Goal: Complete application form: Complete application form

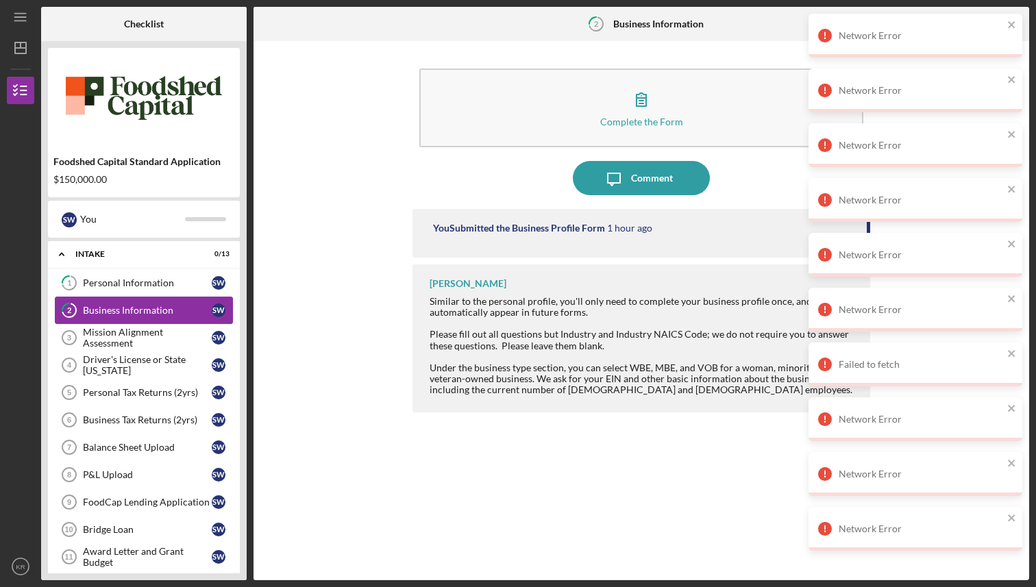
click at [166, 315] on div "Business Information" at bounding box center [147, 310] width 129 height 11
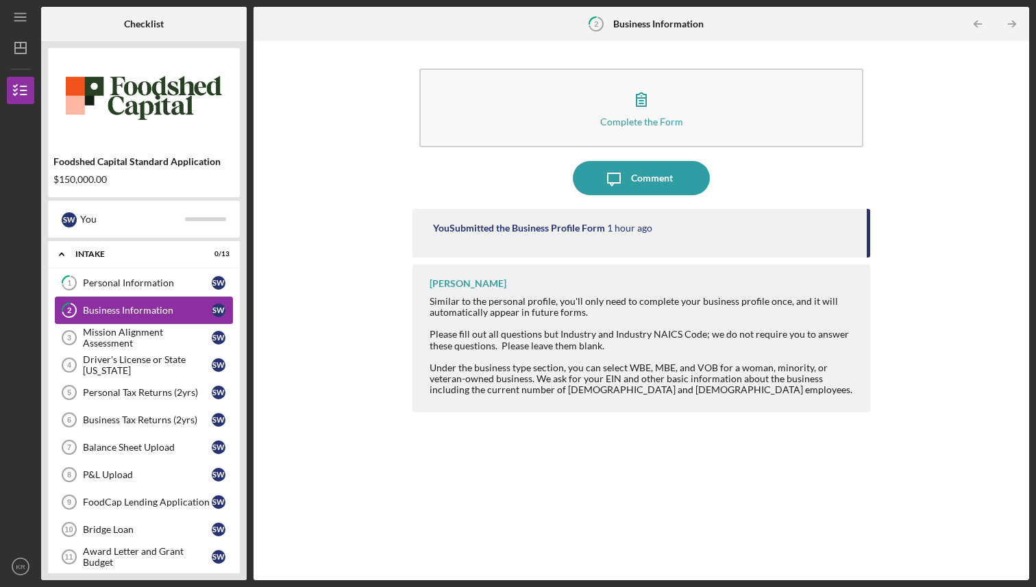
click at [154, 306] on div "Business Information" at bounding box center [147, 310] width 129 height 11
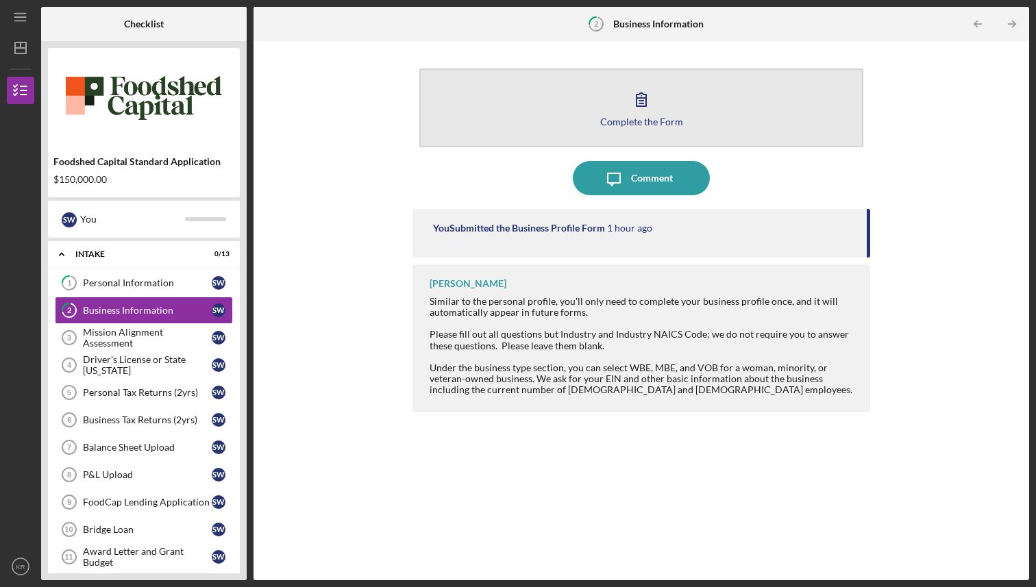
click at [655, 127] on button "Complete the Form Form" at bounding box center [640, 108] width 443 height 79
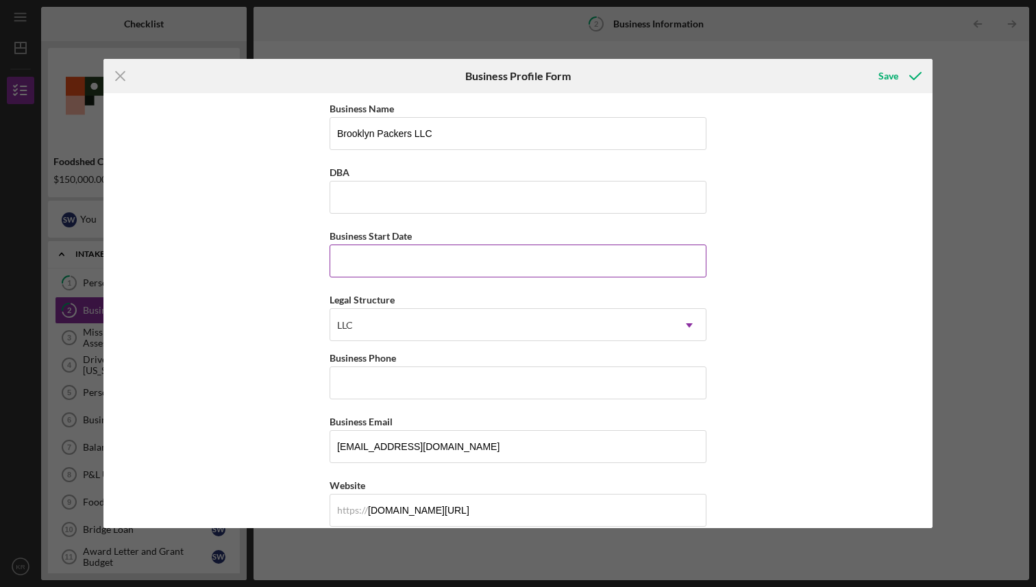
click at [448, 263] on input "Business Start Date" at bounding box center [518, 261] width 377 height 33
type input "[DATE]"
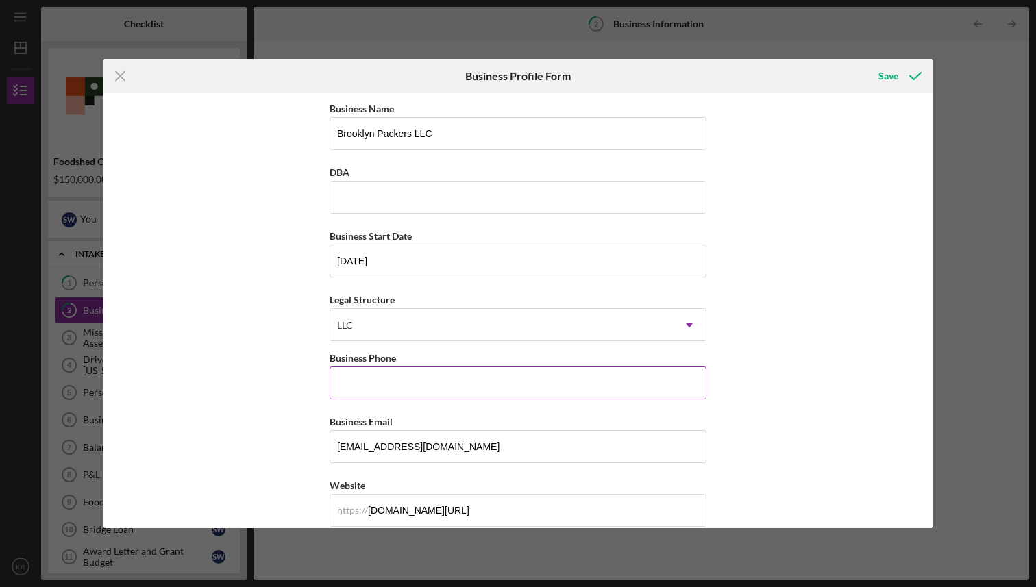
click at [428, 383] on input "Business Phone" at bounding box center [518, 383] width 377 height 33
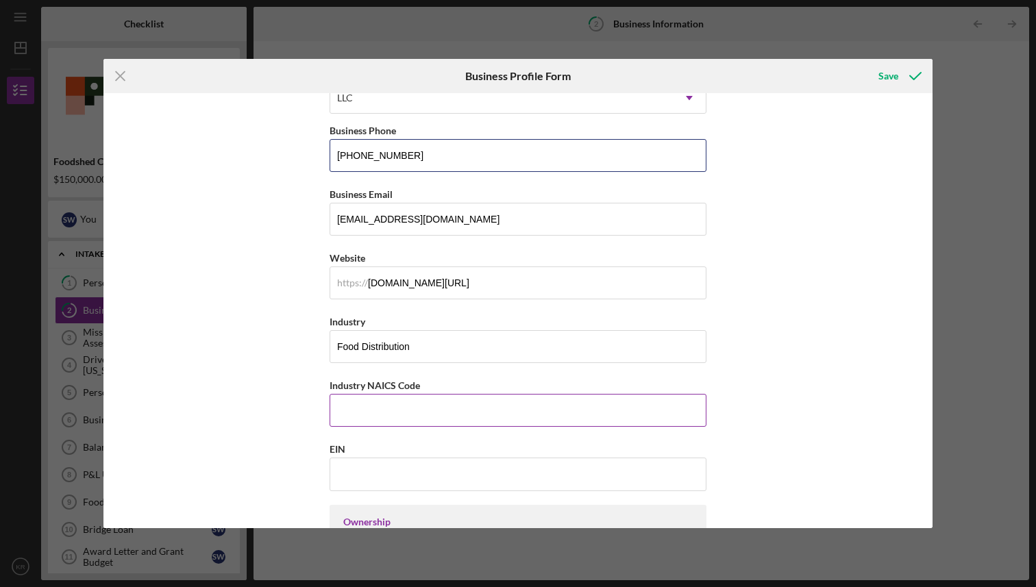
scroll to position [231, 0]
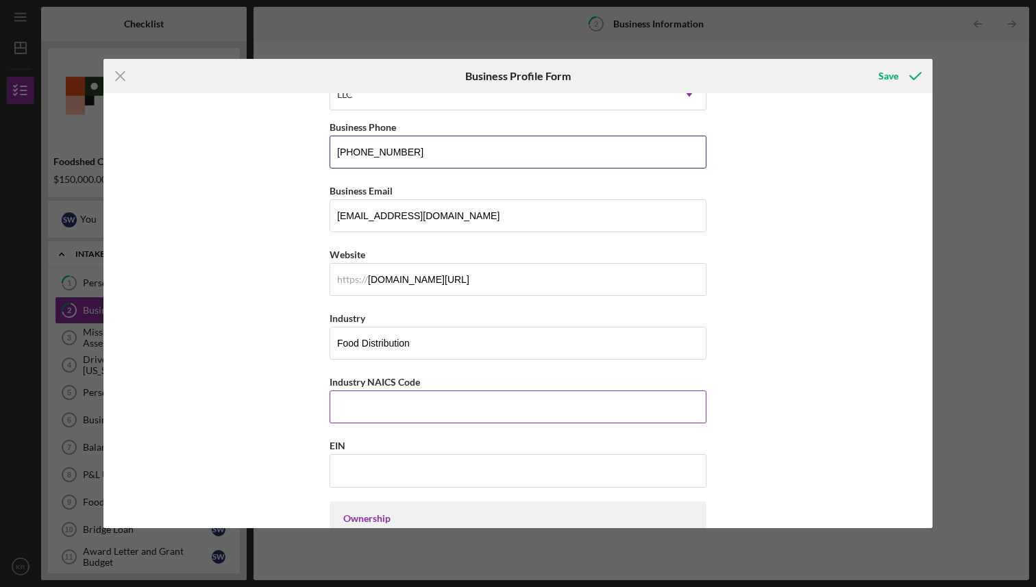
type input "[PHONE_NUMBER]"
click at [419, 401] on input "Industry NAICS Code" at bounding box center [518, 407] width 377 height 33
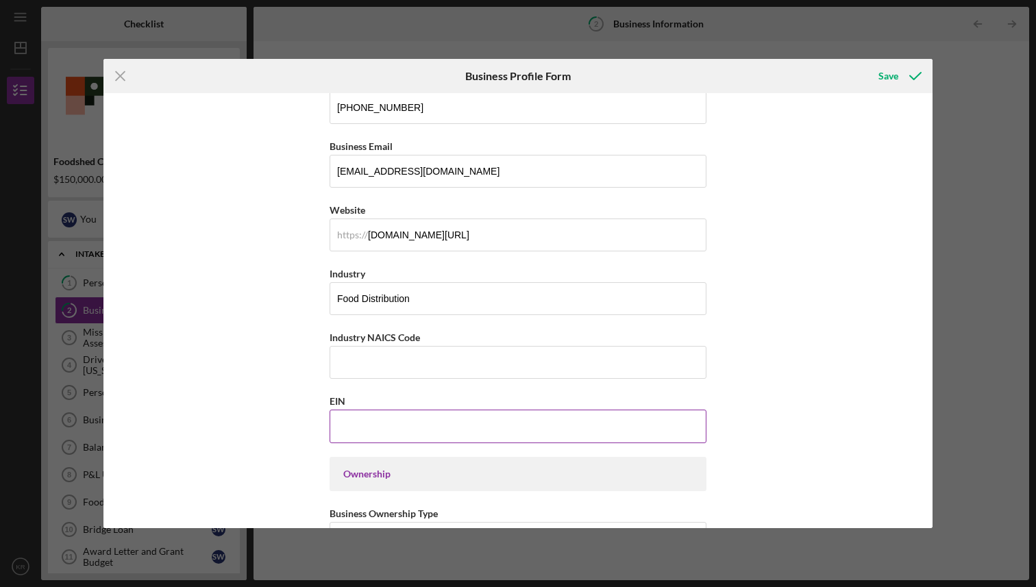
click at [349, 419] on input "EIN" at bounding box center [518, 426] width 377 height 33
paste input "[US_EMPLOYER_IDENTIFICATION_NUMBER]"
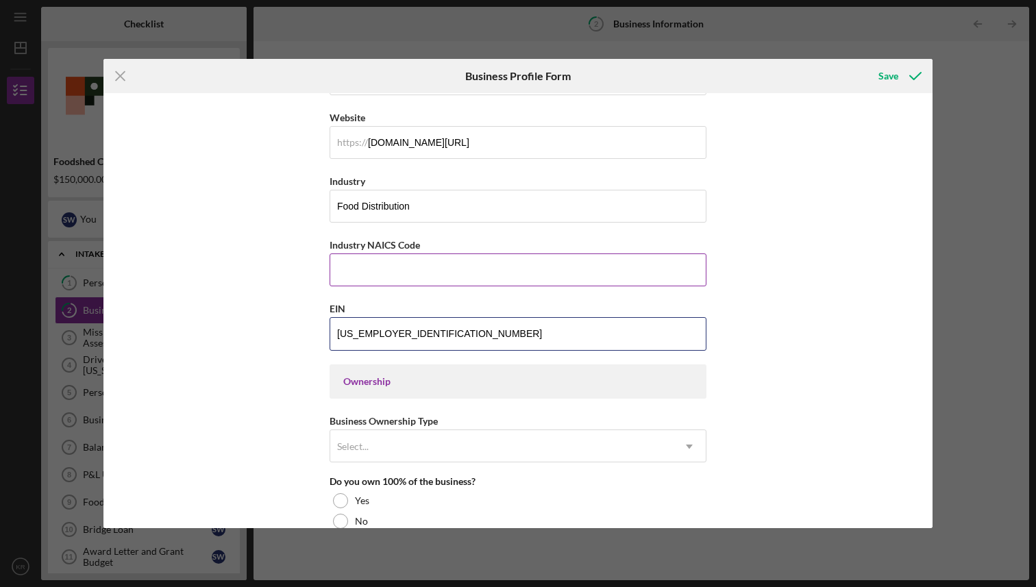
scroll to position [372, 0]
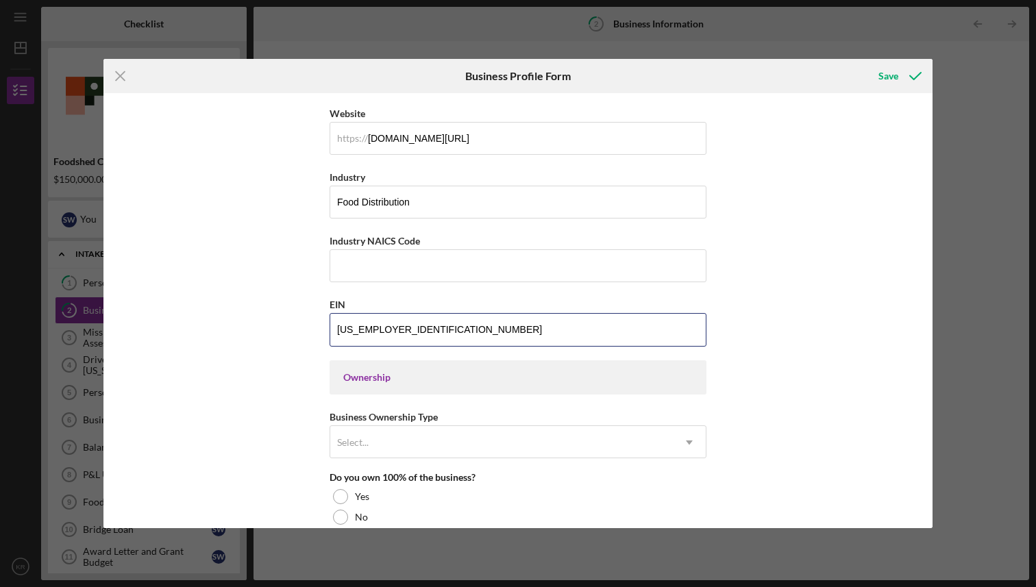
type input "[US_EMPLOYER_IDENTIFICATION_NUMBER]"
click at [217, 388] on div "Business Name Brooklyn Packers LLC DBA Business Start Date [DATE] Legal Structu…" at bounding box center [517, 311] width 829 height 436
click at [382, 267] on input "Industry NAICS Code" at bounding box center [518, 265] width 377 height 33
paste input "722310"
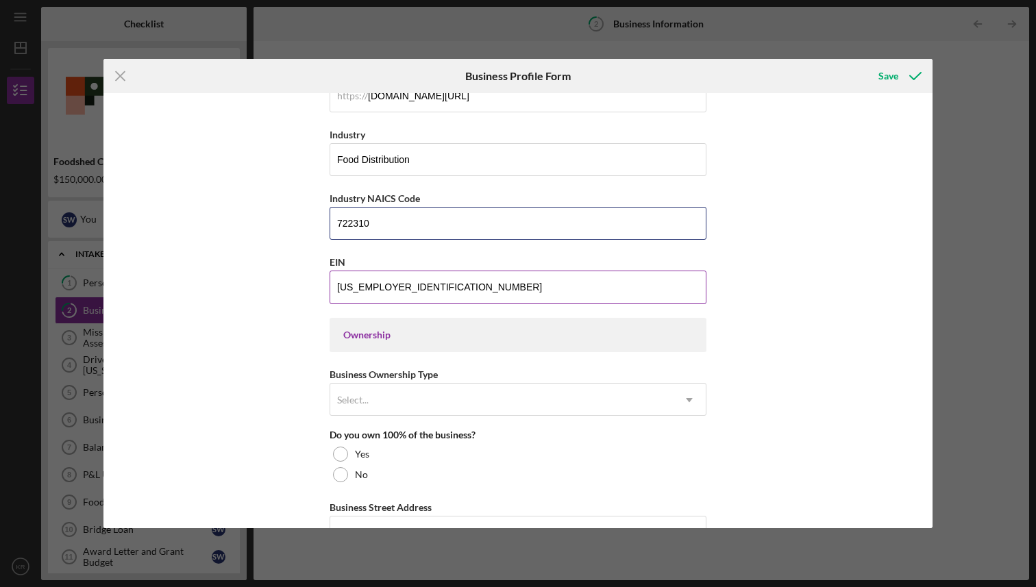
scroll to position [415, 0]
type input "722310"
click at [419, 385] on div "Select..." at bounding box center [501, 400] width 343 height 32
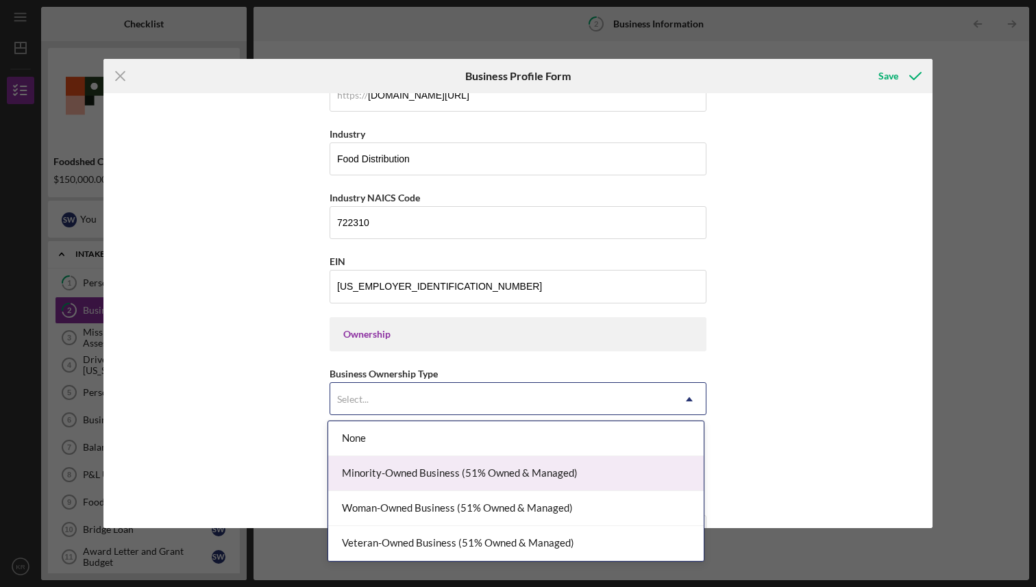
click at [416, 469] on div "Minority-Owned Business (51% Owned & Managed)" at bounding box center [516, 473] width 376 height 35
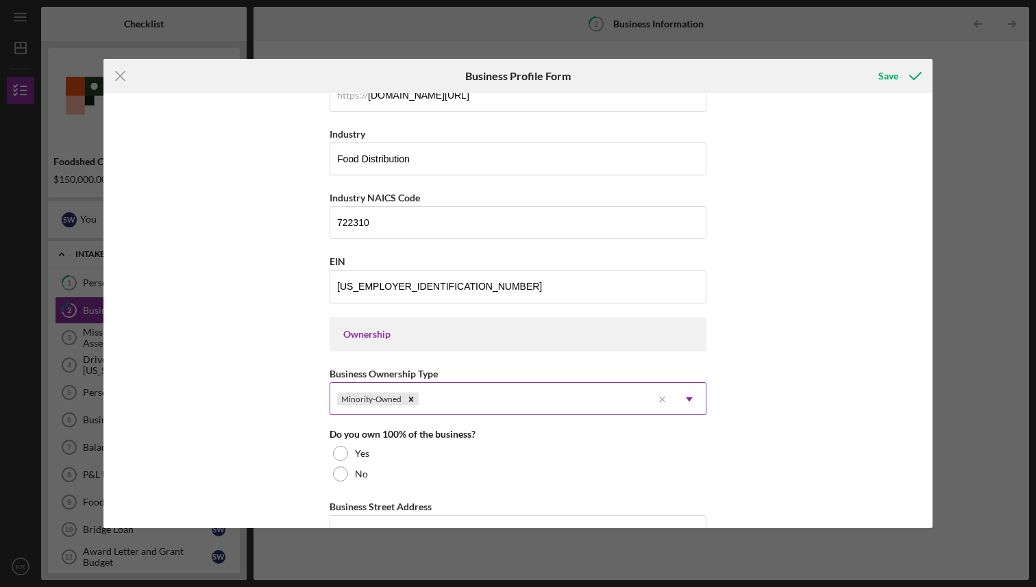
scroll to position [417, 0]
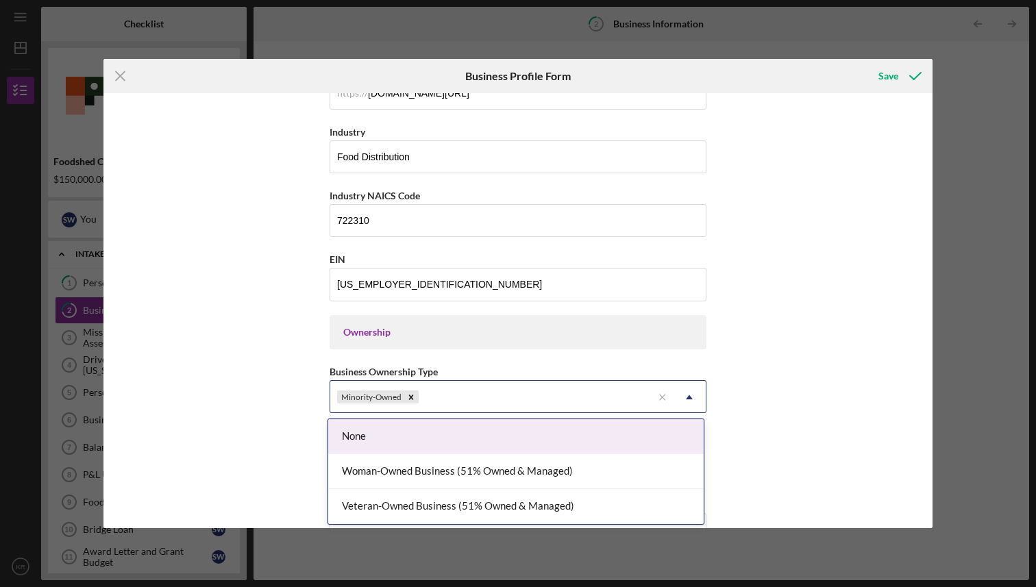
click at [579, 394] on div "Minority-Owned" at bounding box center [491, 398] width 322 height 32
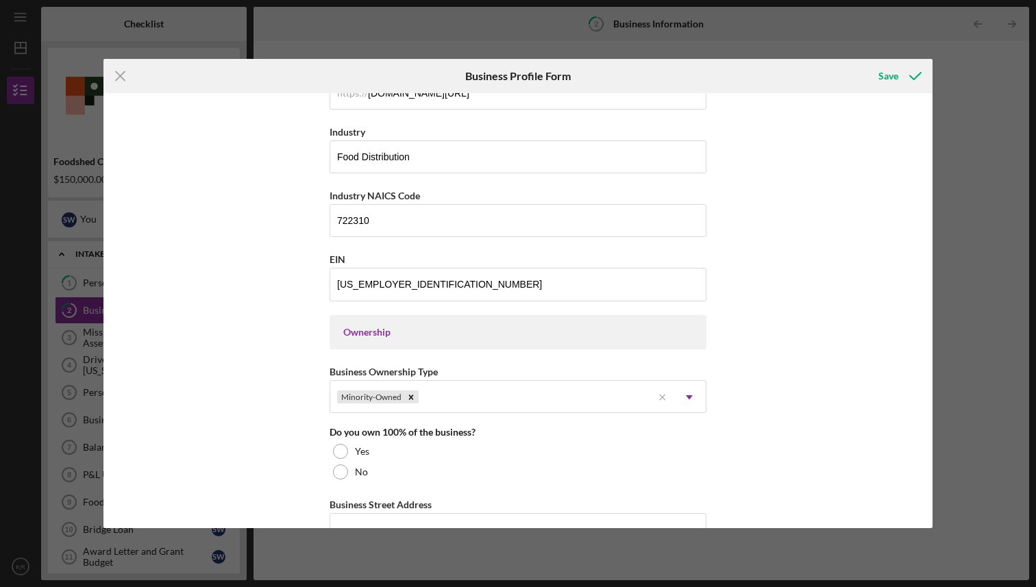
click at [777, 441] on div "Business Name Brooklyn Packers LLC DBA Business Start Date [DATE] Legal Structu…" at bounding box center [517, 311] width 829 height 436
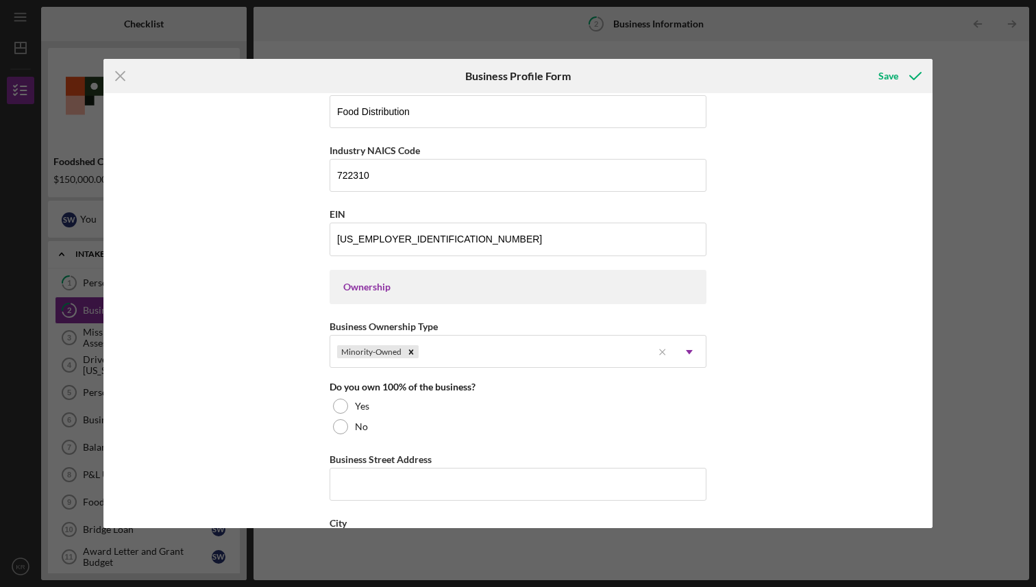
scroll to position [488, 0]
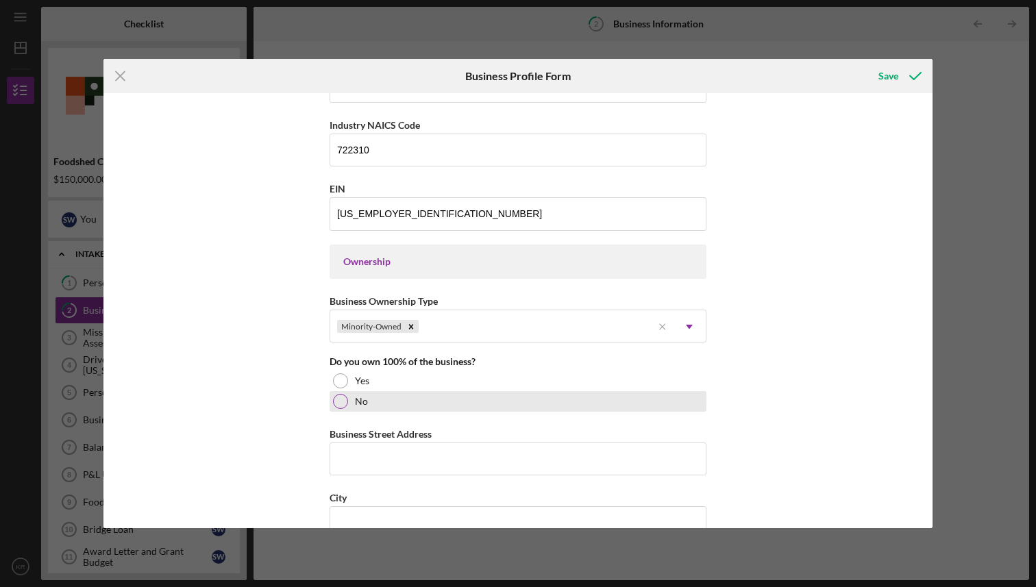
click at [335, 410] on div "No" at bounding box center [518, 401] width 377 height 21
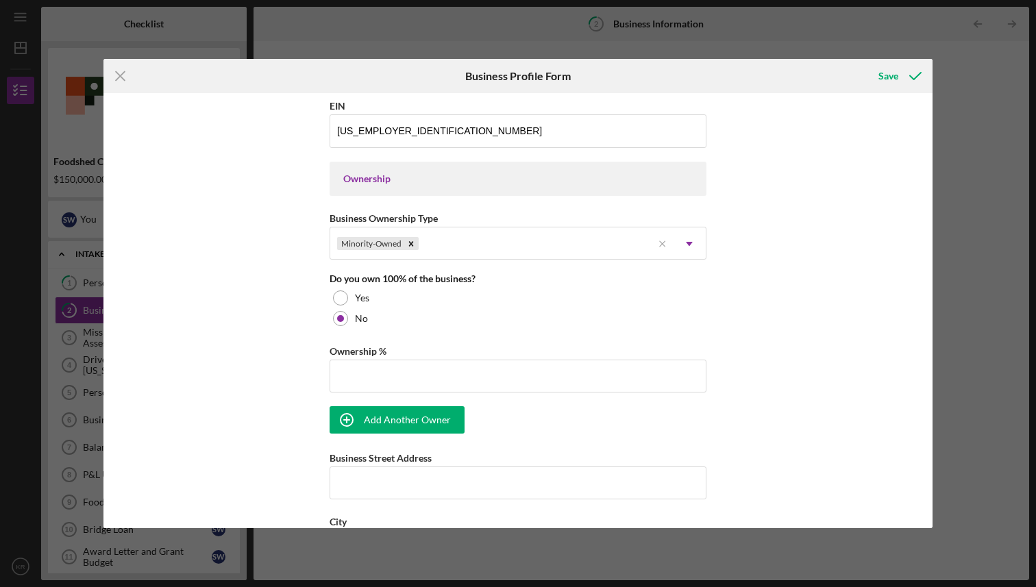
scroll to position [494, 0]
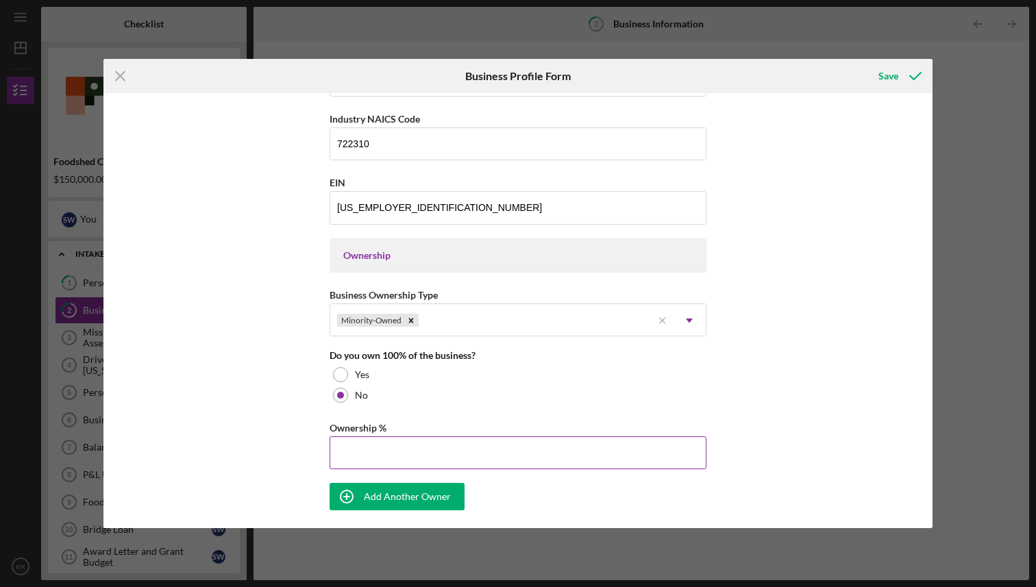
click at [380, 445] on input "Ownership %" at bounding box center [518, 453] width 377 height 33
type input "50%"
click at [865, 62] on button "Save" at bounding box center [899, 75] width 68 height 27
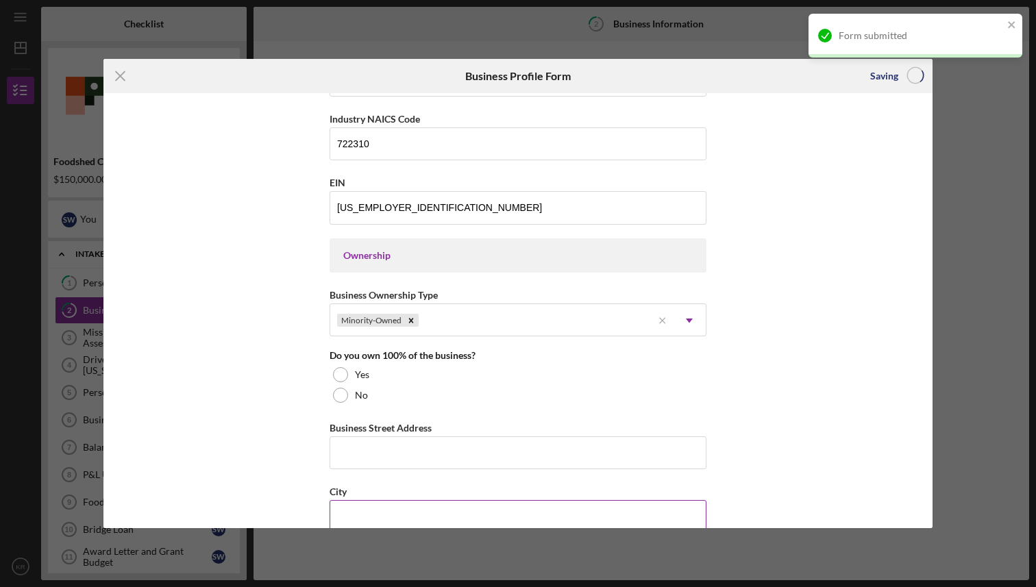
click at [402, 494] on div "City" at bounding box center [518, 491] width 377 height 17
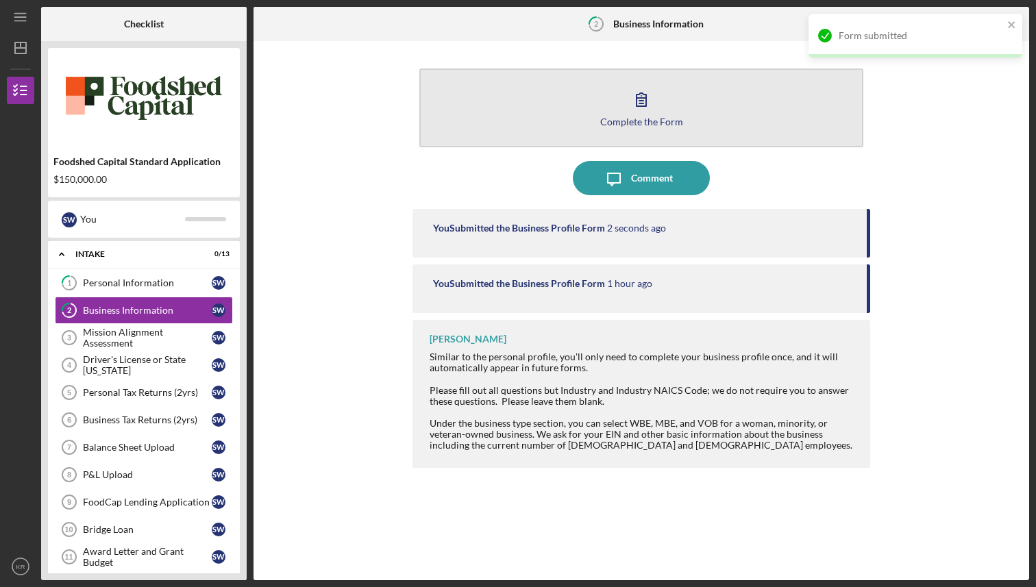
click at [648, 104] on icon "button" at bounding box center [641, 99] width 34 height 34
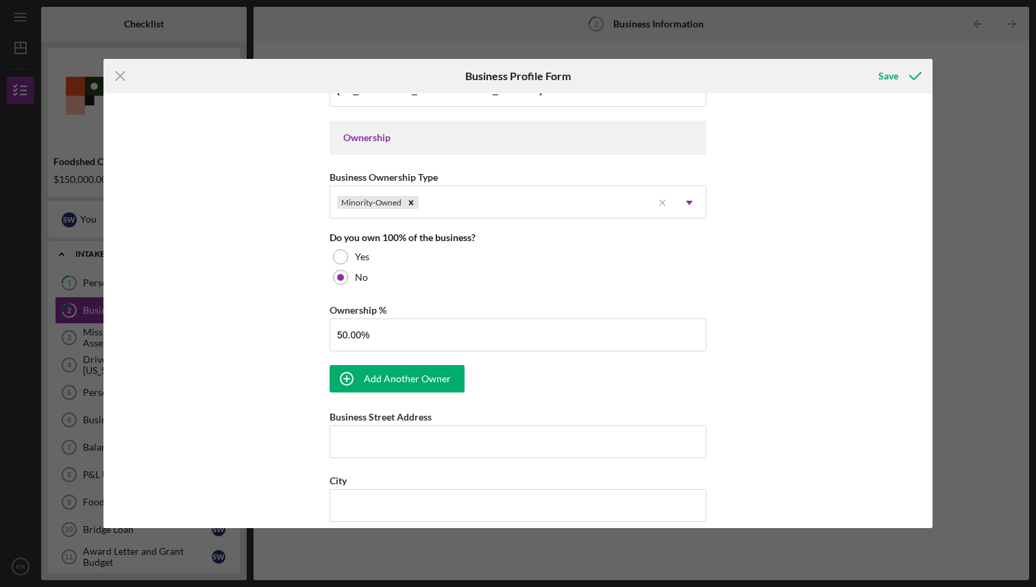
scroll to position [627, 0]
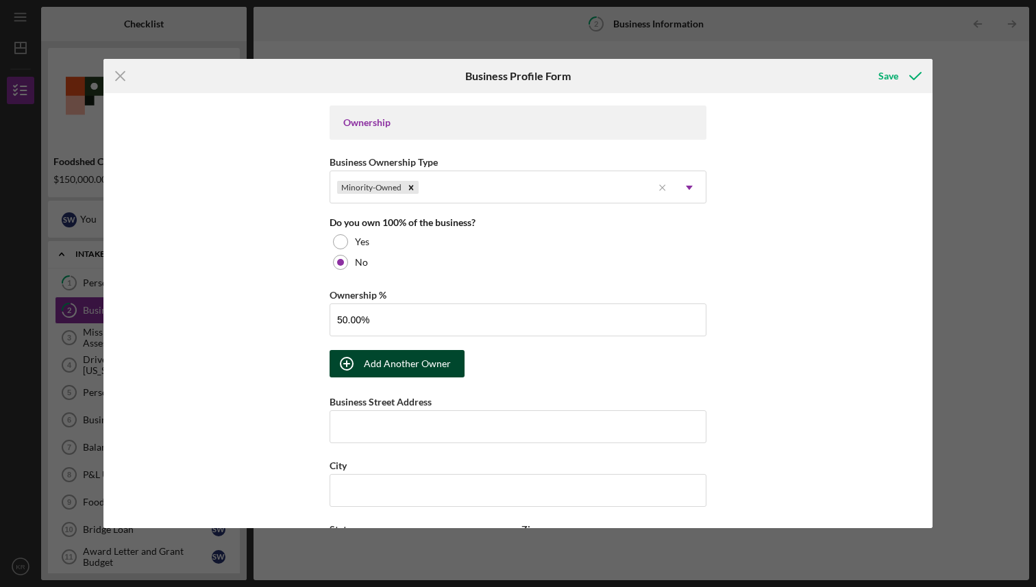
click at [437, 372] on div "Add Another Owner" at bounding box center [407, 363] width 87 height 27
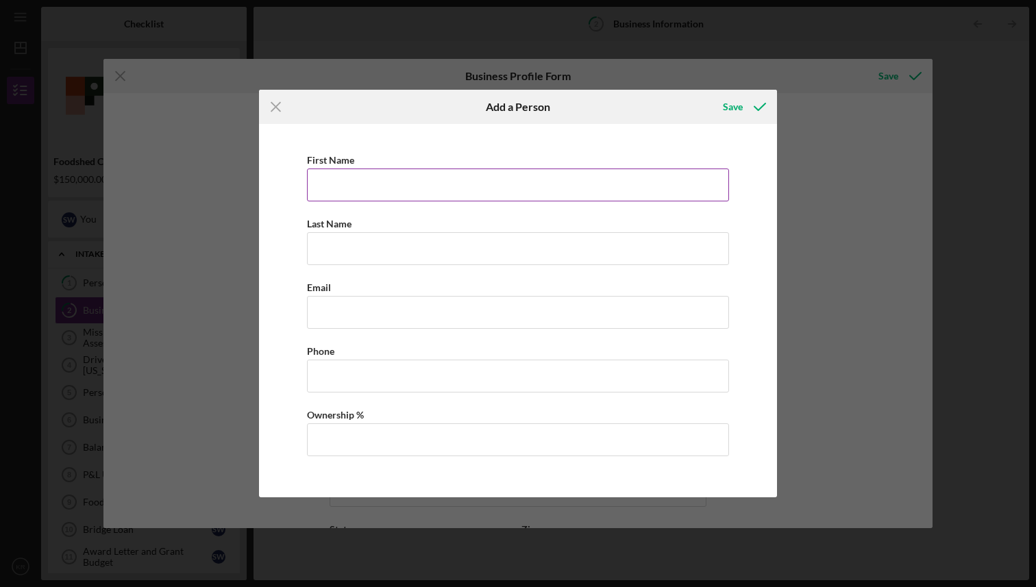
click at [443, 186] on input "First Name" at bounding box center [518, 185] width 422 height 33
type input "[PERSON_NAME]"
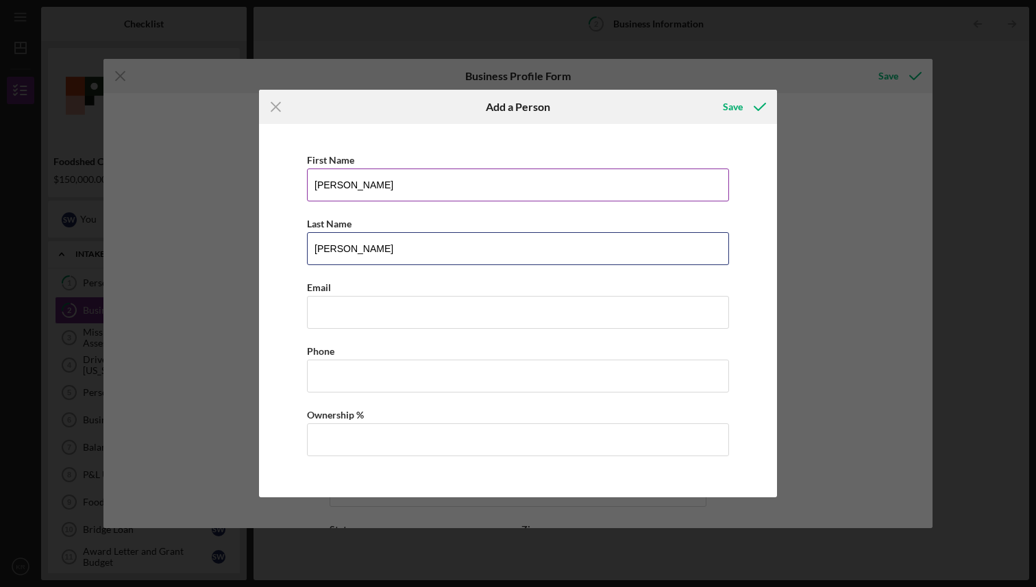
type input "[PERSON_NAME]"
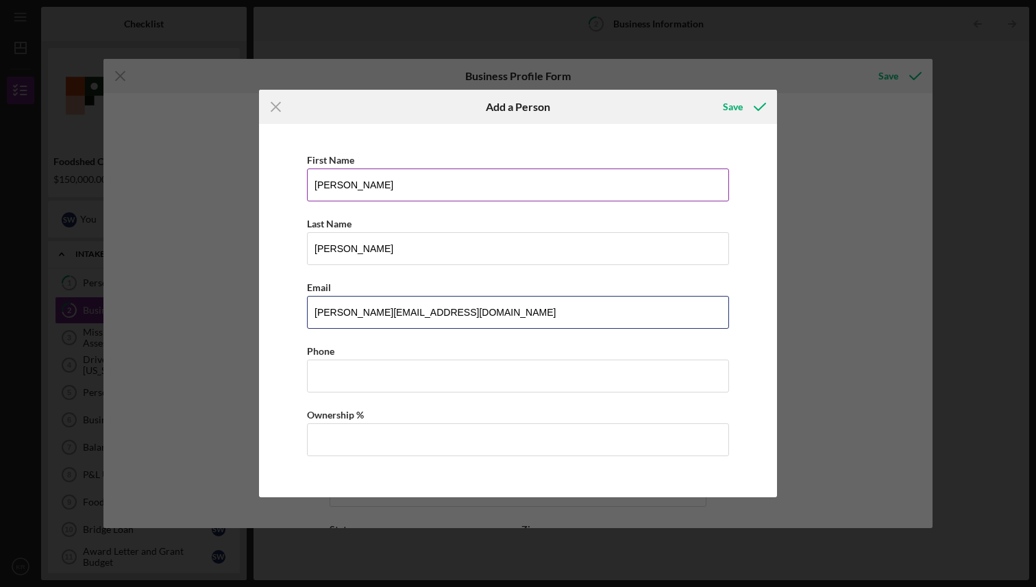
type input "[PERSON_NAME][EMAIL_ADDRESS][DOMAIN_NAME]"
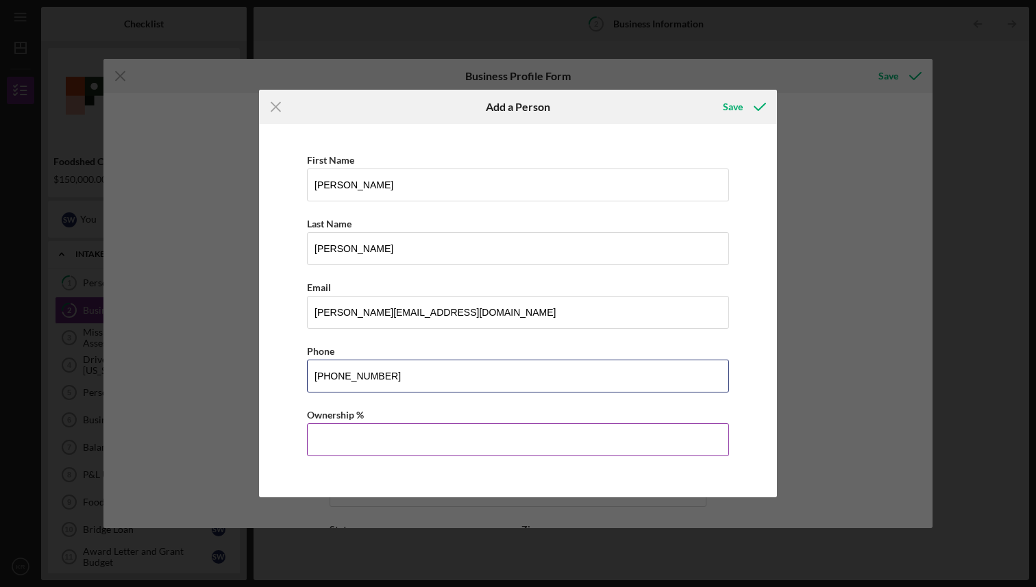
type input "[PHONE_NUMBER]"
click at [377, 446] on input "Ownership %" at bounding box center [518, 440] width 422 height 33
type input "50.00%"
click at [739, 109] on div "Save" at bounding box center [733, 106] width 20 height 27
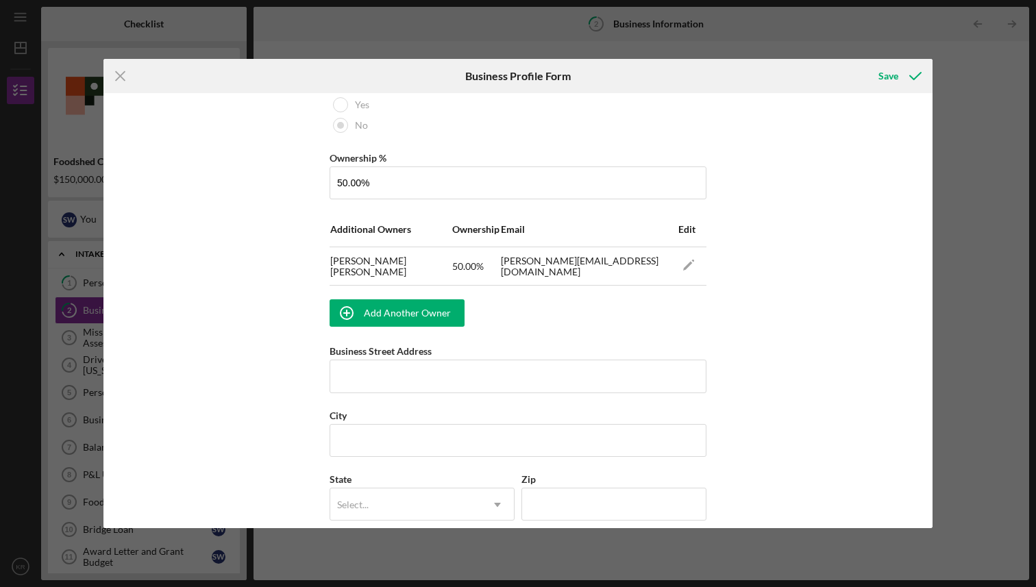
scroll to position [788, 0]
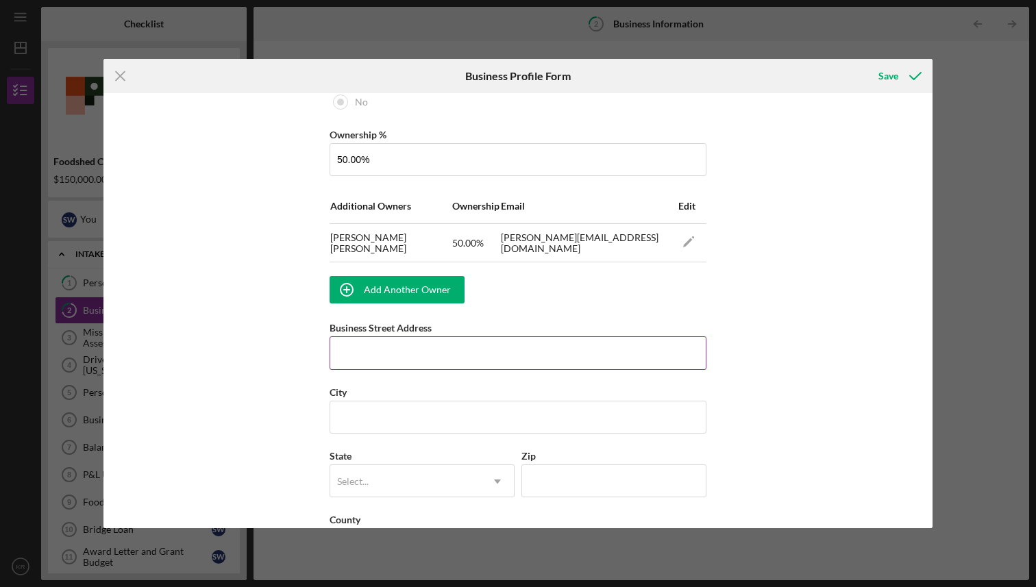
click at [480, 360] on input "Business Street Address" at bounding box center [518, 353] width 377 height 33
type input "[STREET_ADDRESS][PERSON_NAME]"
type input "[GEOGRAPHIC_DATA]"
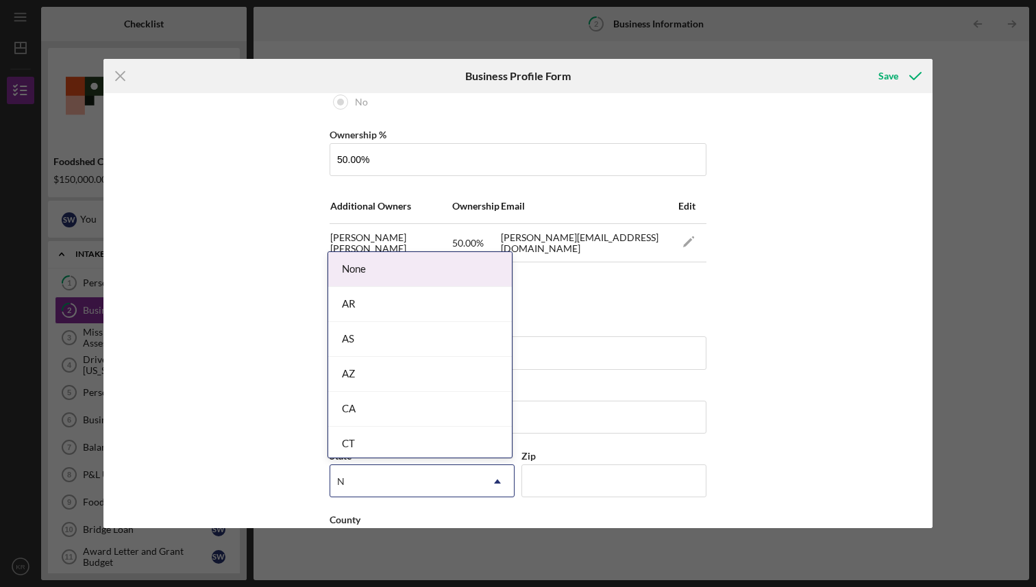
type input "NY"
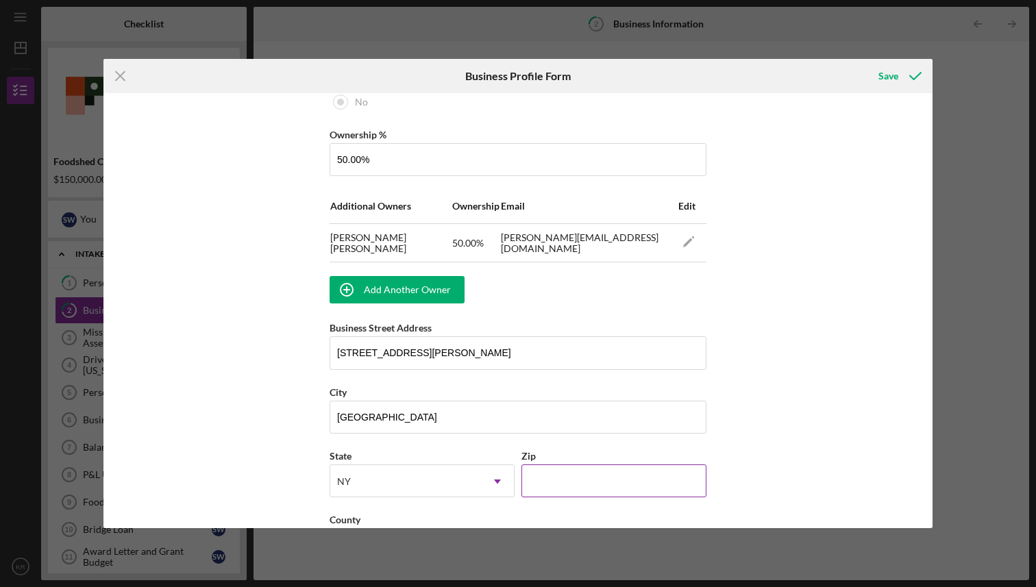
click at [615, 486] on input "Zip" at bounding box center [614, 481] width 185 height 33
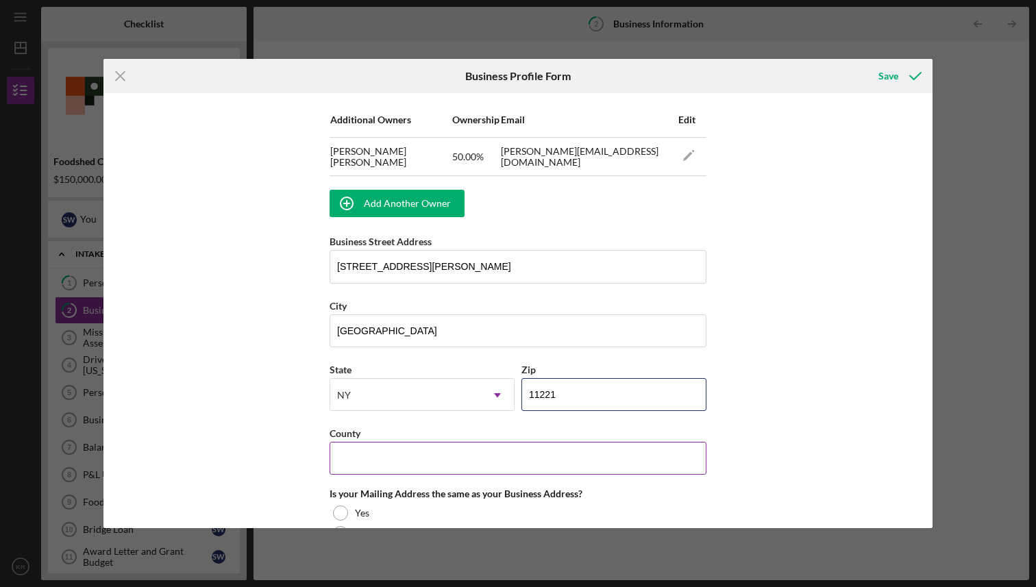
scroll to position [934, 0]
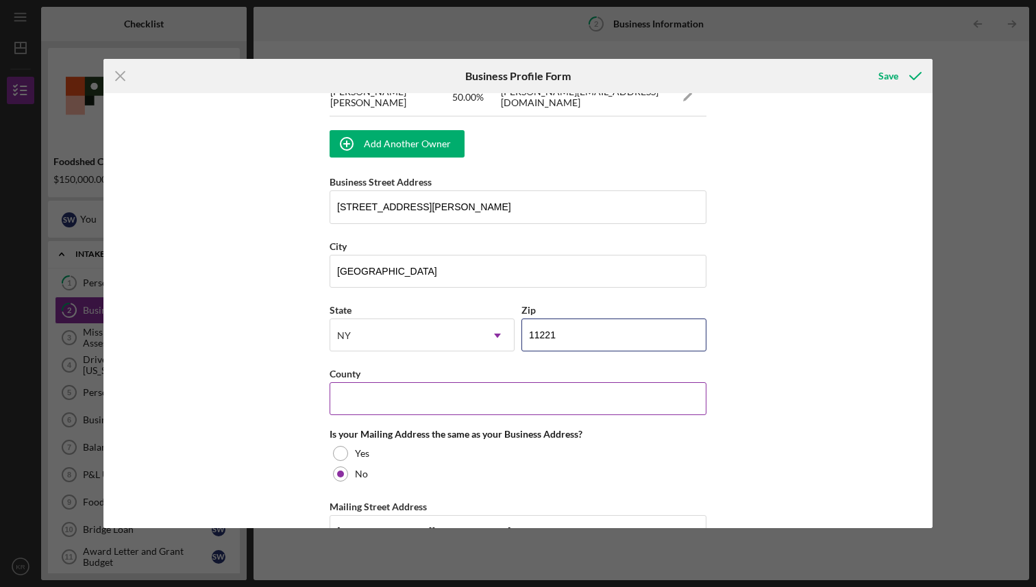
type input "11221"
click at [483, 394] on input "County" at bounding box center [518, 398] width 377 height 33
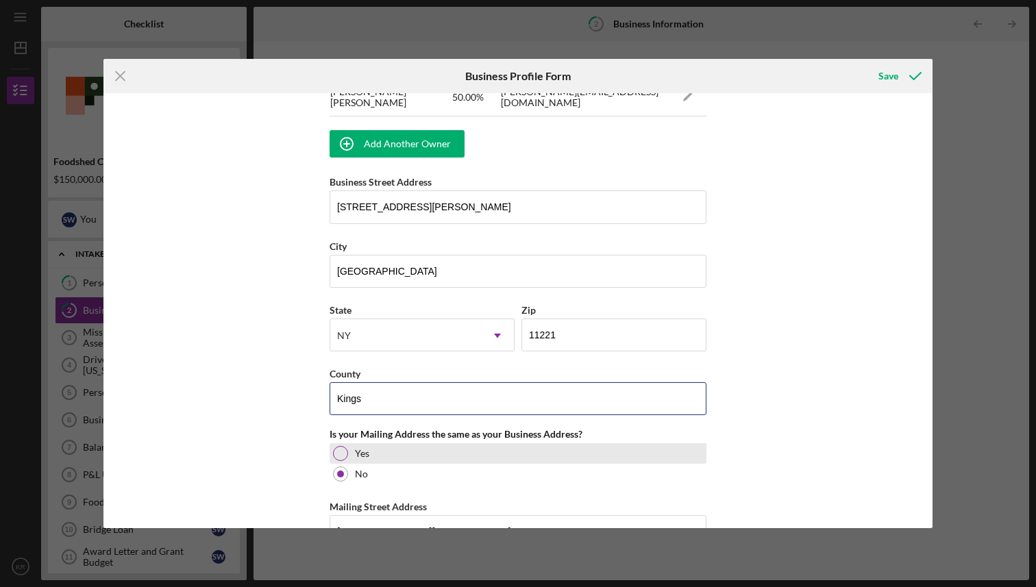
type input "Kings"
click at [537, 456] on div "Yes" at bounding box center [518, 453] width 377 height 21
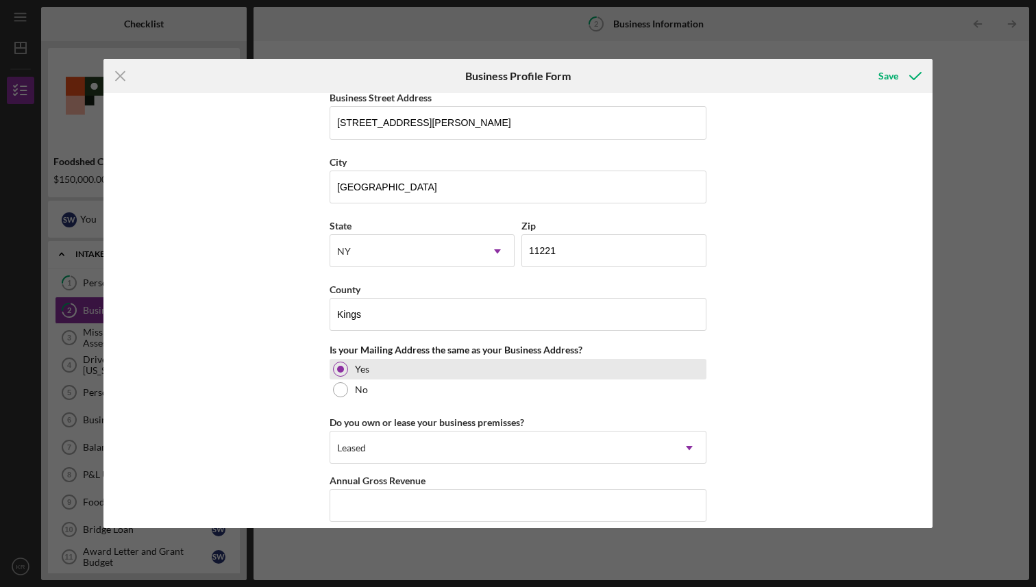
scroll to position [1077, 0]
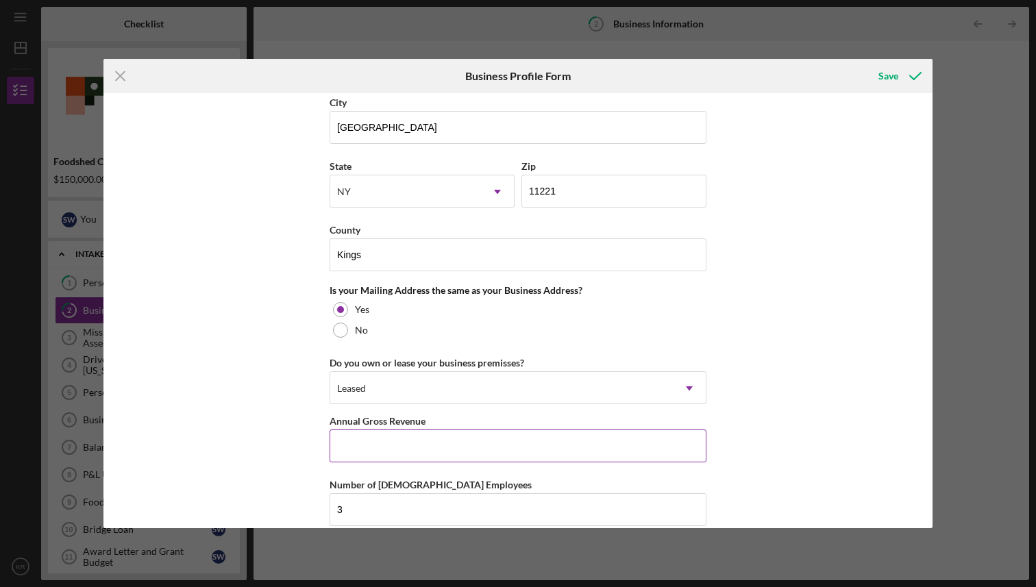
click at [610, 437] on input "Annual Gross Revenue" at bounding box center [518, 446] width 377 height 33
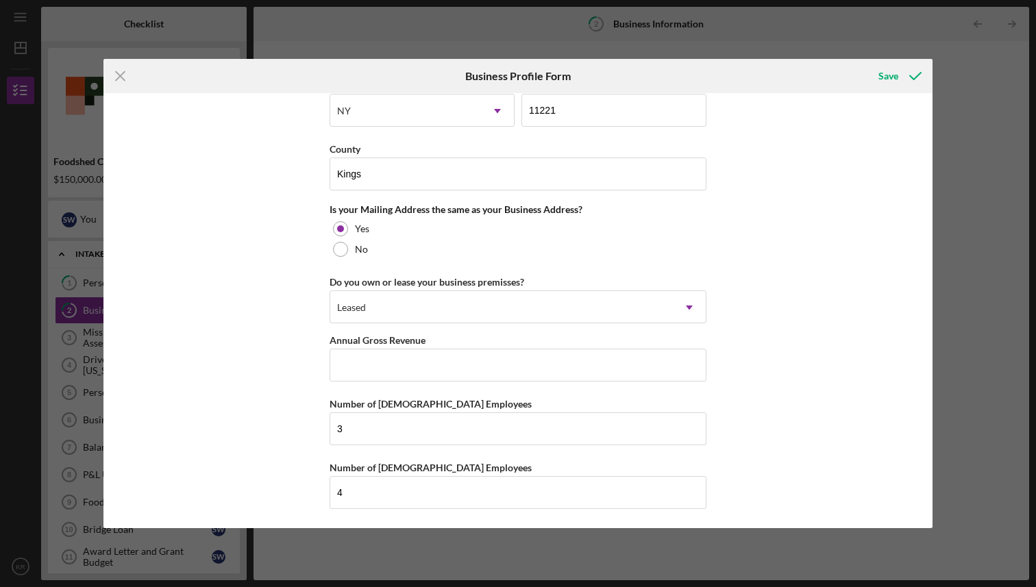
click at [955, 297] on div "Icon/Menu Close Business Profile Form Save Business Name Brooklyn Packers LLC D…" at bounding box center [518, 293] width 1036 height 587
click at [366, 360] on input "Annual Gross Revenue" at bounding box center [518, 365] width 377 height 33
paste input "$640,618"
click at [341, 363] on input "$640,618" at bounding box center [518, 365] width 377 height 33
type input "$1,640,618"
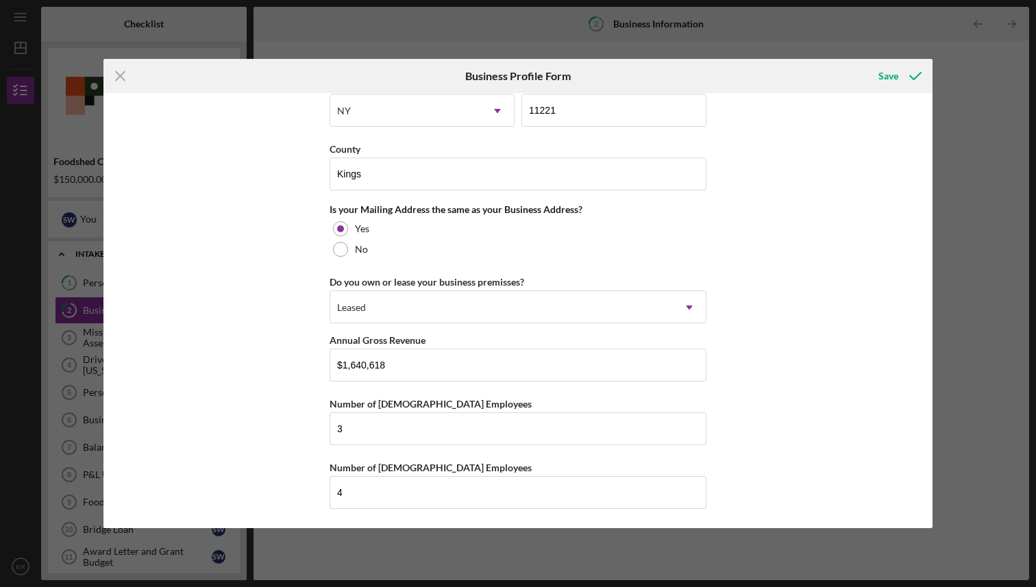
click at [848, 350] on div "Business Name Brooklyn Packers LLC DBA Business Start Date [DATE] Legal Structu…" at bounding box center [517, 311] width 829 height 436
click at [889, 71] on div "Save" at bounding box center [889, 75] width 20 height 27
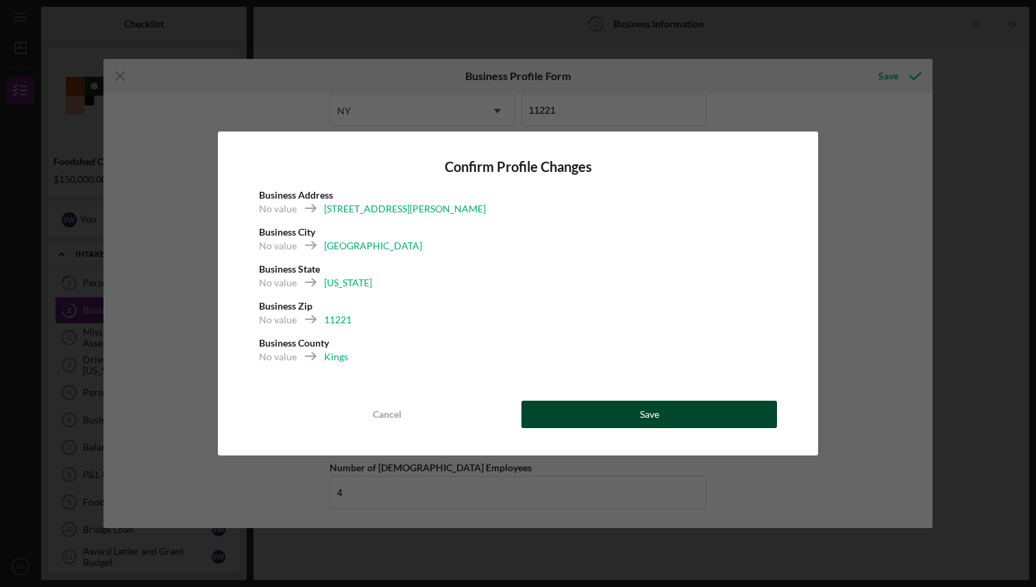
click at [706, 419] on button "Save" at bounding box center [650, 414] width 256 height 27
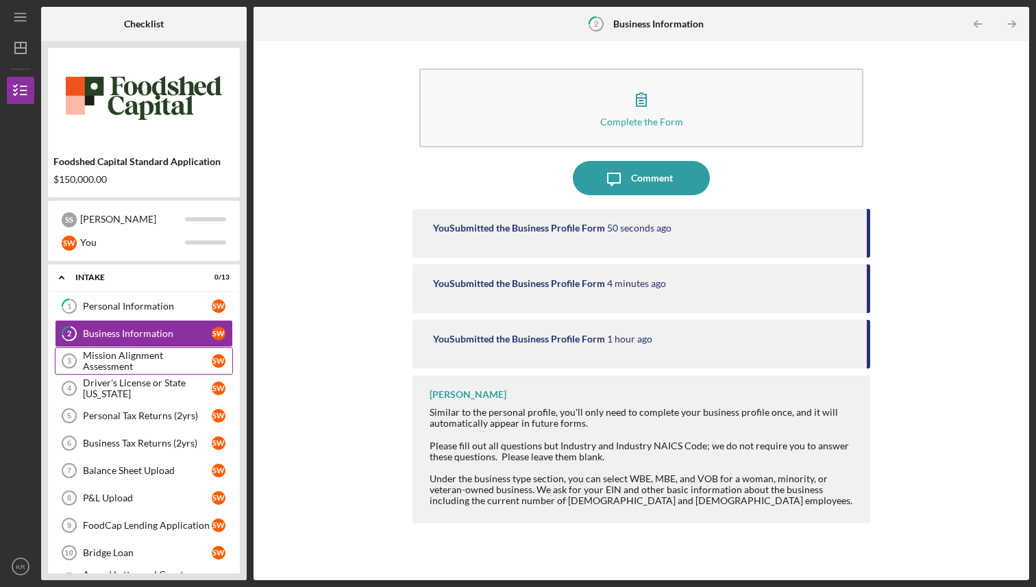
click at [153, 354] on div "Mission Alignment Assessment" at bounding box center [147, 361] width 129 height 22
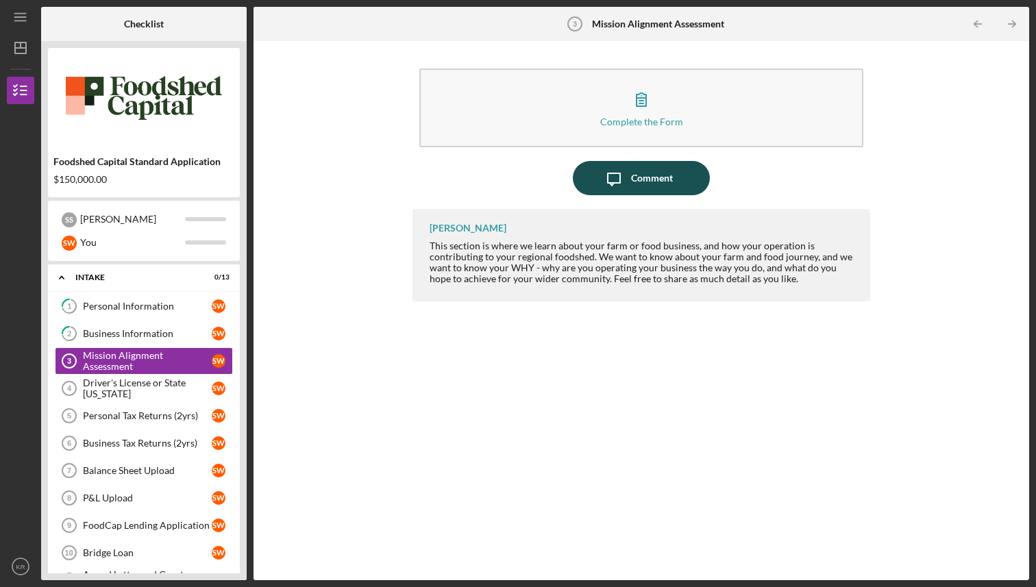
click at [655, 175] on div "Comment" at bounding box center [652, 178] width 42 height 34
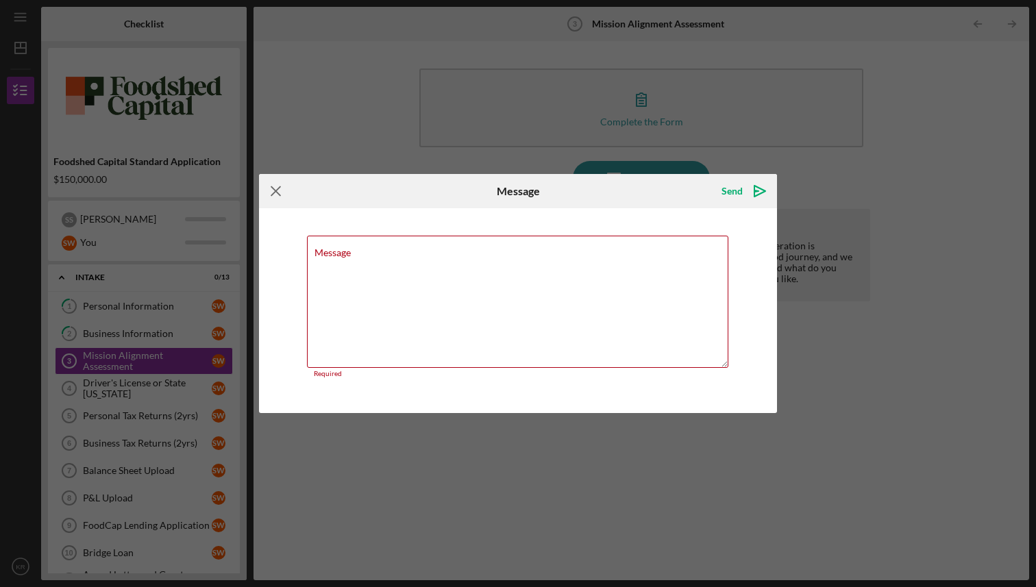
click at [277, 193] on g at bounding box center [275, 190] width 9 height 9
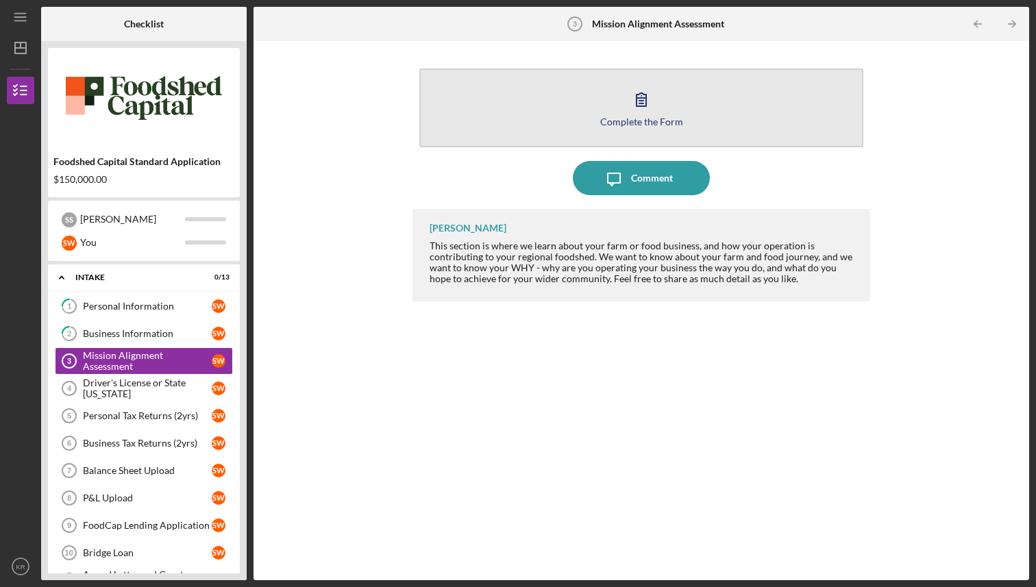
click at [541, 123] on button "Complete the Form Form" at bounding box center [640, 108] width 443 height 79
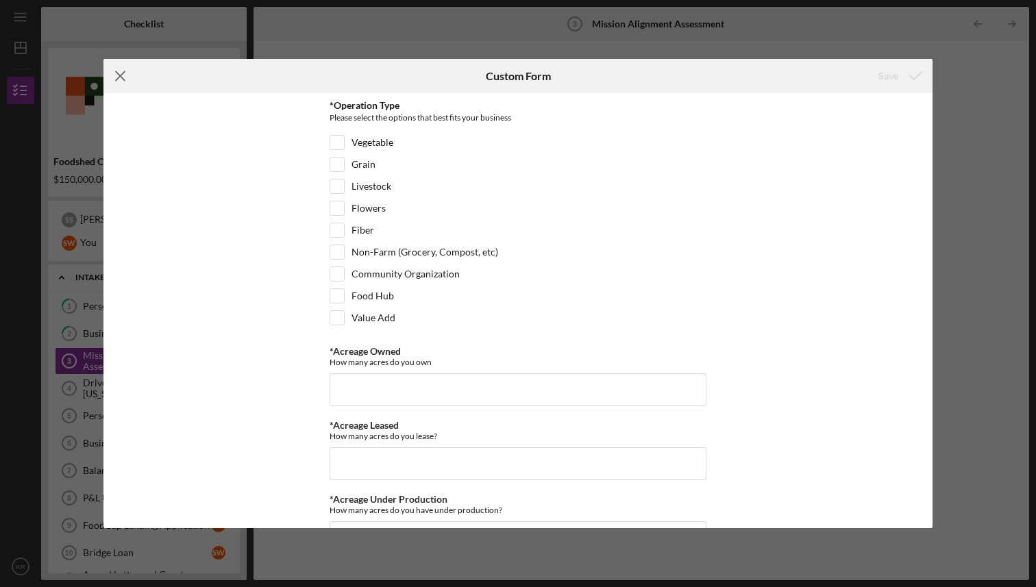
click at [120, 72] on icon "Icon/Menu Close" at bounding box center [120, 76] width 34 height 34
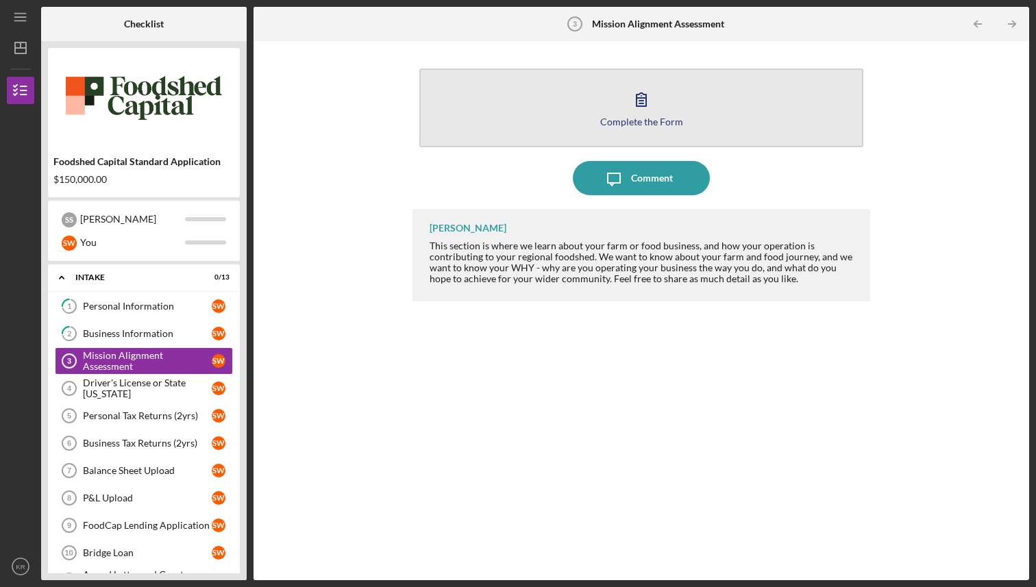
click at [668, 111] on button "Complete the Form Form" at bounding box center [640, 108] width 443 height 79
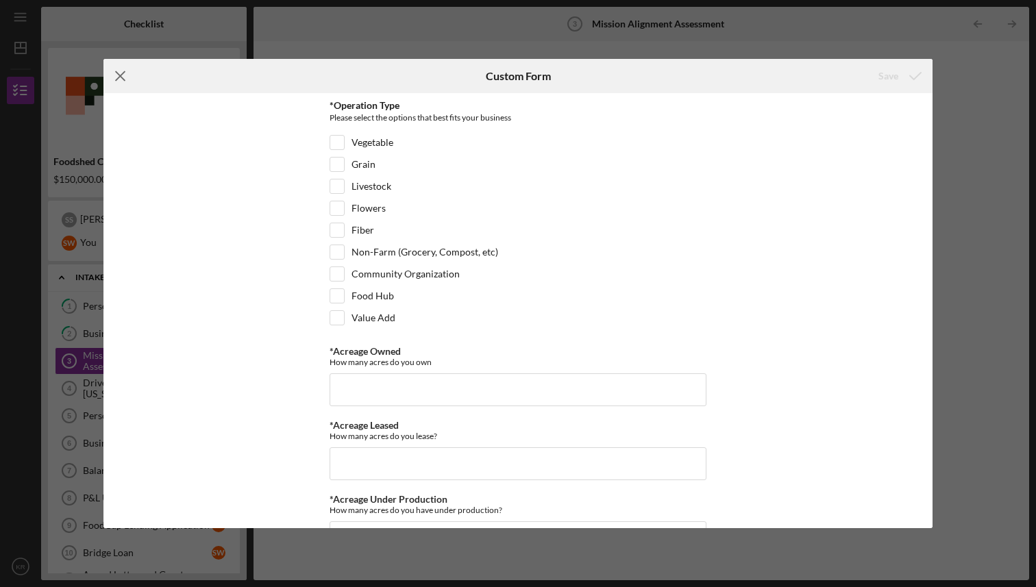
click at [125, 75] on icon "Icon/Menu Close" at bounding box center [120, 76] width 34 height 34
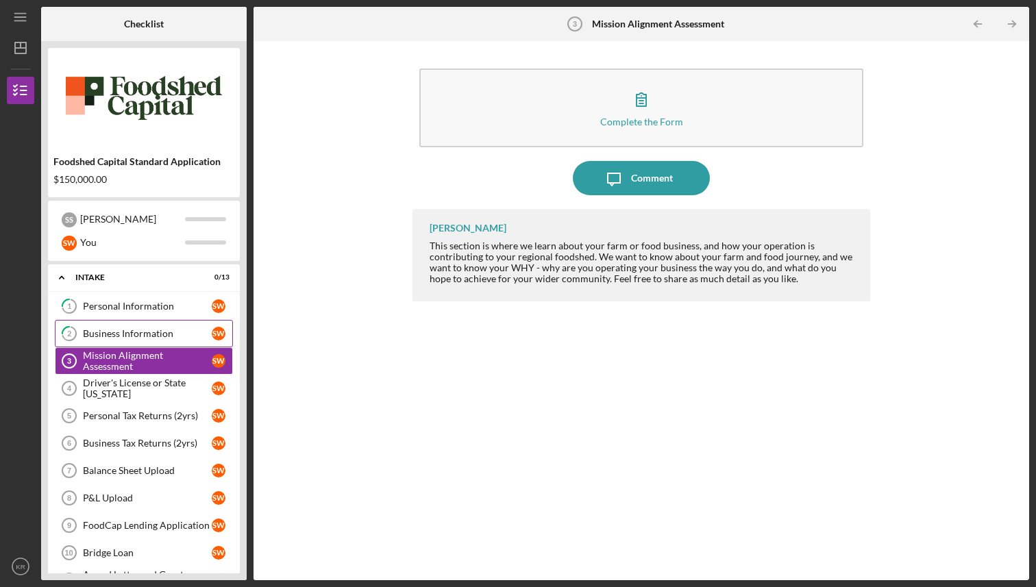
click at [147, 335] on div "Business Information" at bounding box center [147, 333] width 129 height 11
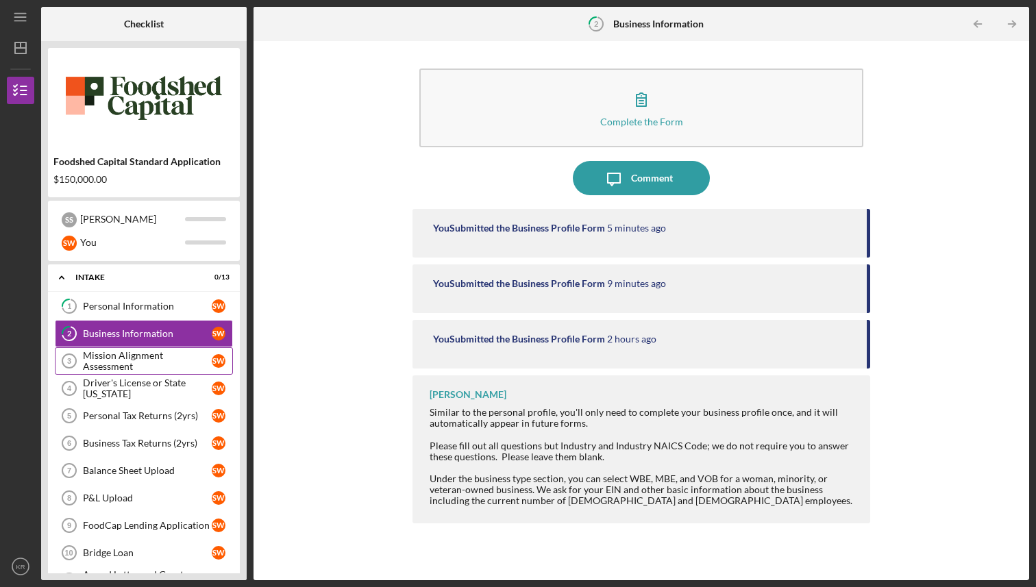
click at [140, 360] on div "Mission Alignment Assessment" at bounding box center [147, 361] width 129 height 22
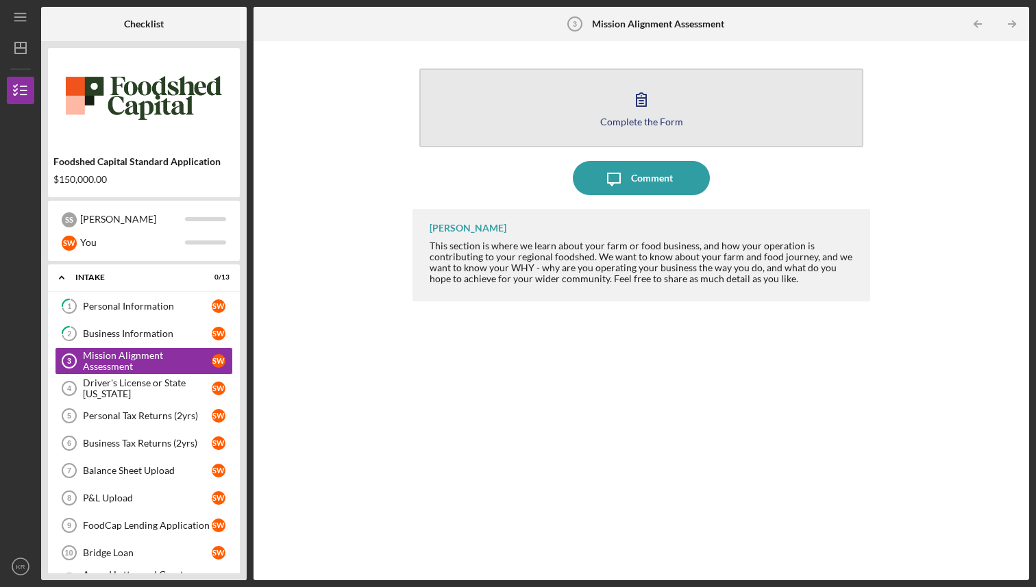
click at [630, 127] on button "Complete the Form Form" at bounding box center [640, 108] width 443 height 79
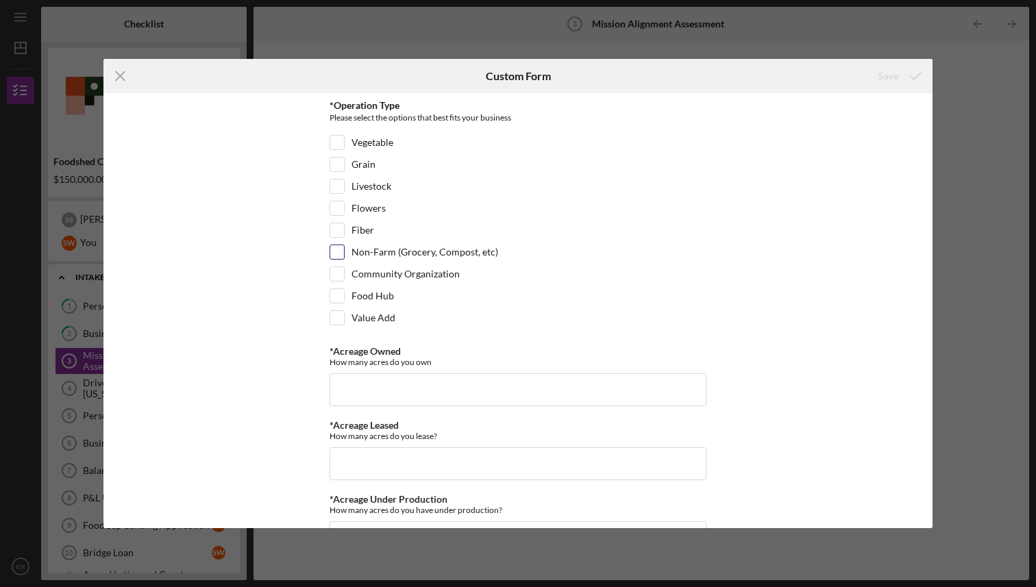
click at [333, 258] on input "Non-Farm (Grocery, Compost, etc)" at bounding box center [337, 252] width 14 height 14
checkbox input "true"
click at [342, 283] on div "Community Organization" at bounding box center [518, 278] width 377 height 22
click at [332, 276] on input "Community Organization" at bounding box center [337, 274] width 14 height 14
checkbox input "true"
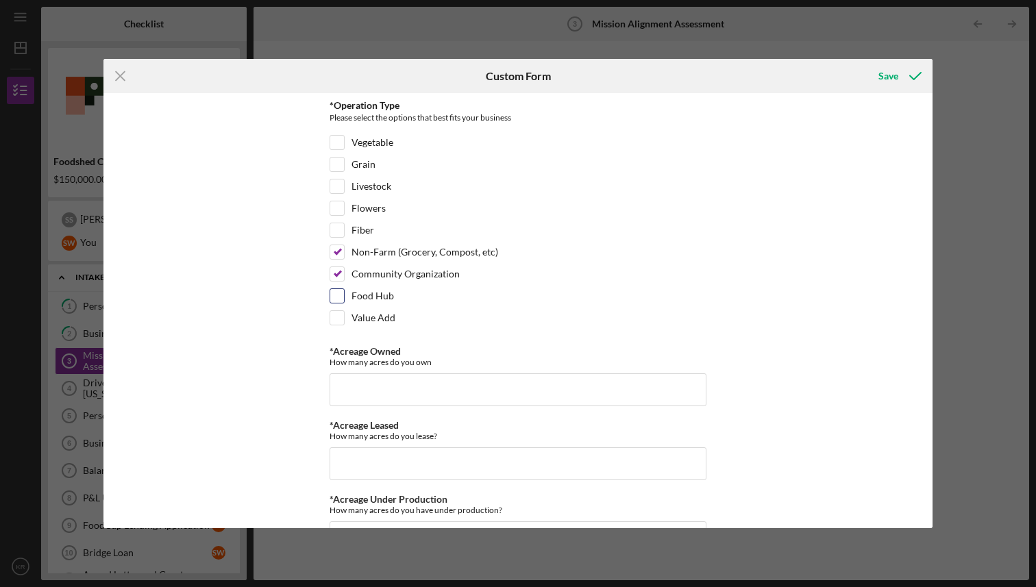
click at [334, 297] on input "Food Hub" at bounding box center [337, 296] width 14 height 14
checkbox input "true"
click at [341, 380] on input "*Acreage Owned" at bounding box center [518, 390] width 377 height 33
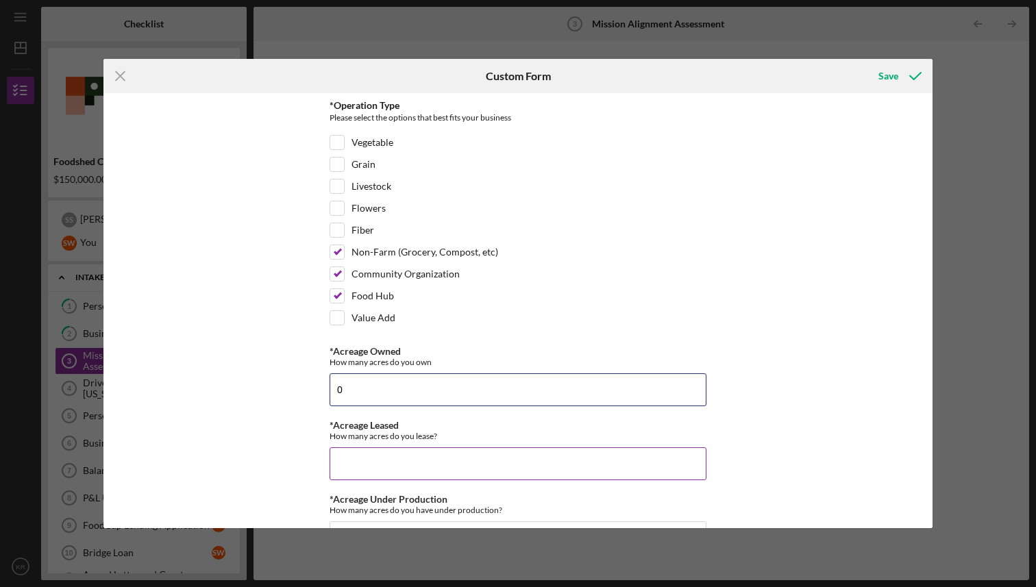
type input "0"
click at [382, 468] on input "*Acreage Leased" at bounding box center [518, 464] width 377 height 33
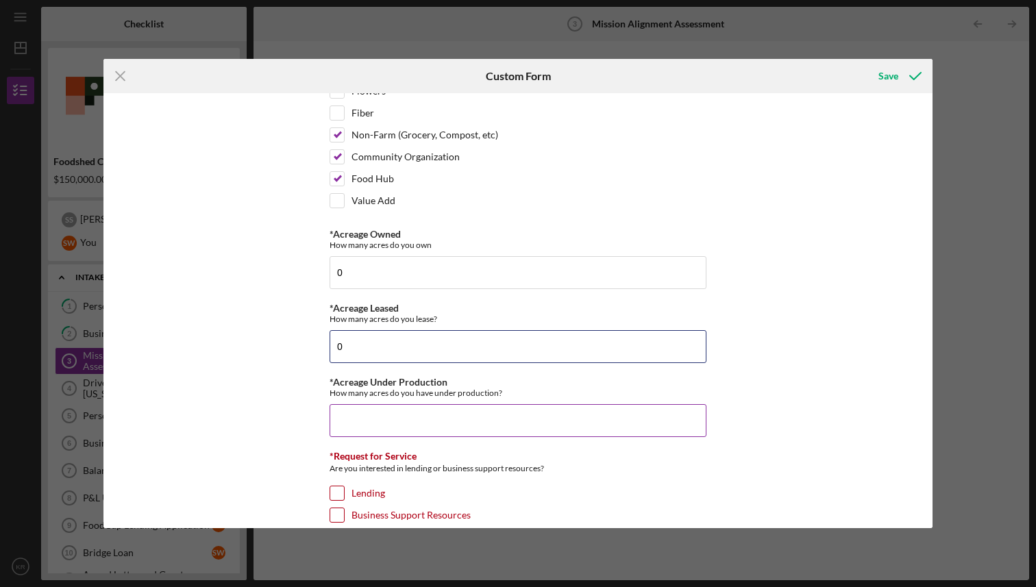
type input "0"
click at [381, 428] on input "*Acreage Under Production" at bounding box center [518, 420] width 377 height 33
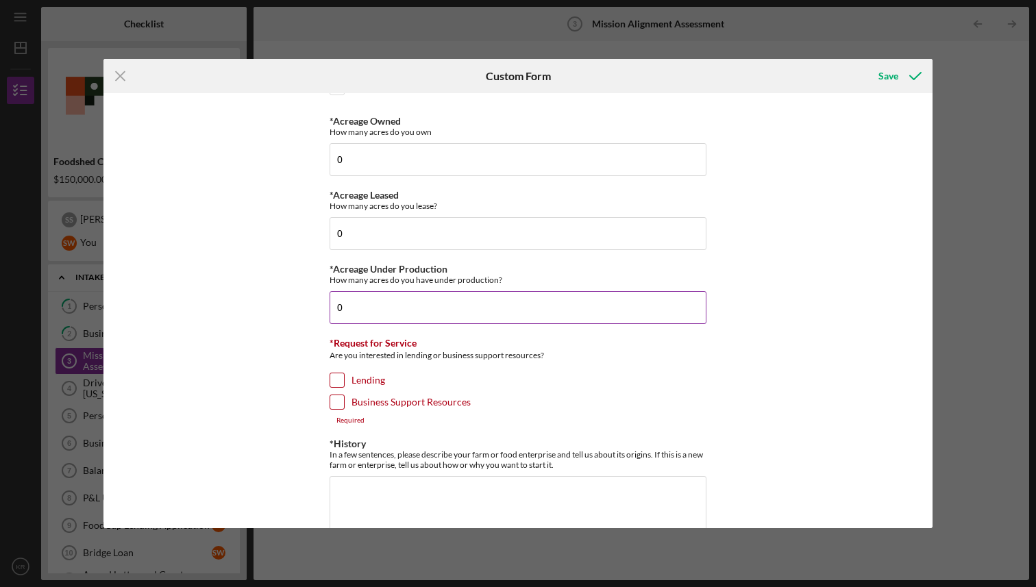
scroll to position [299, 0]
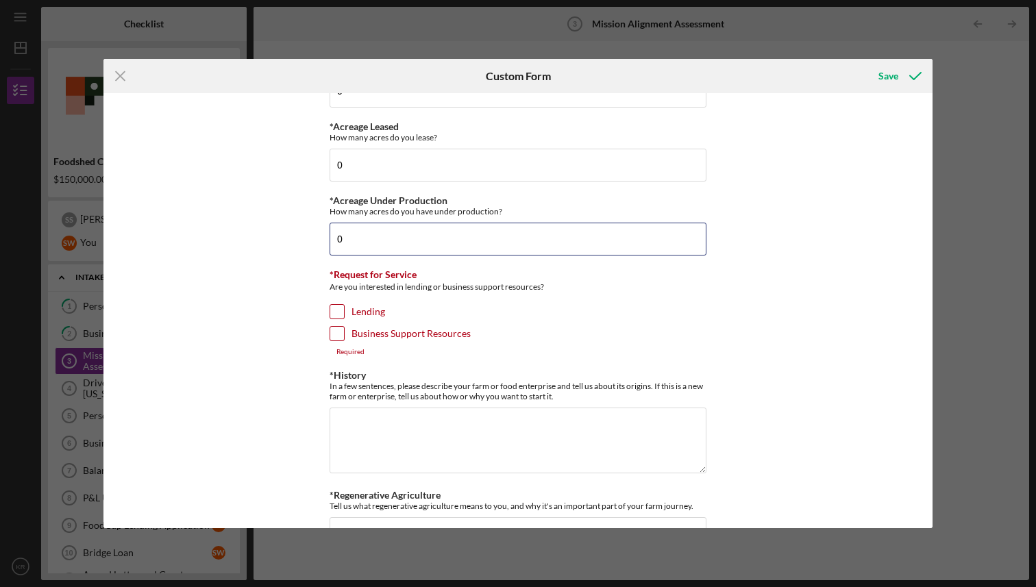
type input "0"
click at [338, 305] on input "Lending" at bounding box center [337, 312] width 14 height 14
checkbox input "true"
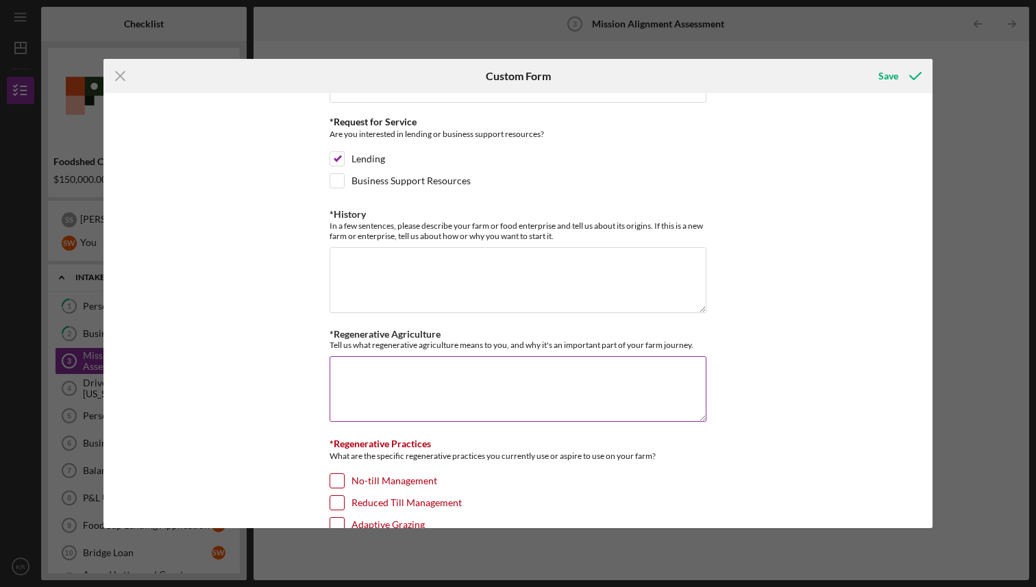
scroll to position [466, 0]
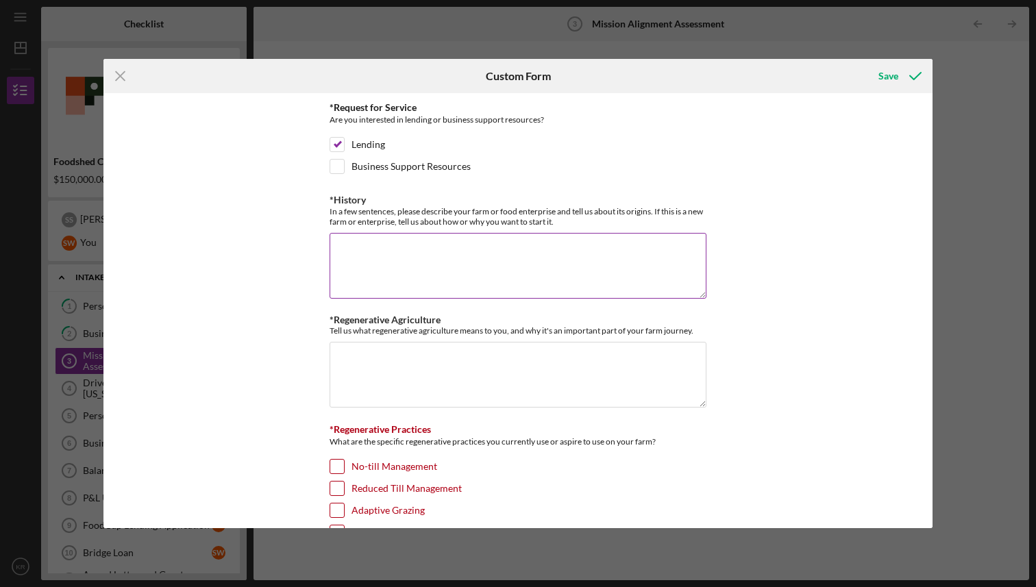
click at [422, 245] on textarea "*History" at bounding box center [518, 266] width 377 height 66
paste textarea "Lo ips dolo SITAM-con, adipis-elits doei temporin, utlabor etd magnaaliquae adm…"
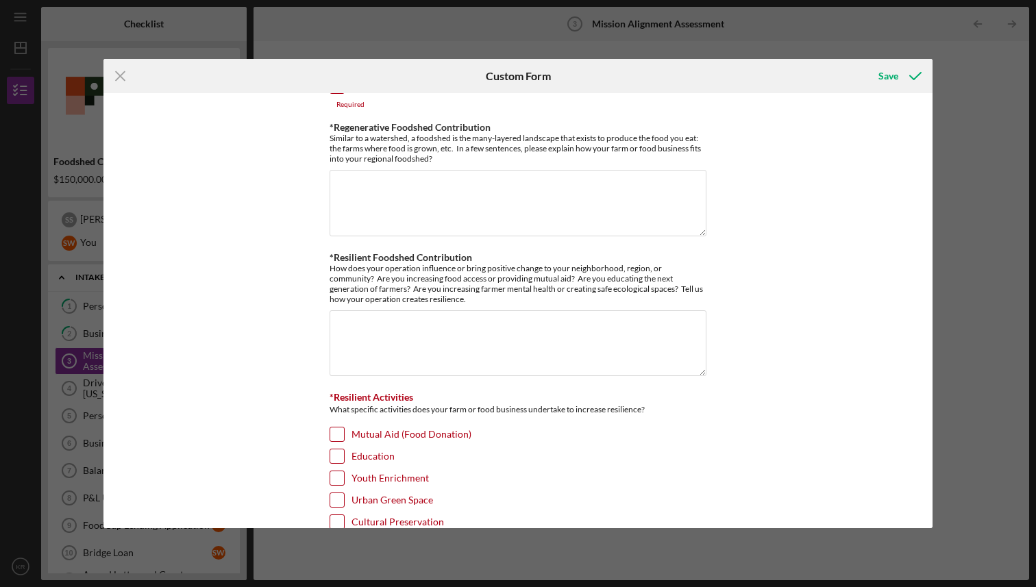
scroll to position [1316, 0]
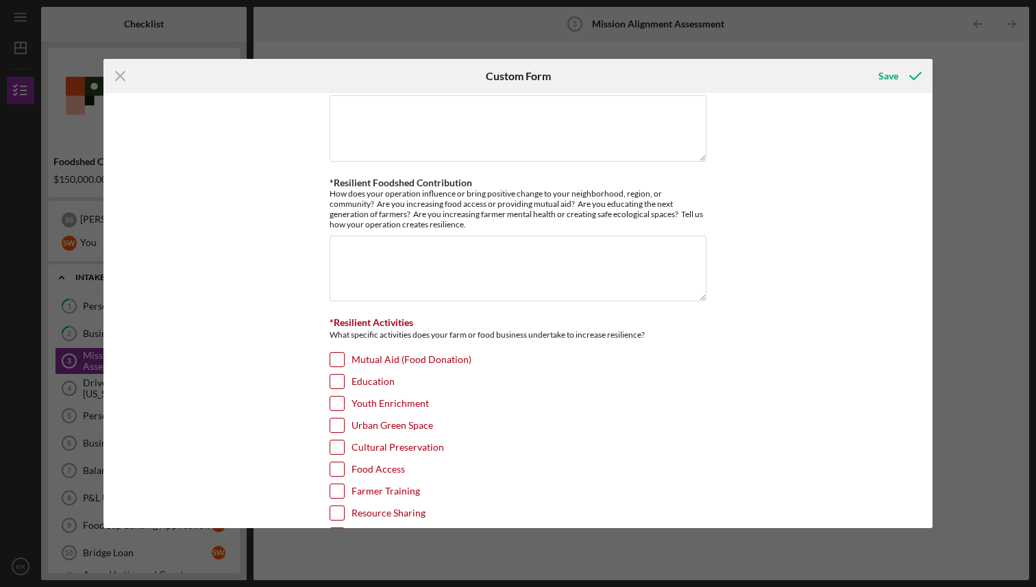
type textarea "Lo ips dolo SITAM-con, adipis-elits doei temporin, utlabor etd magnaaliquae adm…"
click at [334, 356] on input "Mutual Aid (Food Donation)" at bounding box center [337, 360] width 14 height 14
checkbox input "true"
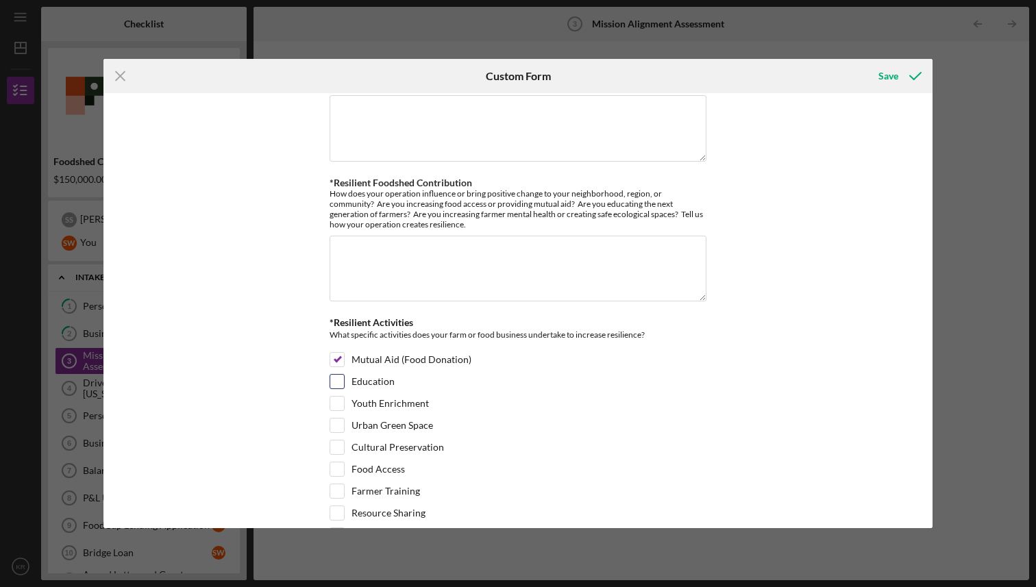
click at [337, 381] on input "Education" at bounding box center [337, 382] width 14 height 14
checkbox input "true"
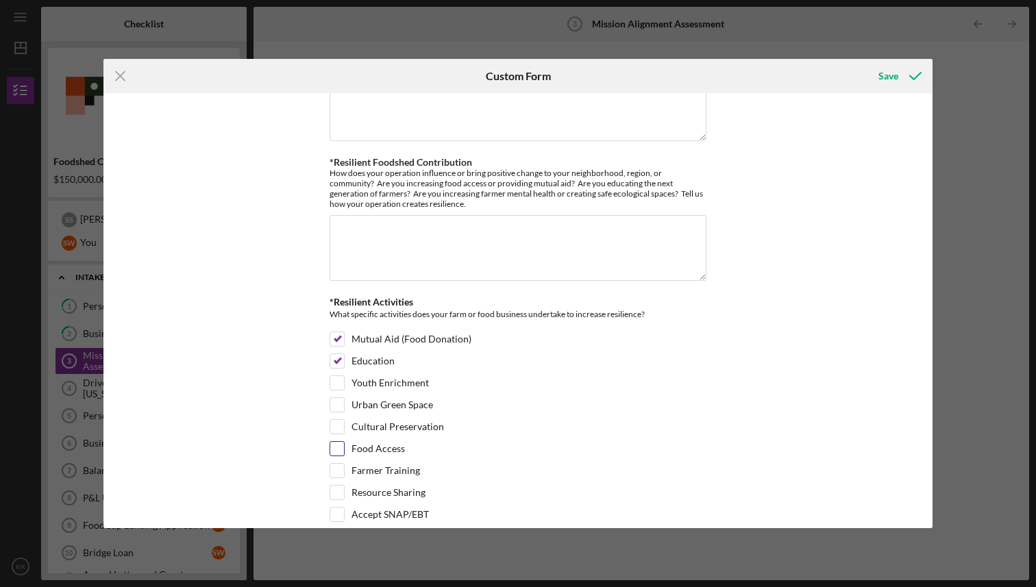
click at [334, 448] on input "Food Access" at bounding box center [337, 449] width 14 height 14
checkbox input "true"
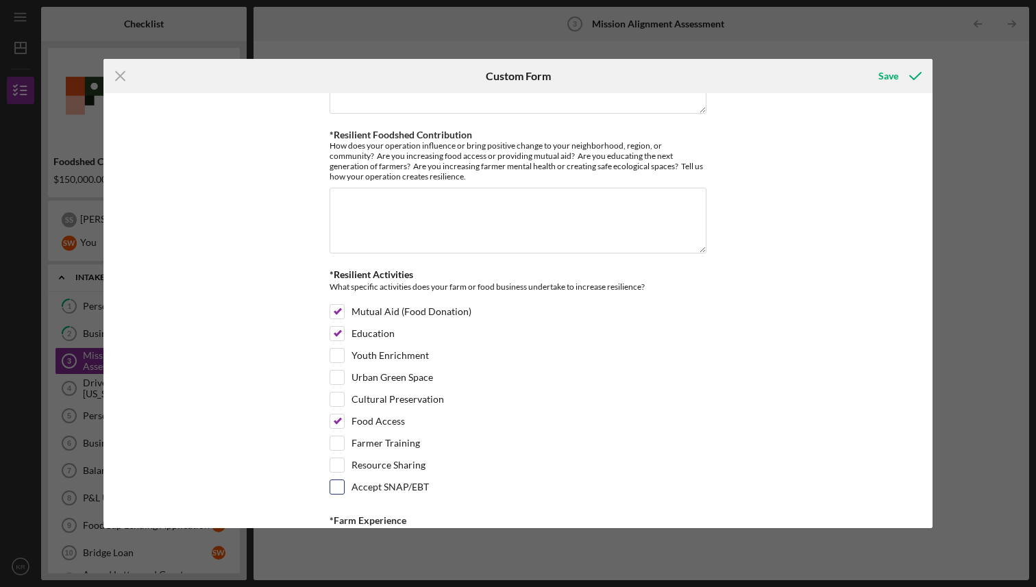
click at [332, 485] on input "Accept SNAP/EBT" at bounding box center [337, 487] width 14 height 14
checkbox input "true"
click at [338, 459] on input "Resource Sharing" at bounding box center [337, 466] width 14 height 14
checkbox input "true"
click at [330, 382] on input "Urban Green Space" at bounding box center [337, 378] width 14 height 14
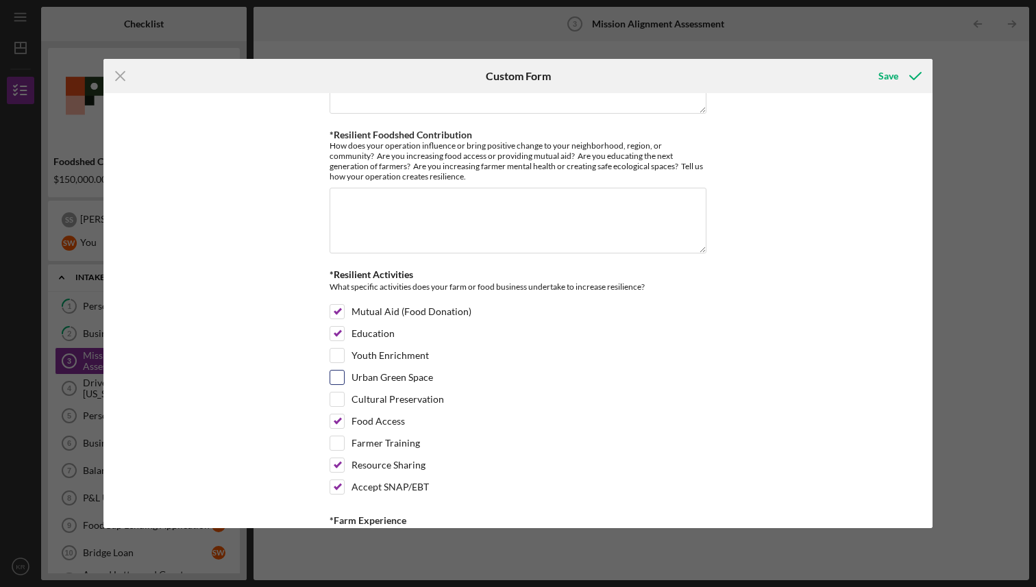
checkbox input "true"
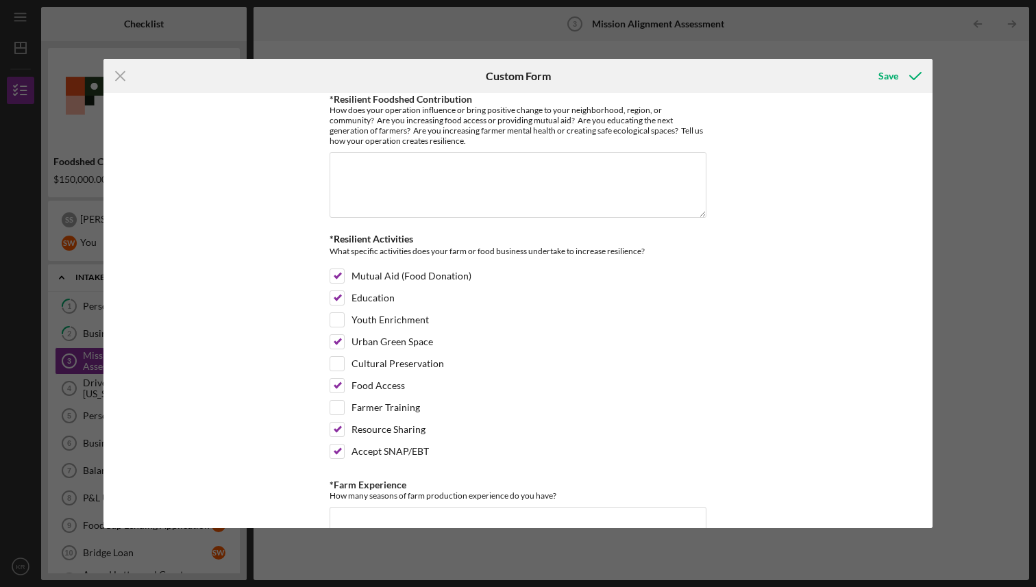
scroll to position [1500, 0]
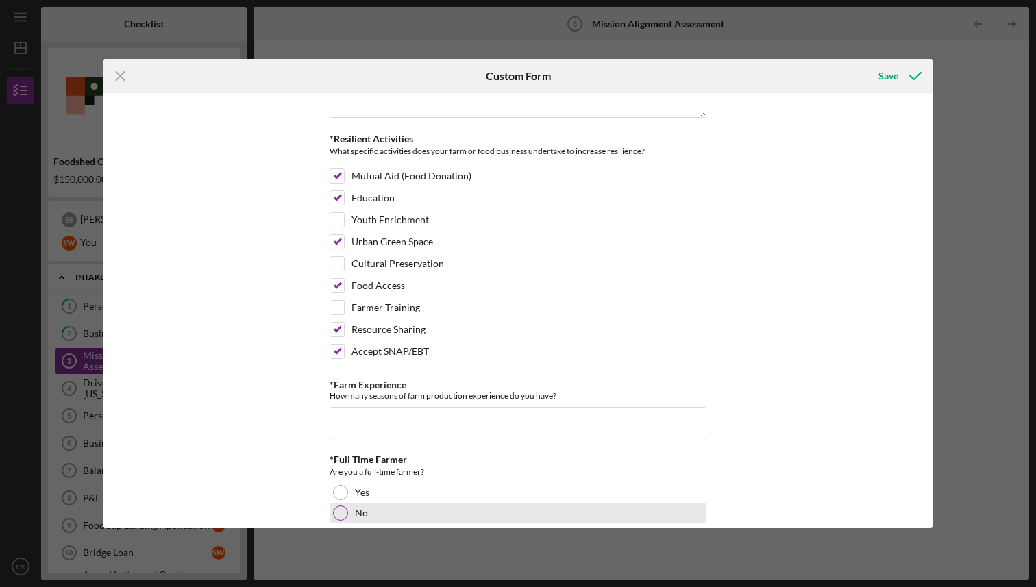
click at [330, 518] on div "No" at bounding box center [518, 513] width 377 height 21
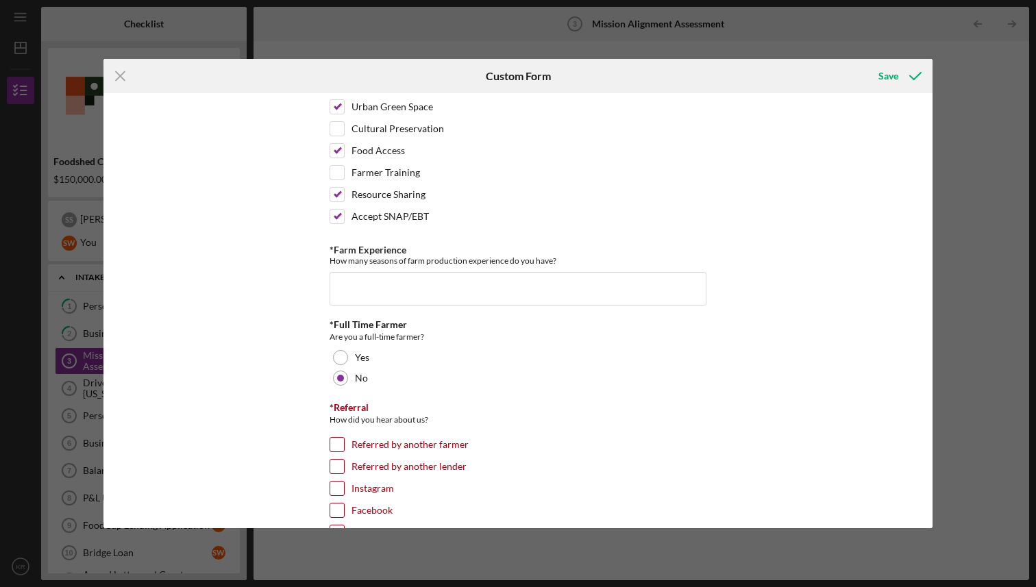
scroll to position [1785, 0]
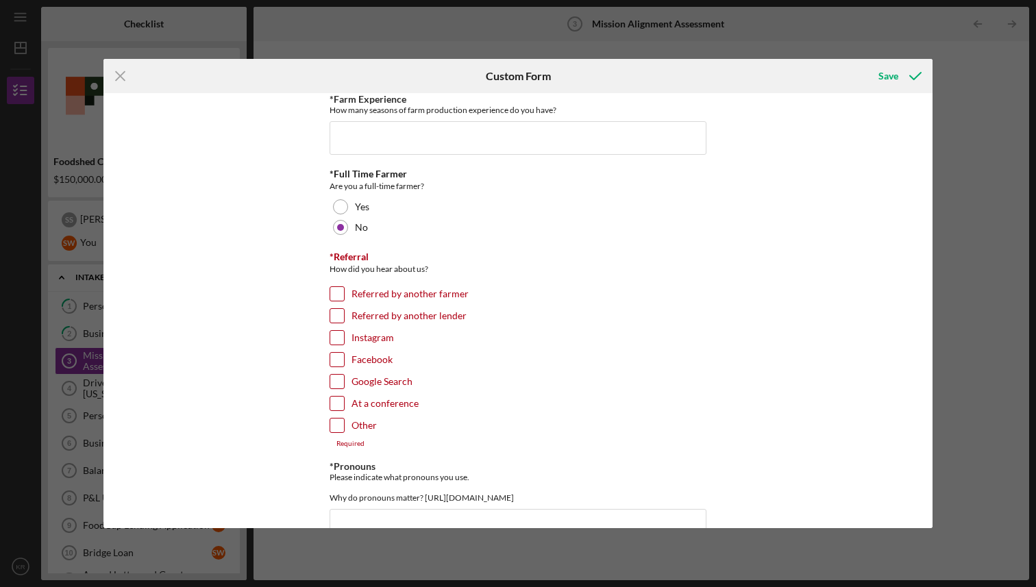
click at [336, 317] on input "Referred by another lender" at bounding box center [337, 316] width 14 height 14
checkbox input "true"
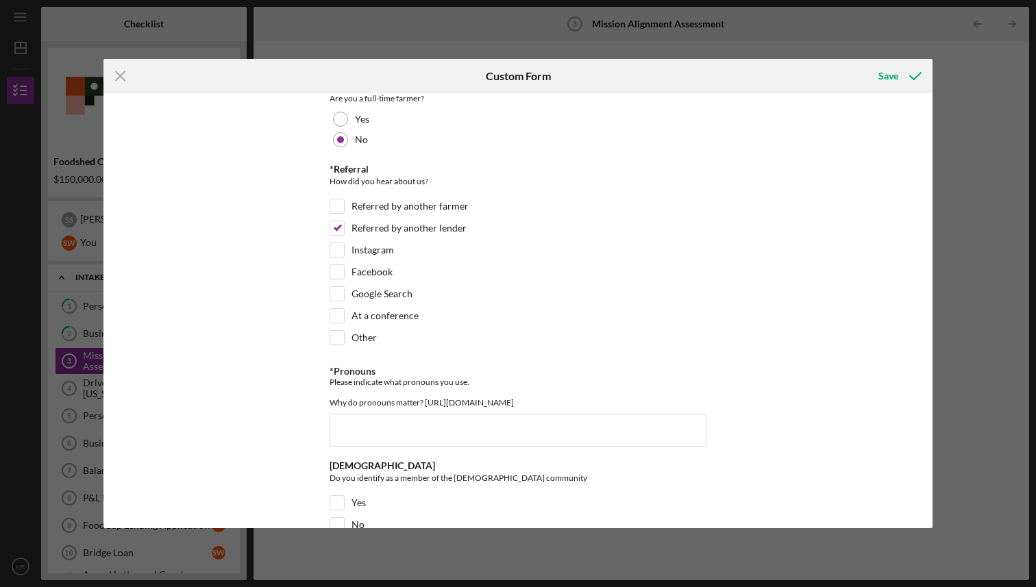
scroll to position [1928, 0]
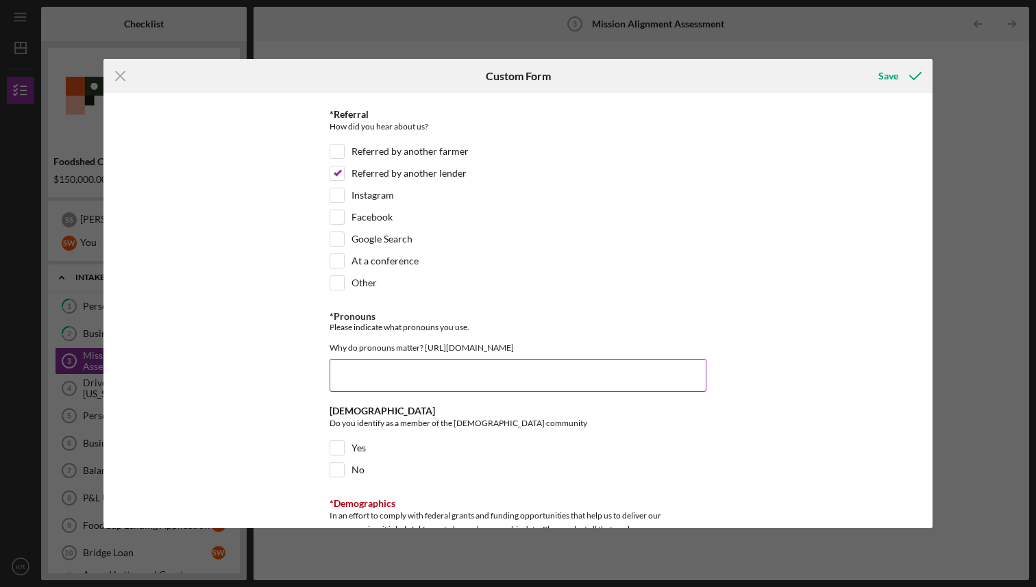
click at [354, 389] on input "*Pronouns" at bounding box center [518, 375] width 377 height 33
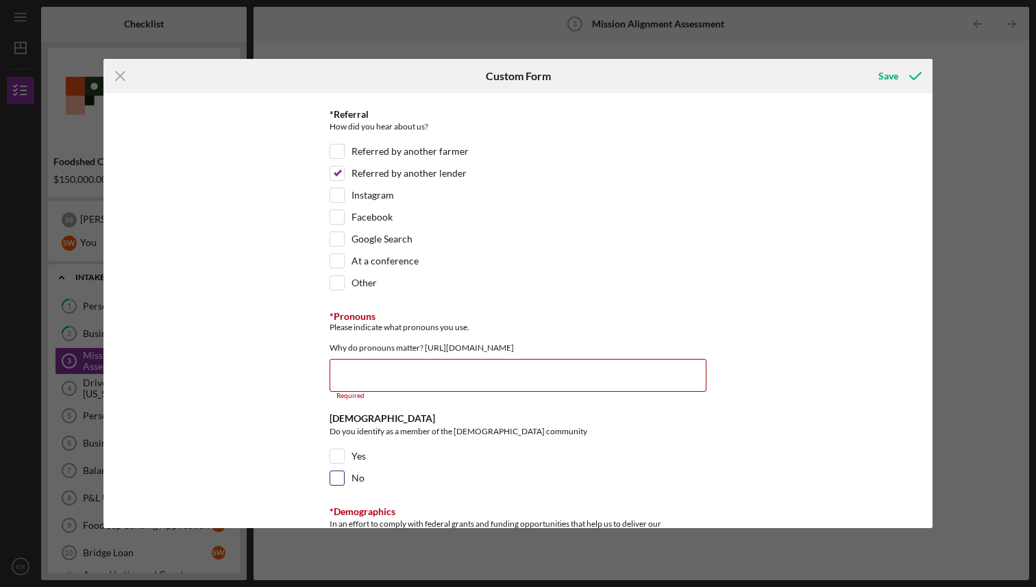
click at [334, 482] on input "No" at bounding box center [337, 479] width 14 height 14
checkbox input "true"
click at [339, 392] on input "*Pronouns" at bounding box center [518, 375] width 377 height 33
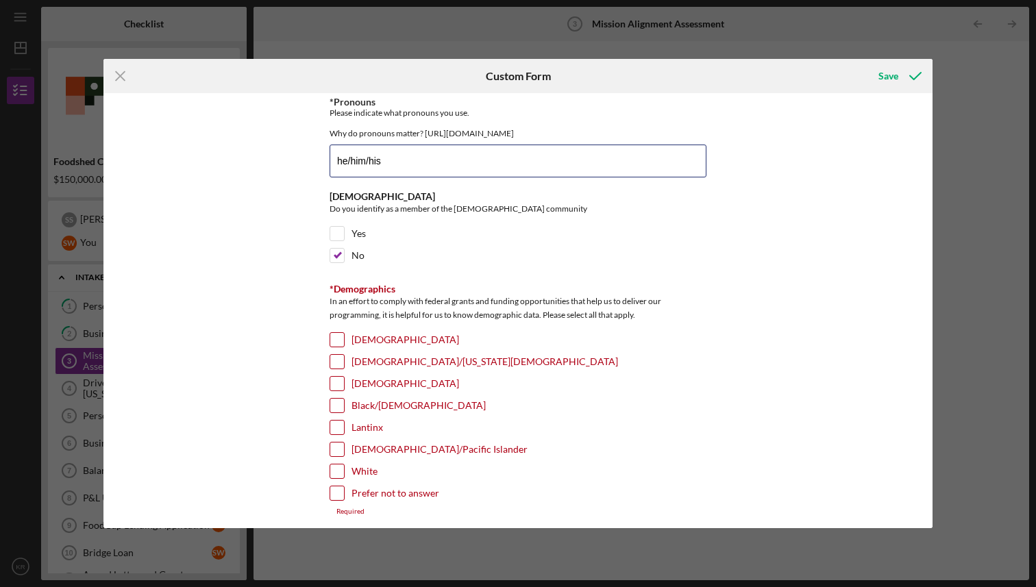
scroll to position [2159, 0]
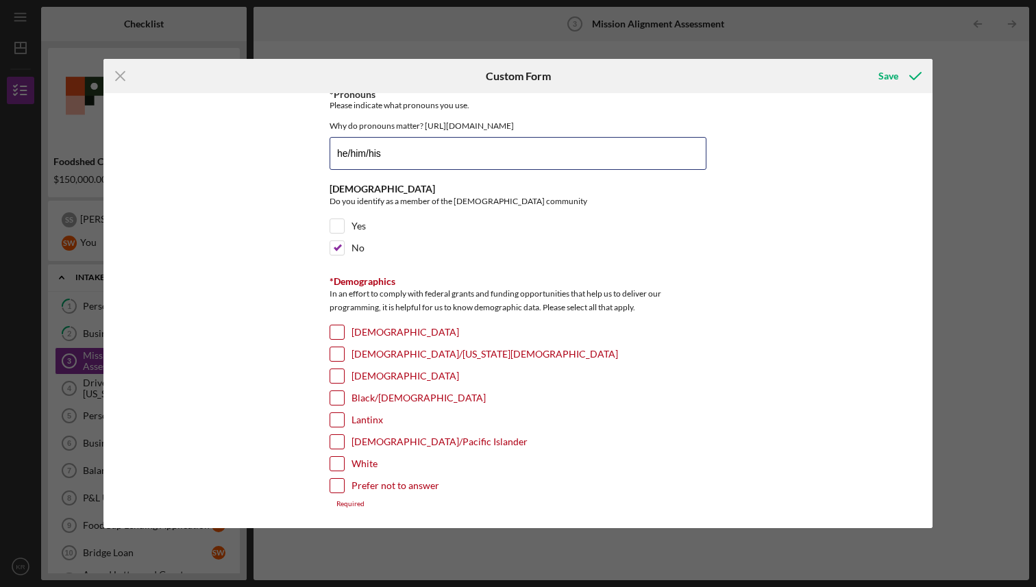
type input "he/him/his"
click at [334, 398] on input "Black/[DEMOGRAPHIC_DATA]" at bounding box center [337, 398] width 14 height 14
checkbox input "true"
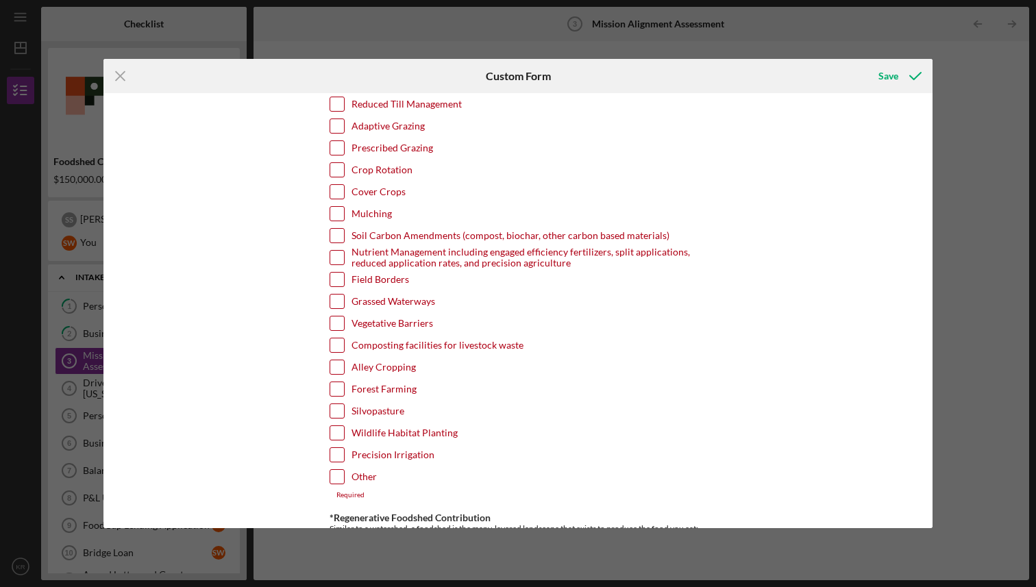
scroll to position [853, 0]
click at [341, 477] on input "Other" at bounding box center [337, 475] width 14 height 14
checkbox input "true"
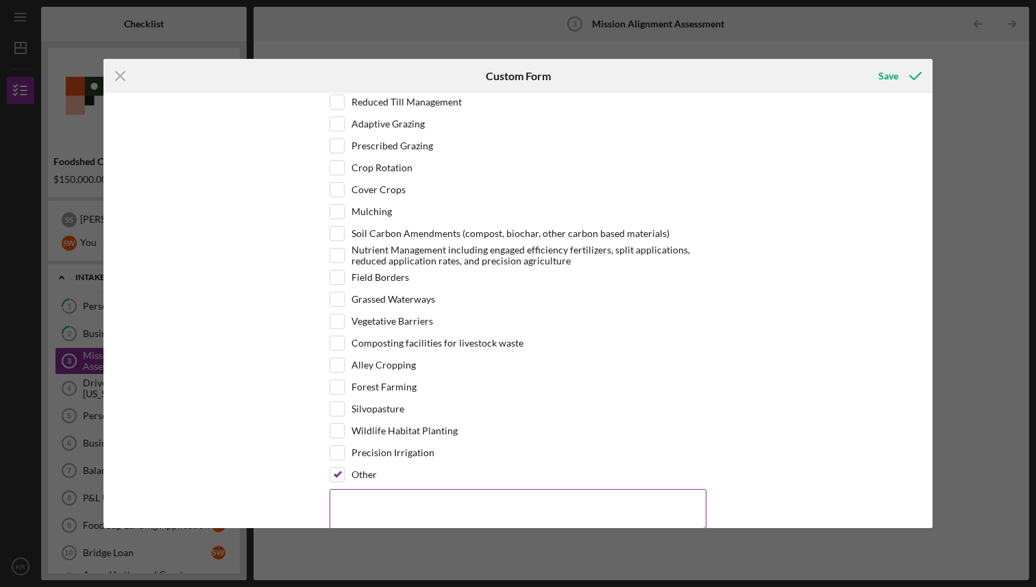
click at [342, 500] on textarea at bounding box center [518, 511] width 377 height 44
type textarea "a"
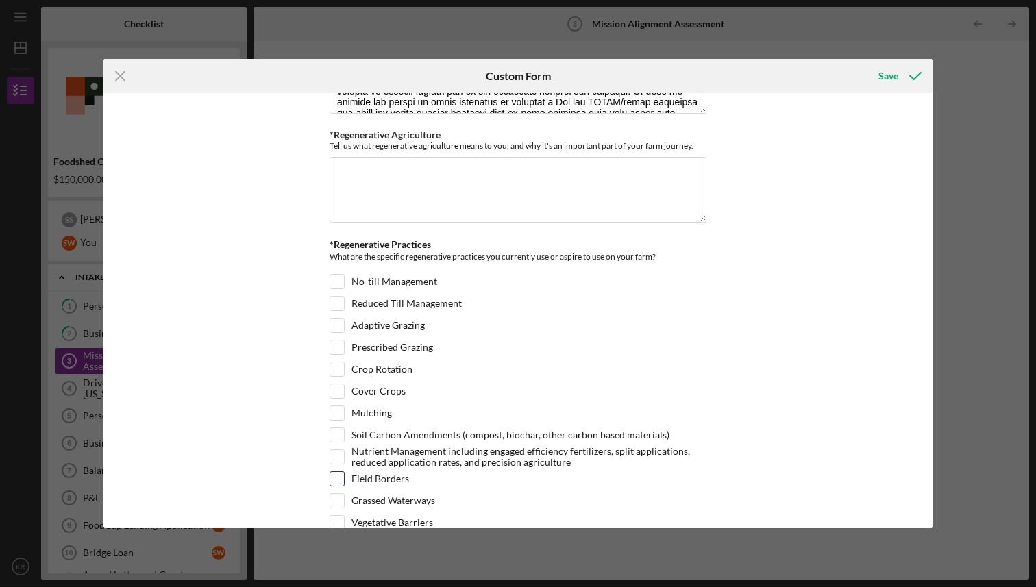
scroll to position [650, 0]
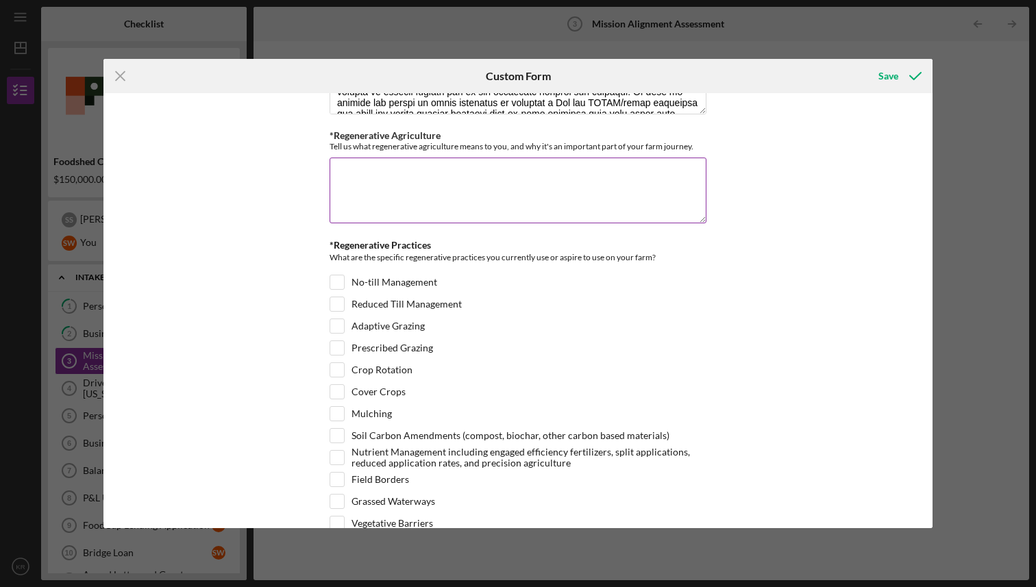
type textarea "As an aggregator, we amplify market opportunities and distribution for producer…"
click at [489, 221] on textarea "*Regenerative Agriculture" at bounding box center [518, 191] width 377 height 66
type textarea "r"
click at [613, 170] on textarea "Regenerative agriculture is a recognition of humans as a member of ecology" at bounding box center [518, 191] width 377 height 66
click at [509, 185] on textarea "Regenerative agriculture is a recognition of humans as a member and participant…" at bounding box center [518, 191] width 377 height 66
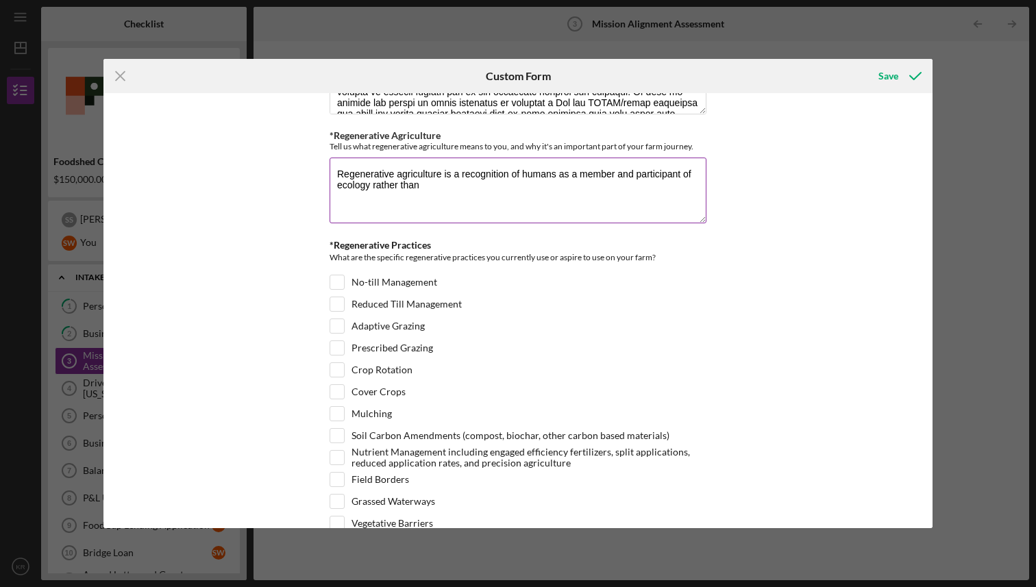
drag, startPoint x: 459, startPoint y: 183, endPoint x: 371, endPoint y: 186, distance: 87.8
click at [371, 186] on textarea "Regenerative agriculture is a recognition of humans as a member and participant…" at bounding box center [518, 191] width 377 height 66
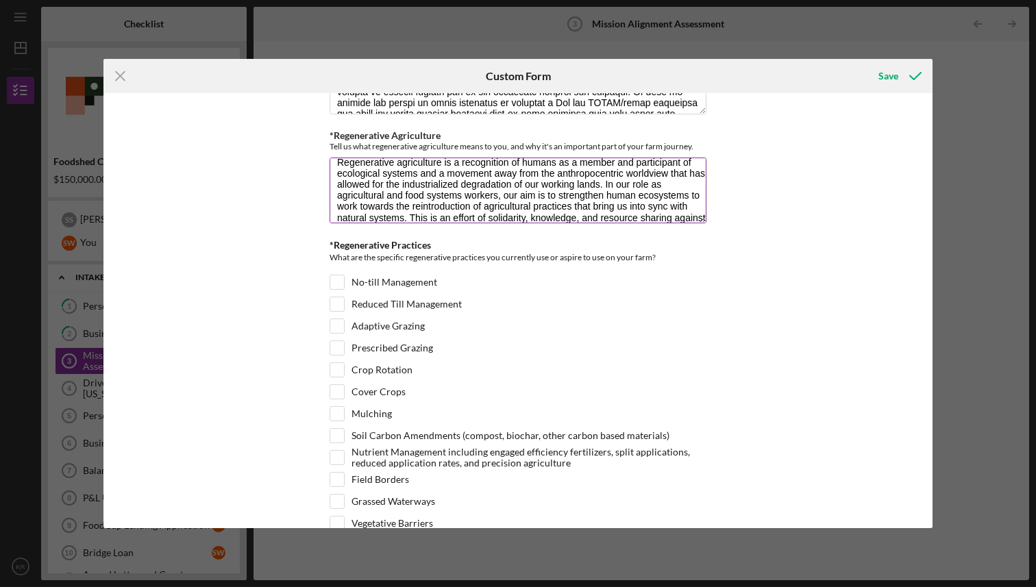
scroll to position [33, 0]
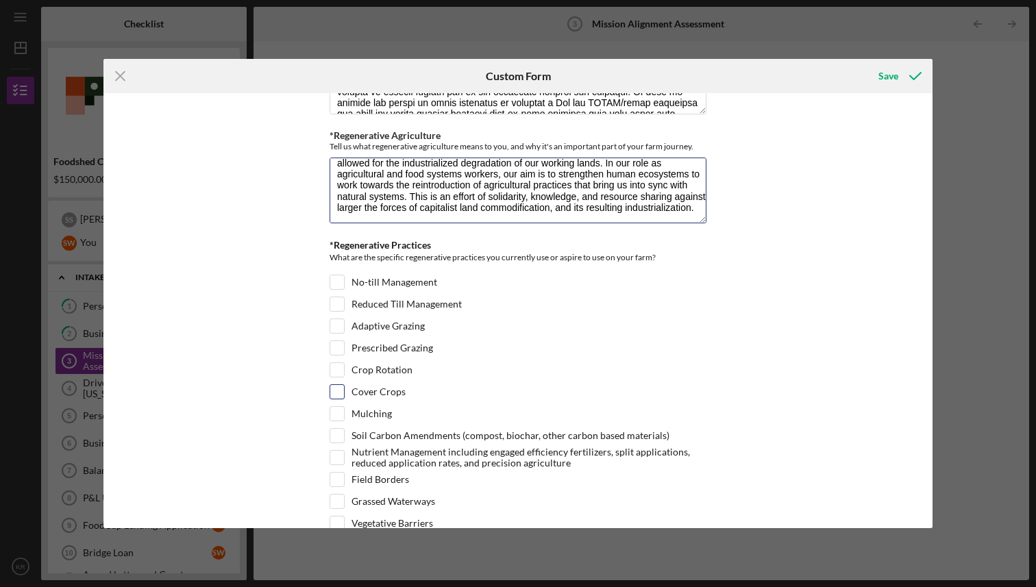
type textarea "Regenerative agriculture is a recognition of humans as a member and participant…"
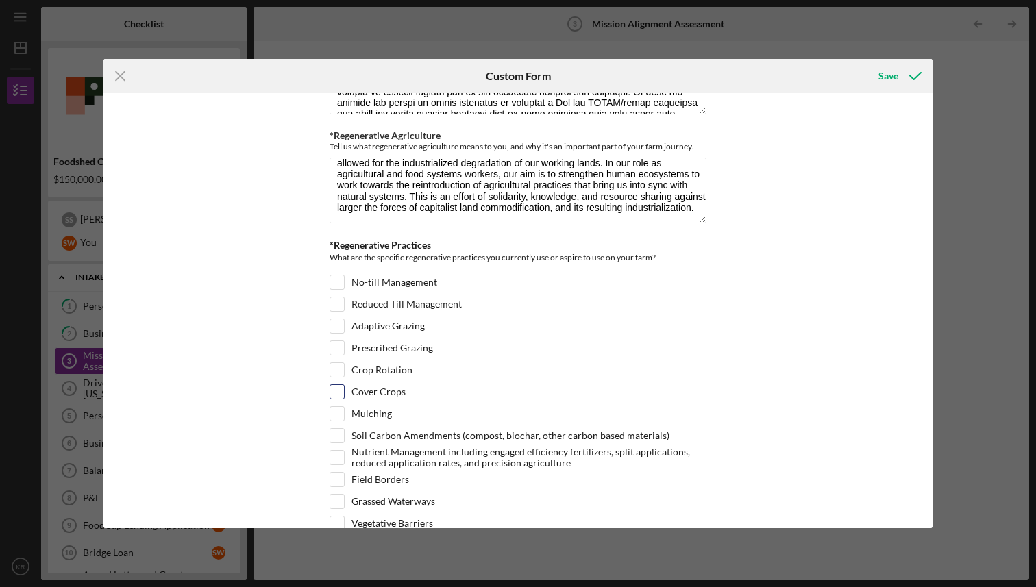
click at [624, 395] on div "Cover Crops" at bounding box center [518, 396] width 377 height 22
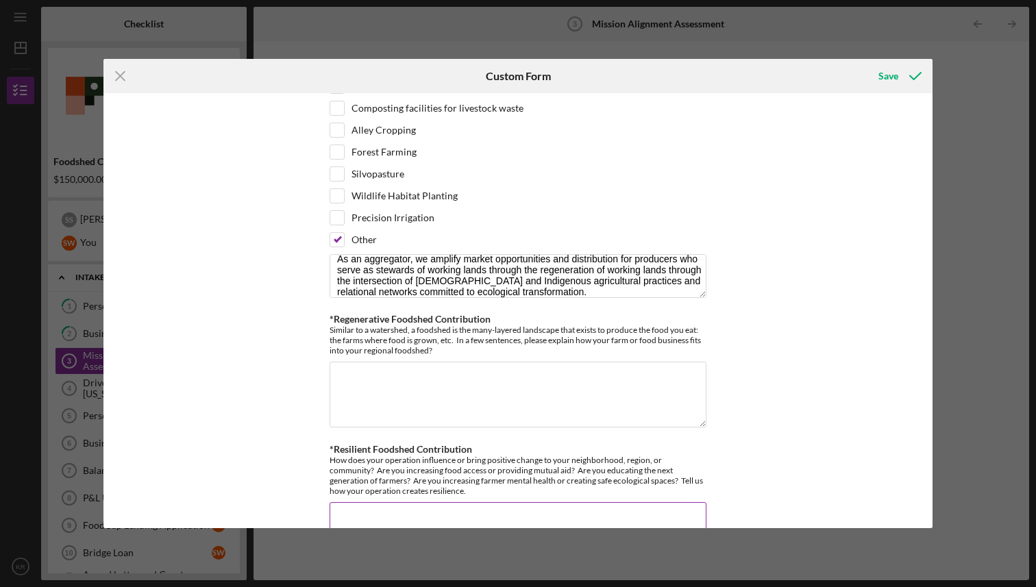
scroll to position [1141, 0]
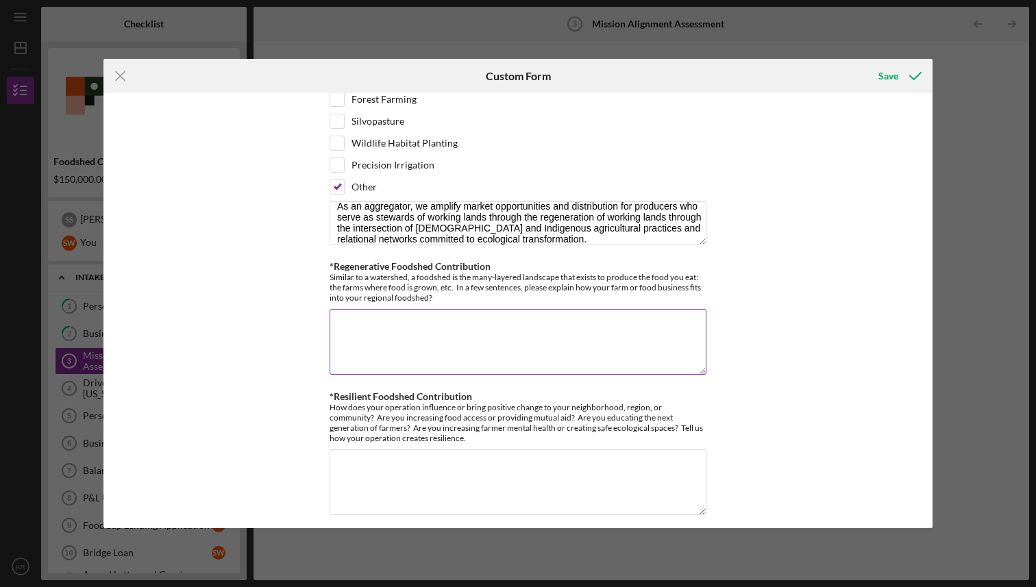
click at [648, 317] on textarea "*Regenerative Foodshed Contribution" at bounding box center [518, 342] width 377 height 66
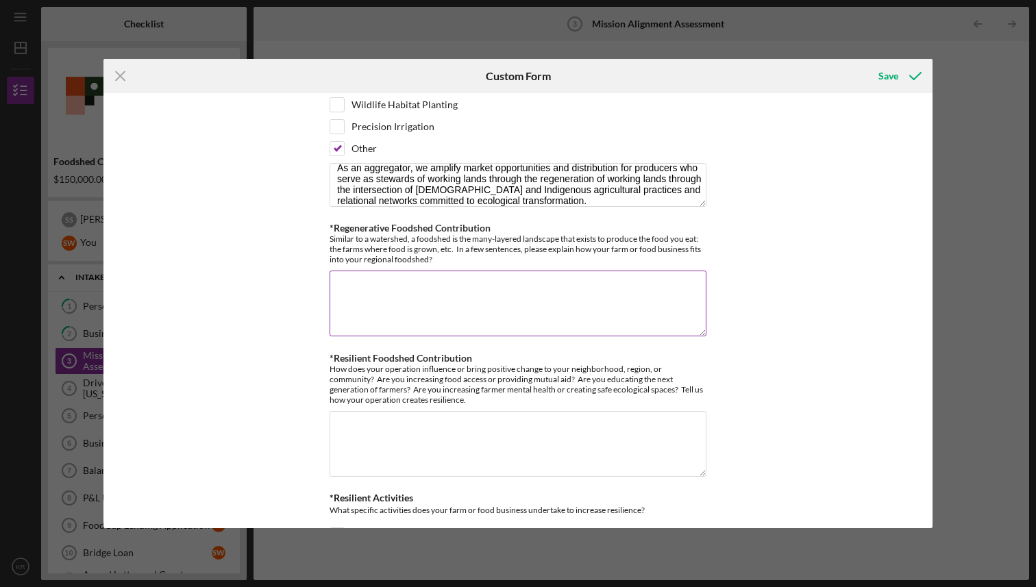
scroll to position [1221, 0]
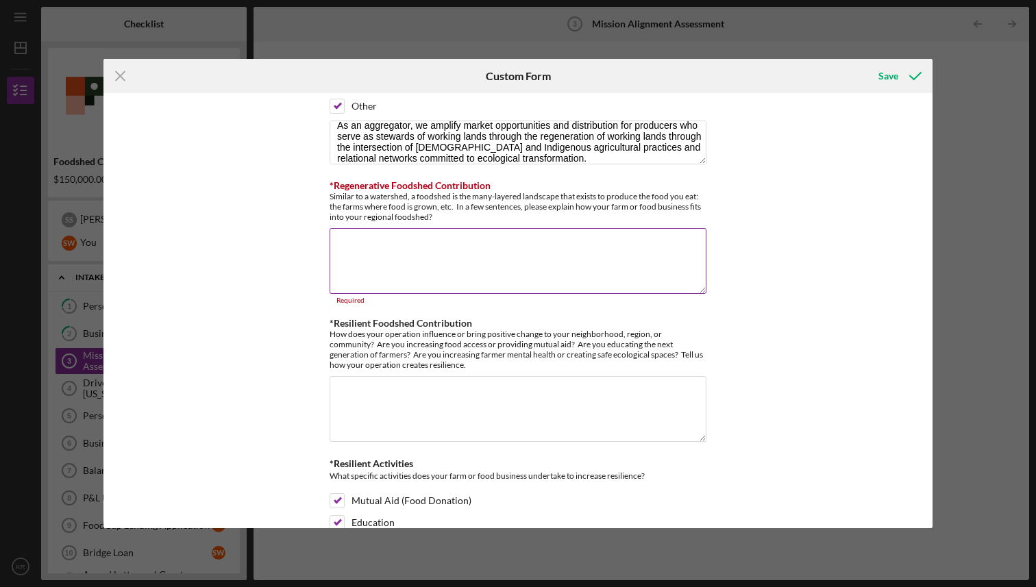
click at [391, 254] on textarea "*Regenerative Foodshed Contribution" at bounding box center [518, 261] width 377 height 66
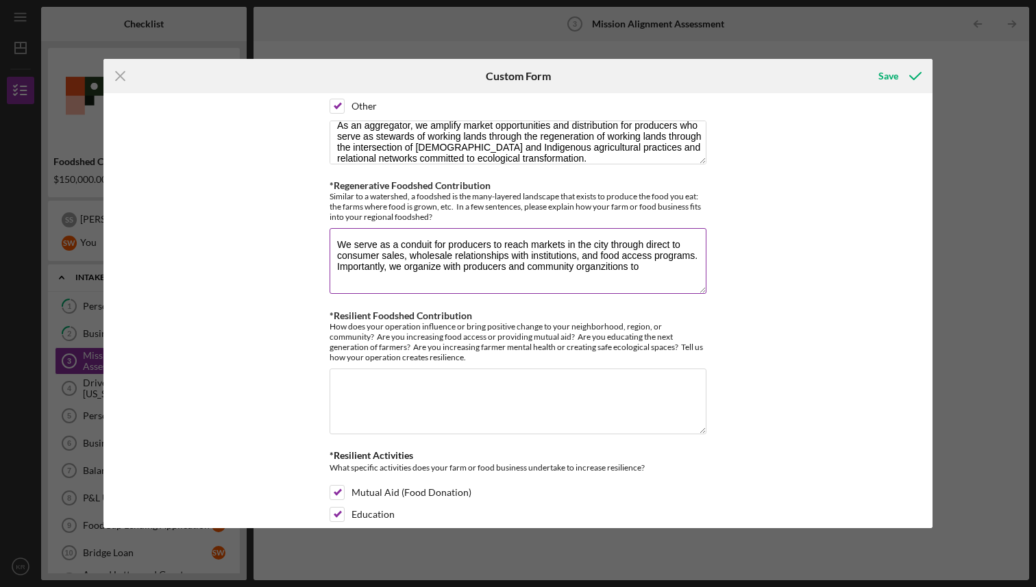
click at [609, 265] on textarea "We serve as a conduit for producers to reach markets in the city through direct…" at bounding box center [518, 261] width 377 height 66
click at [624, 267] on textarea "We serve as a conduit for producers to reach markets in the city through direct…" at bounding box center [518, 261] width 377 height 66
click at [659, 268] on textarea "We serve as a conduit for producers to reach markets in the city through direct…" at bounding box center [518, 261] width 377 height 66
click at [597, 271] on textarea "We serve as a conduit for producers to reach markets in the city through direct…" at bounding box center [518, 261] width 377 height 66
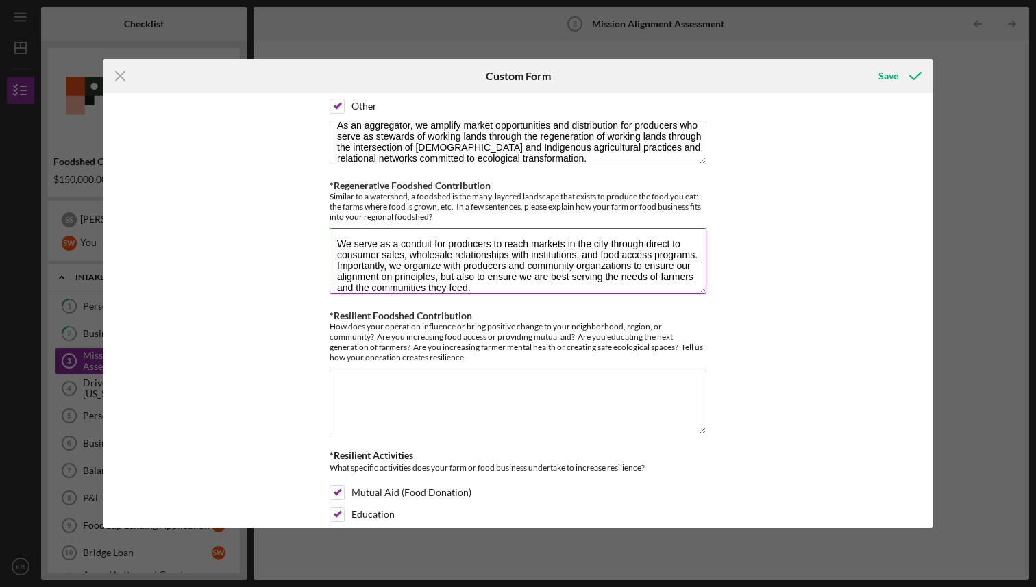
click at [605, 269] on textarea "We serve as a conduit for producers to reach markets in the city through direct…" at bounding box center [518, 261] width 377 height 66
type textarea "We serve as a conduit for producers to reach markets in the city through direct…"
click at [832, 364] on div "*Operation Type Please select the options that best fits your business Vegetabl…" at bounding box center [517, 311] width 829 height 436
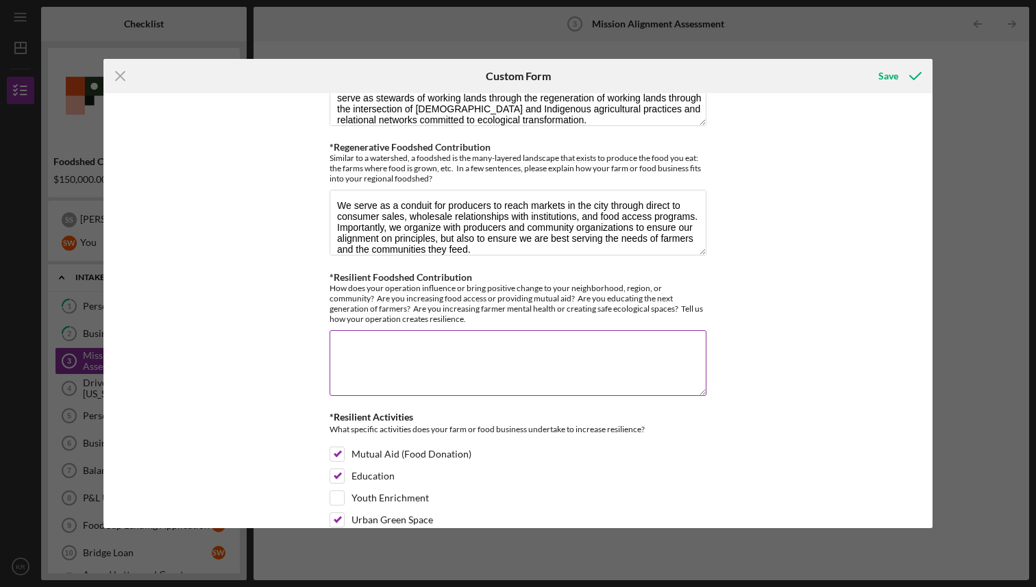
scroll to position [1268, 0]
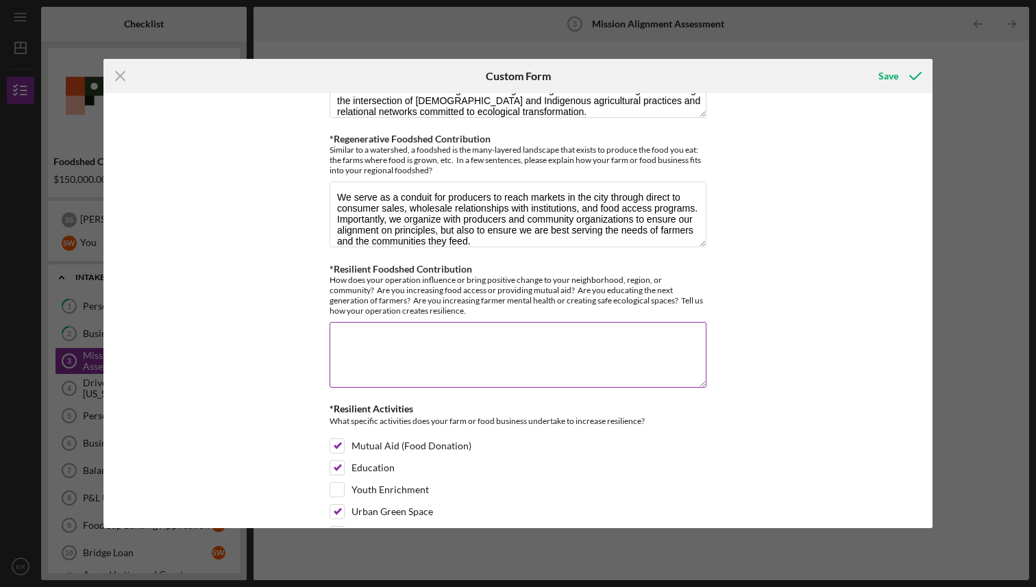
click at [439, 366] on textarea "*Resilient Foodshed Contribution" at bounding box center [518, 355] width 377 height 66
paste textarea "We are driven by our mission to serve and empower the communities in which we o…"
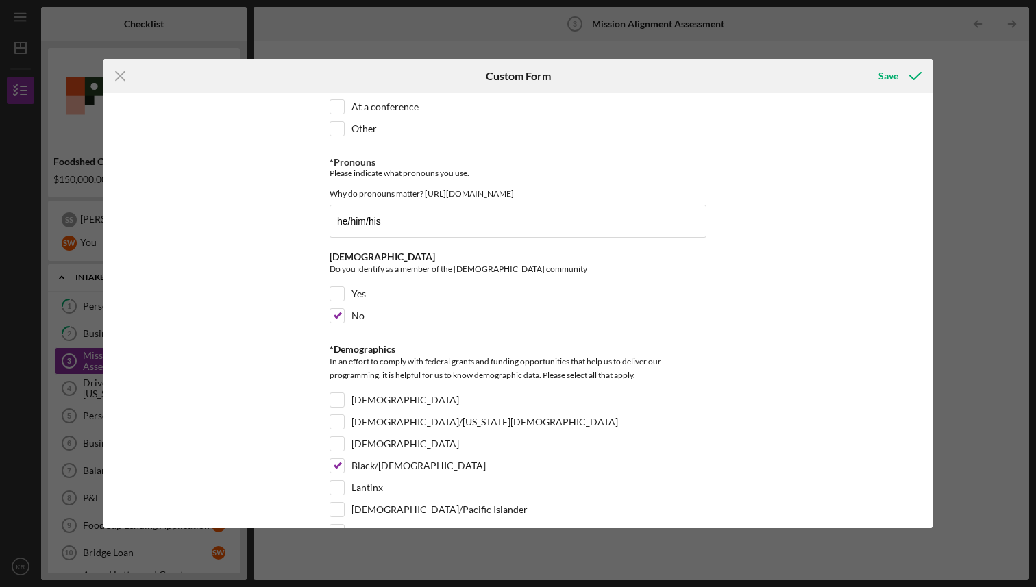
scroll to position [2189, 0]
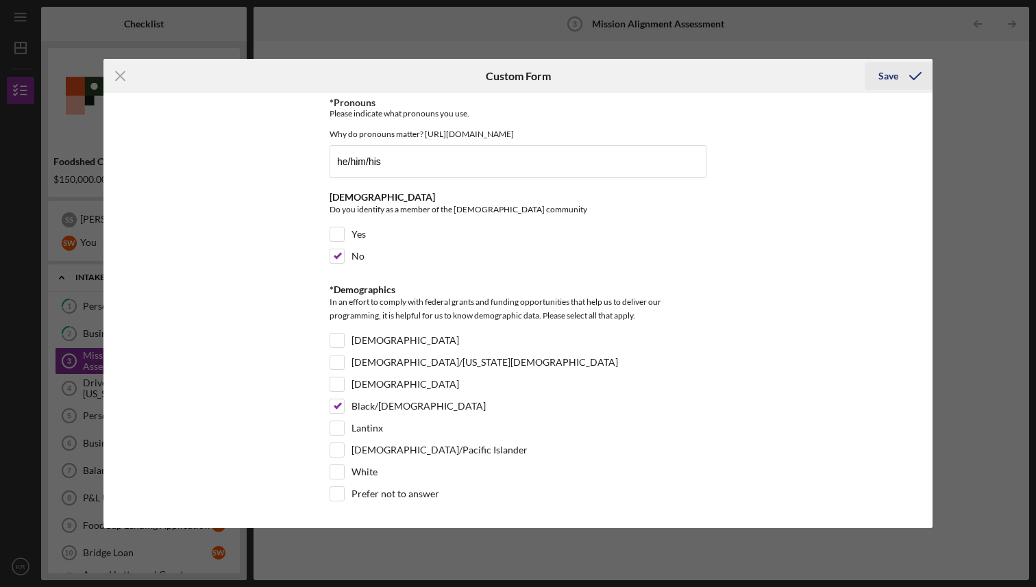
type textarea "We are driven by our mission to serve and empower the communities in which we o…"
click at [881, 80] on div "Save" at bounding box center [889, 75] width 20 height 27
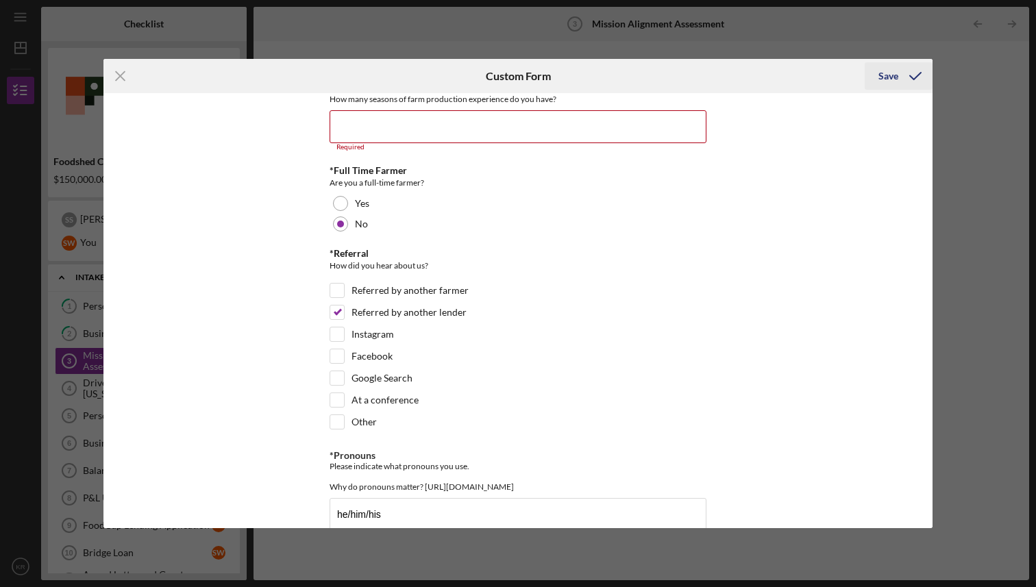
scroll to position [1823, 0]
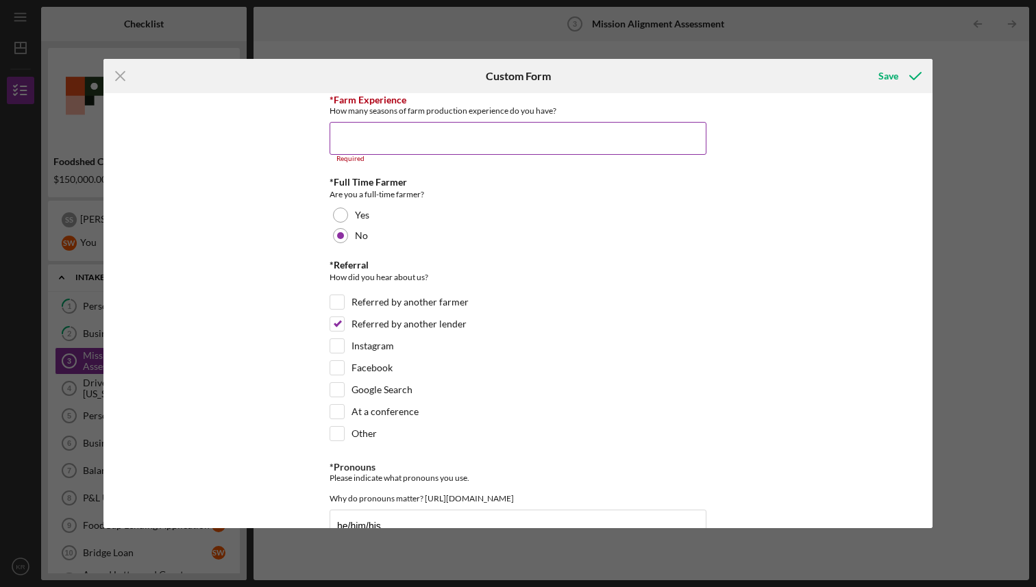
click at [610, 135] on input "*Farm Experience" at bounding box center [518, 138] width 377 height 33
type input "0"
type input "2"
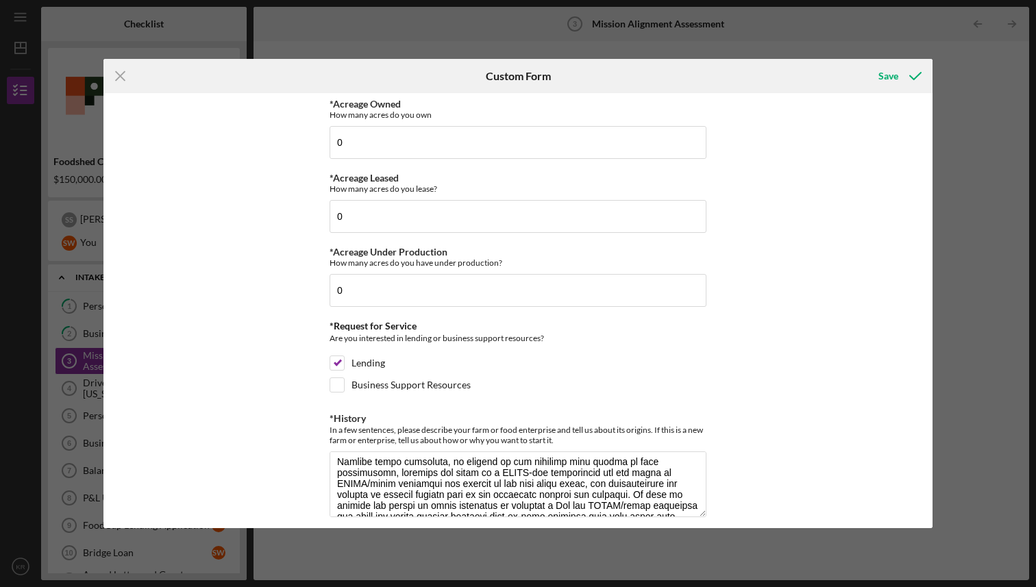
scroll to position [0, 0]
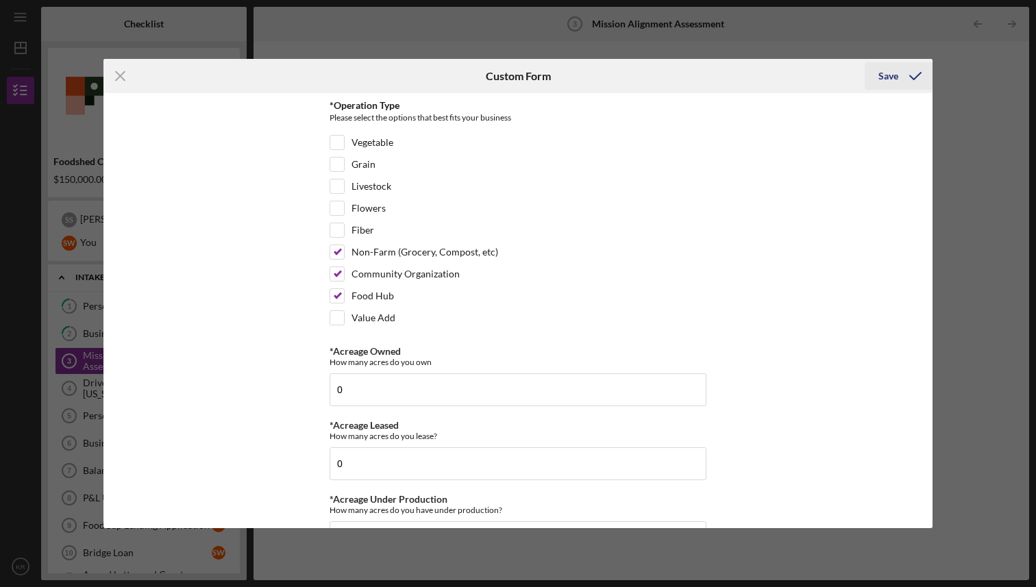
type input "1"
click at [894, 75] on div "Save" at bounding box center [889, 75] width 20 height 27
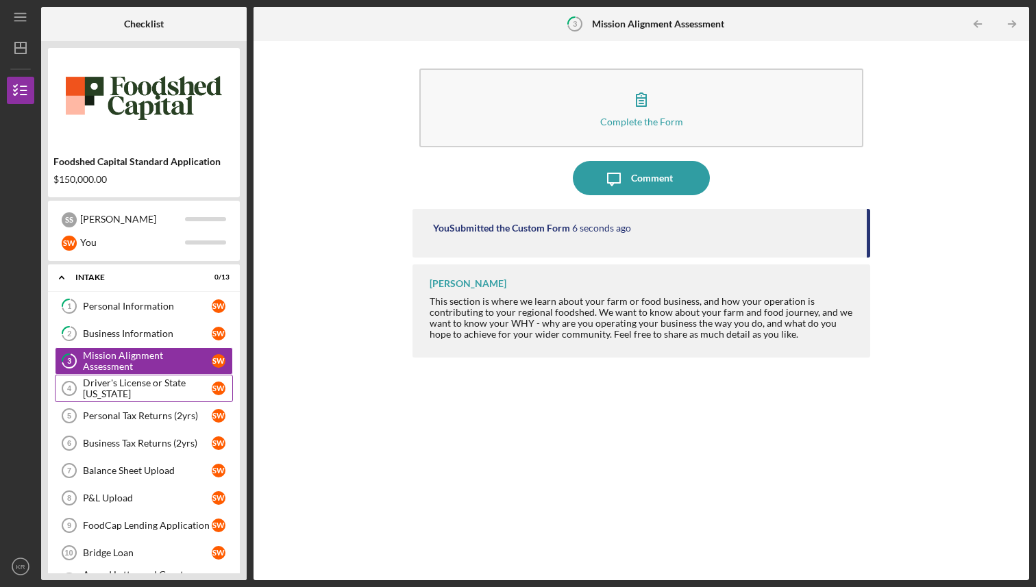
click at [175, 391] on div "Driver's License or State [US_STATE]" at bounding box center [147, 389] width 129 height 22
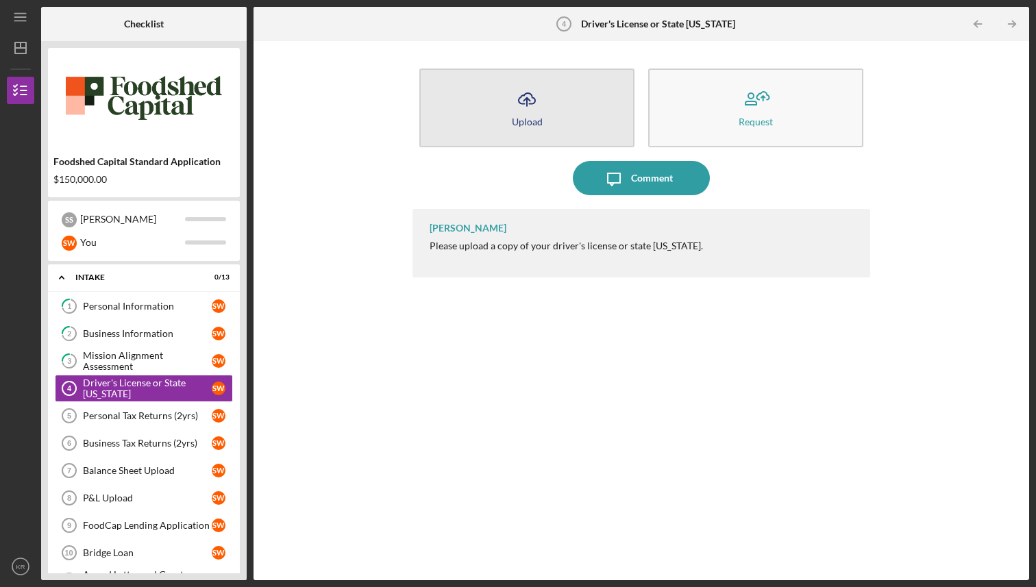
click at [536, 141] on button "Icon/Upload Upload" at bounding box center [526, 108] width 215 height 79
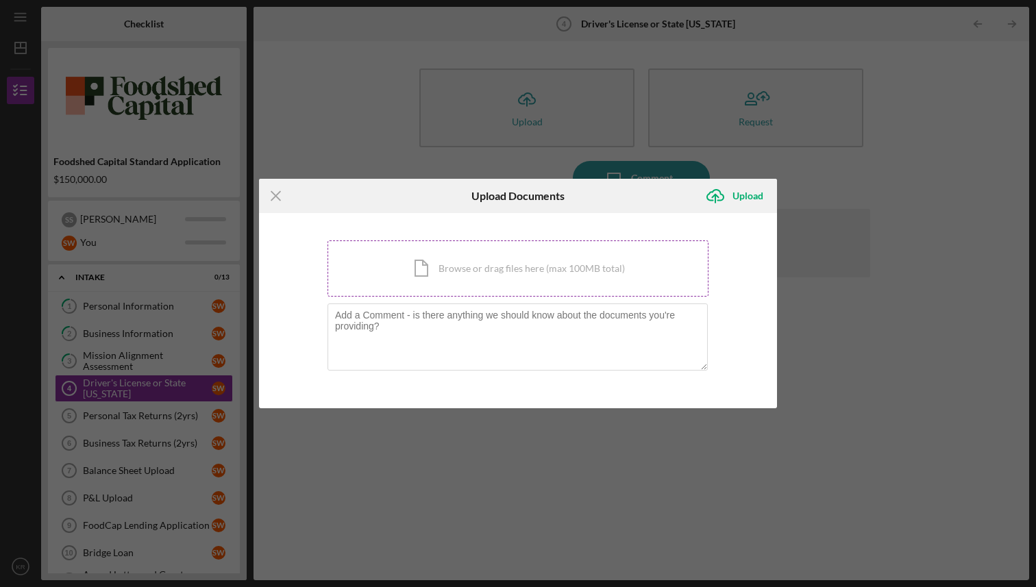
click at [477, 267] on div "Icon/Document Browse or drag files here (max 100MB total) Tap to choose files o…" at bounding box center [518, 269] width 381 height 56
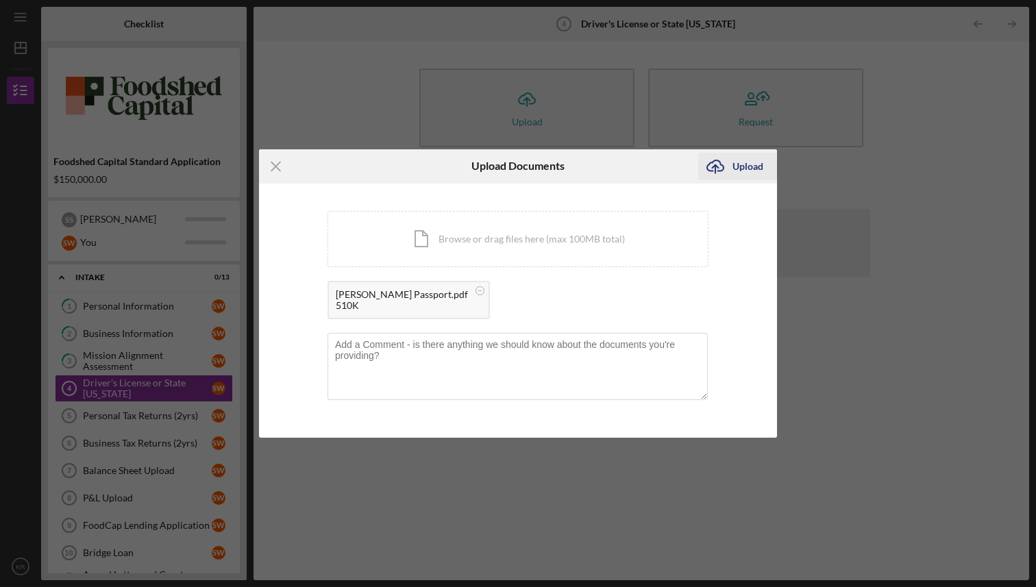
click at [742, 170] on div "Upload" at bounding box center [748, 166] width 31 height 27
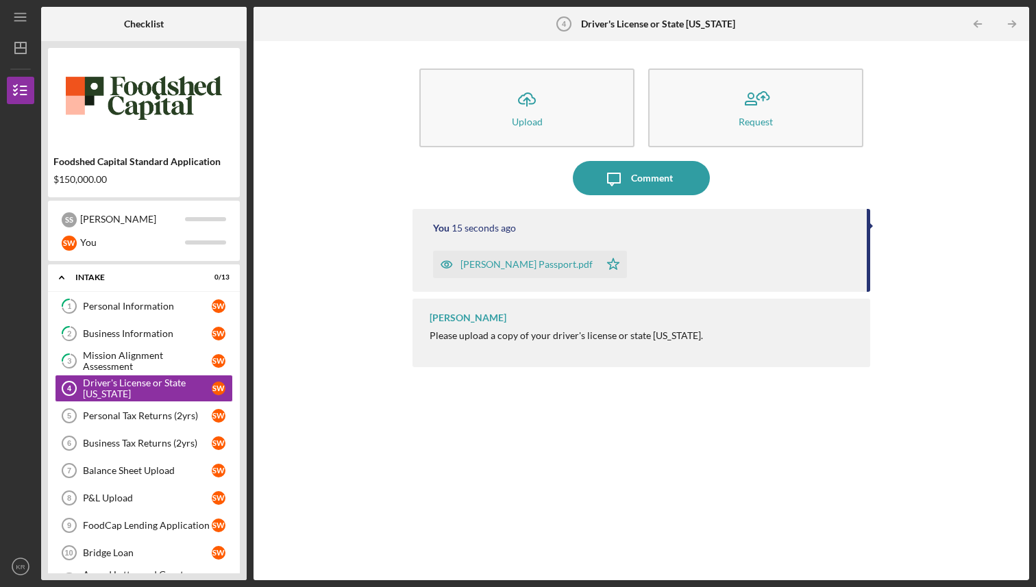
click at [426, 379] on div "You 15 seconds ago [PERSON_NAME] Passport.pdf Icon/Star [PERSON_NAME] Please up…" at bounding box center [641, 384] width 457 height 351
click at [144, 402] on link "Driver's License or State [US_STATE] 4 Driver's License or State [US_STATE] S W" at bounding box center [144, 388] width 178 height 27
click at [144, 415] on div "Personal Tax Returns (2yrs)" at bounding box center [147, 416] width 129 height 11
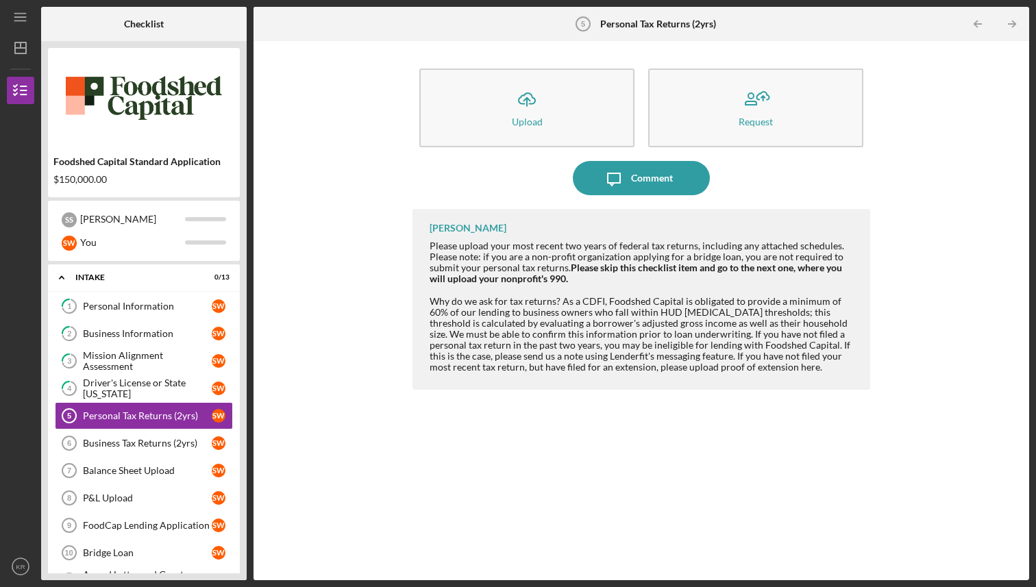
click at [333, 452] on div "Icon/Upload Upload Request Icon/Message Comment [PERSON_NAME] Please upload you…" at bounding box center [641, 311] width 762 height 526
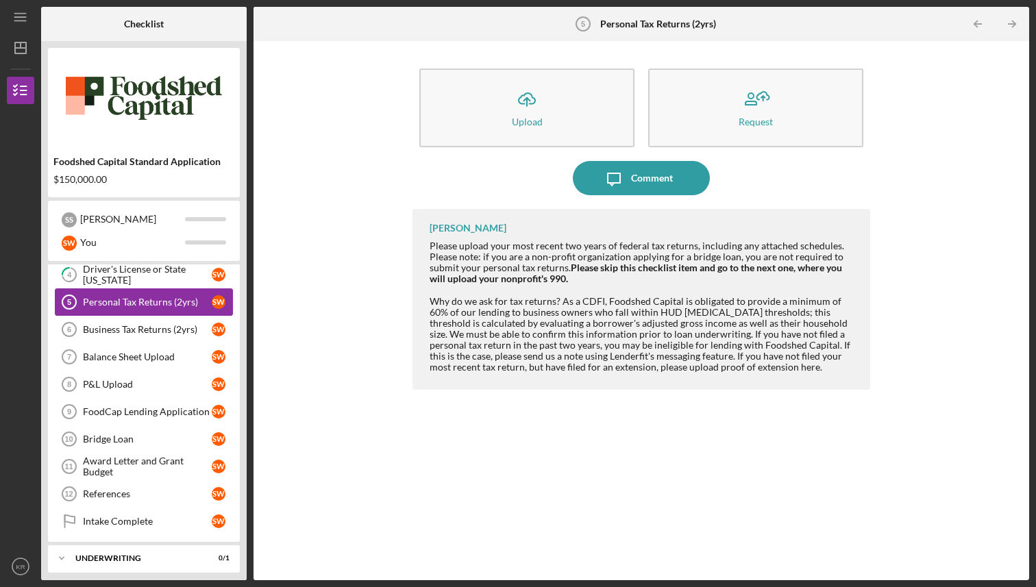
scroll to position [151, 0]
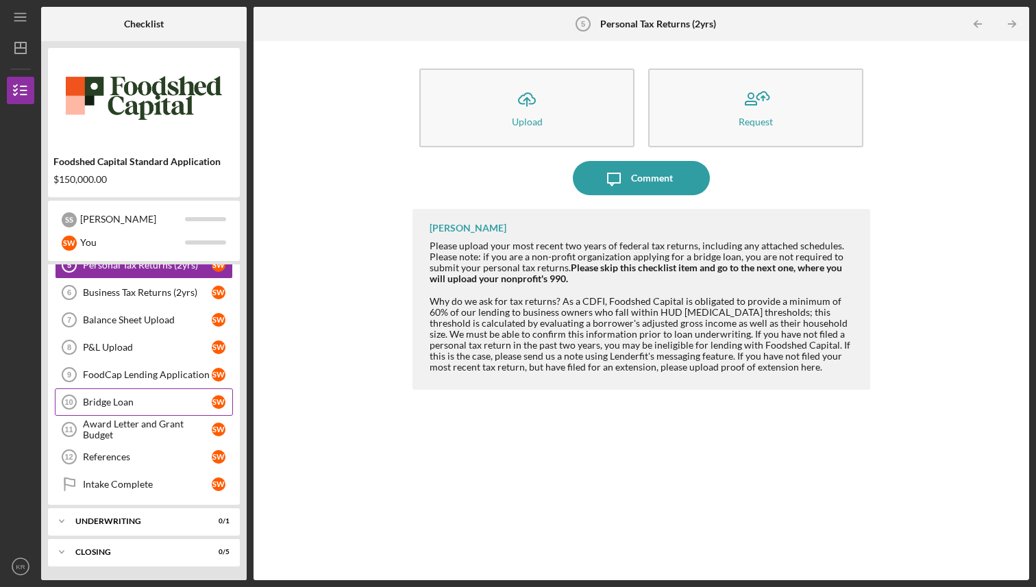
click at [166, 400] on div "Bridge Loan" at bounding box center [147, 402] width 129 height 11
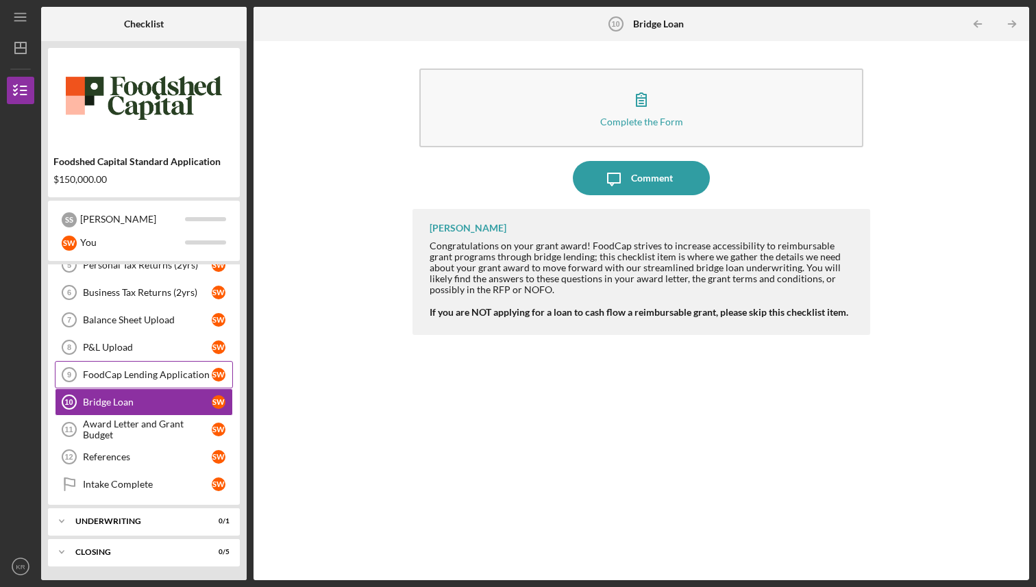
click at [161, 386] on link "FoodCap Lending Application 9 FoodCap Lending Application S W" at bounding box center [144, 374] width 178 height 27
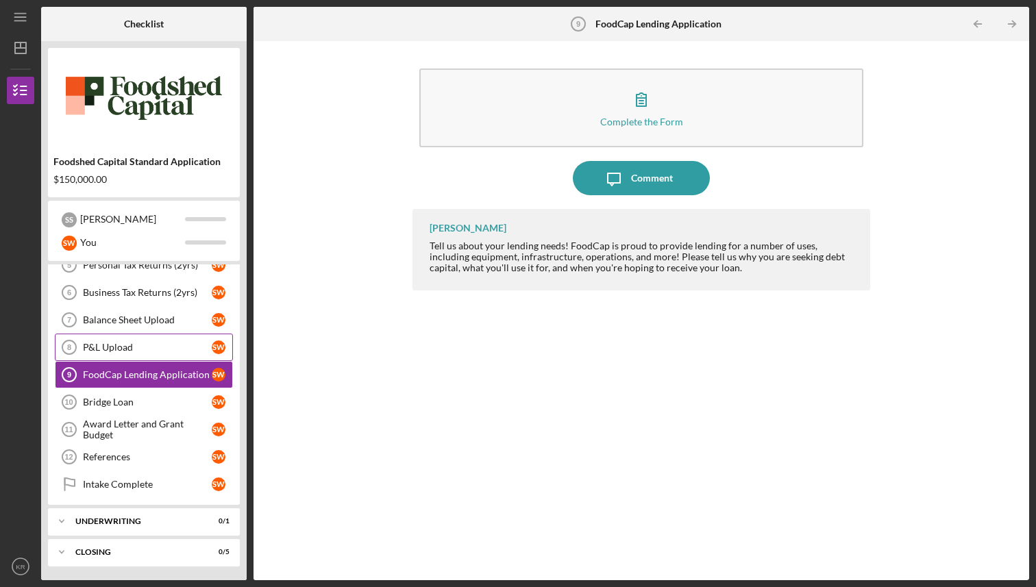
click at [154, 337] on link "P&L Upload 8 P&L Upload S W" at bounding box center [144, 347] width 178 height 27
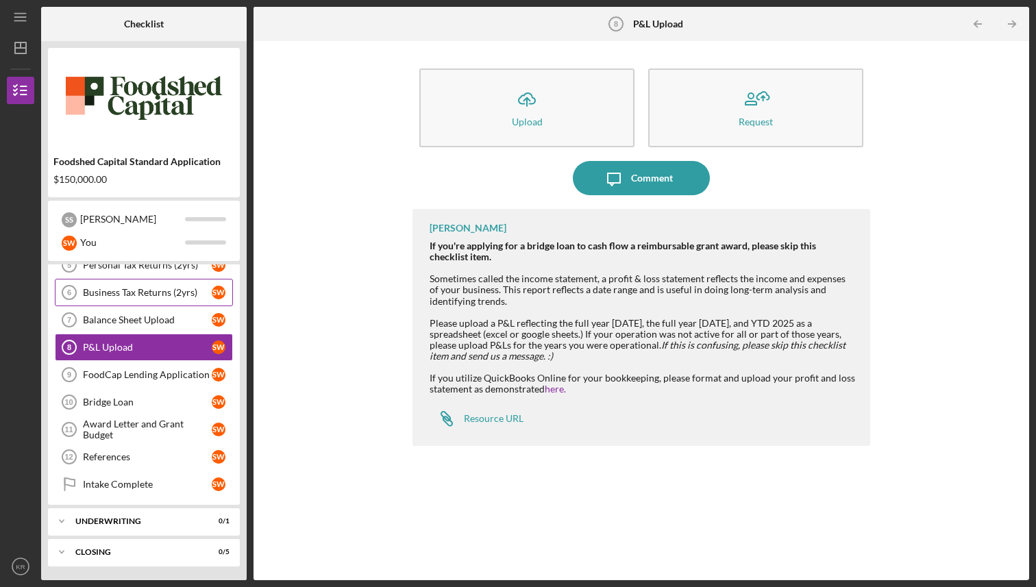
click at [152, 302] on link "Business Tax Returns (2yrs) 6 Business Tax Returns (2yrs) S W" at bounding box center [144, 292] width 178 height 27
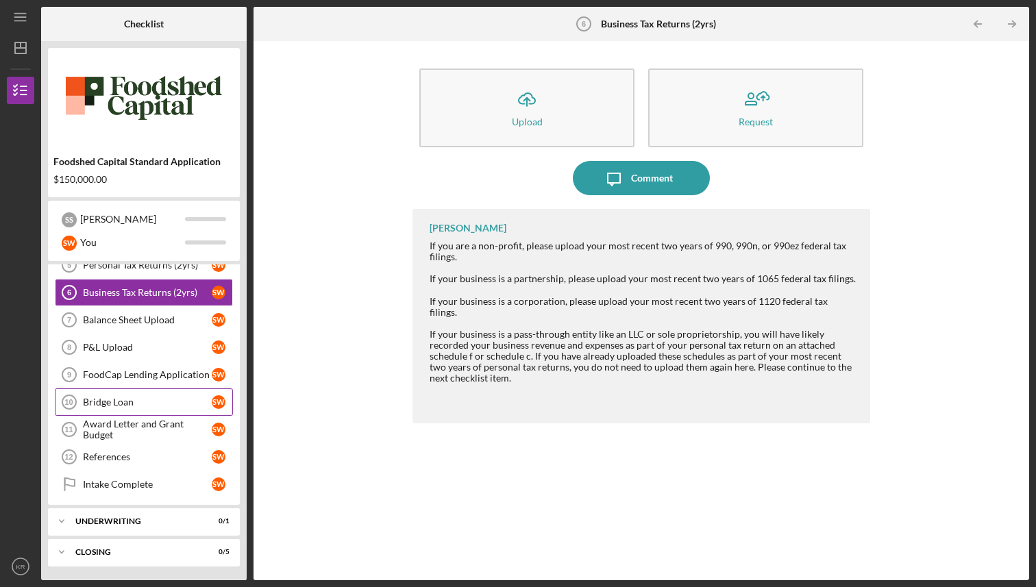
click at [154, 406] on div "Bridge Loan" at bounding box center [147, 402] width 129 height 11
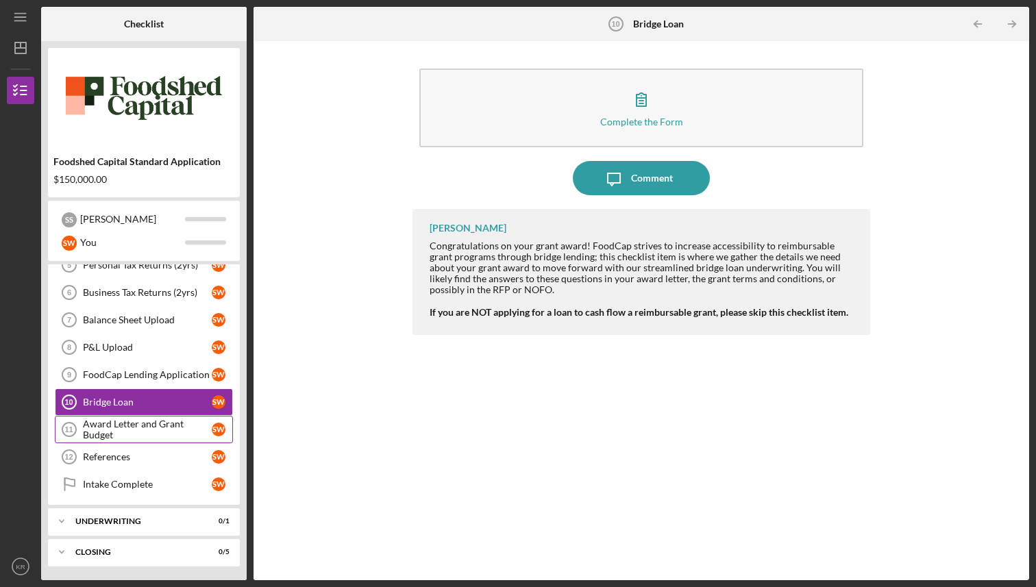
click at [155, 422] on div "Award Letter and Grant Budget" at bounding box center [147, 430] width 129 height 22
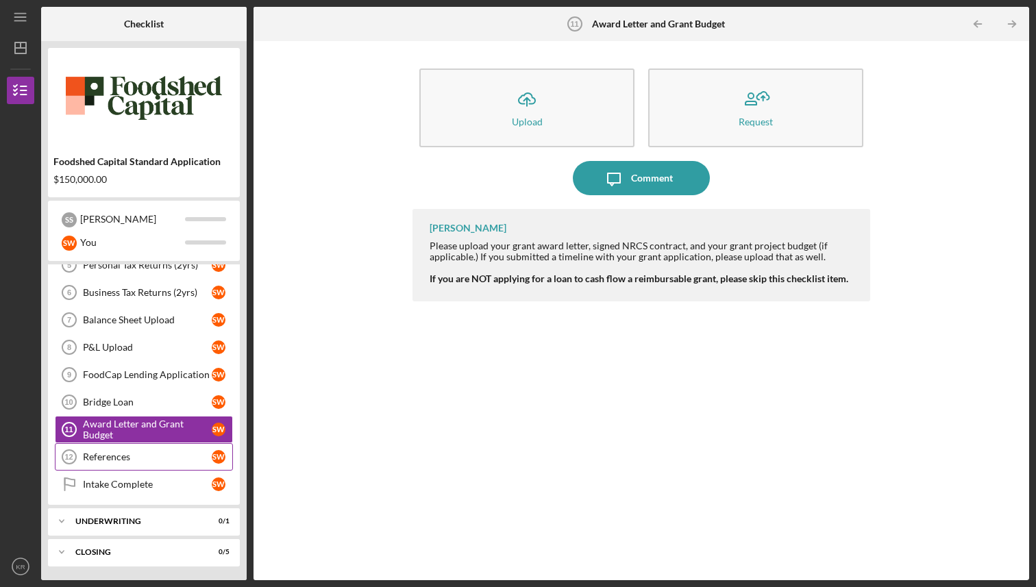
click at [152, 450] on link "References 12 References S W" at bounding box center [144, 456] width 178 height 27
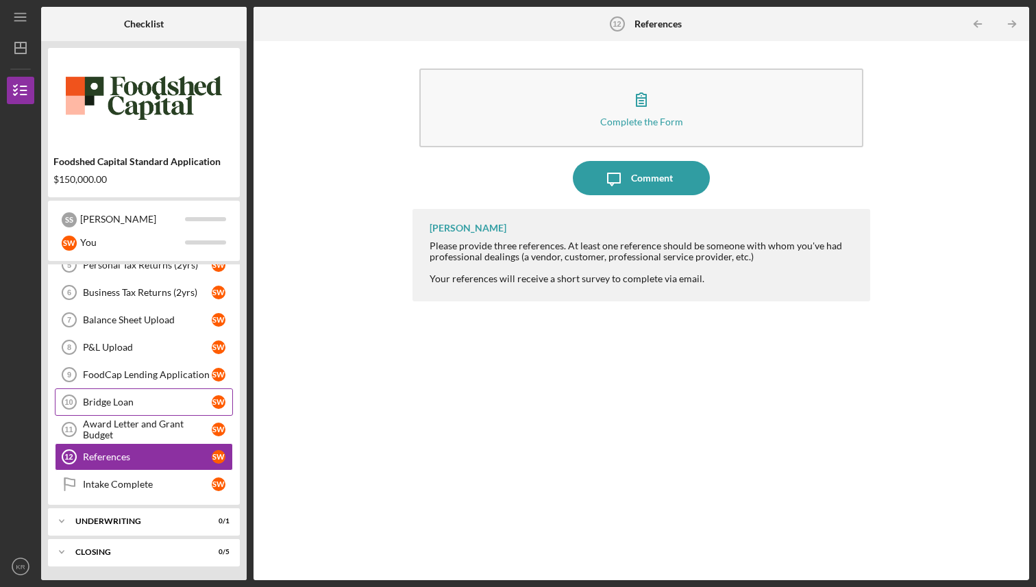
click at [148, 415] on link "Bridge Loan 10 Bridge Loan S W" at bounding box center [144, 402] width 178 height 27
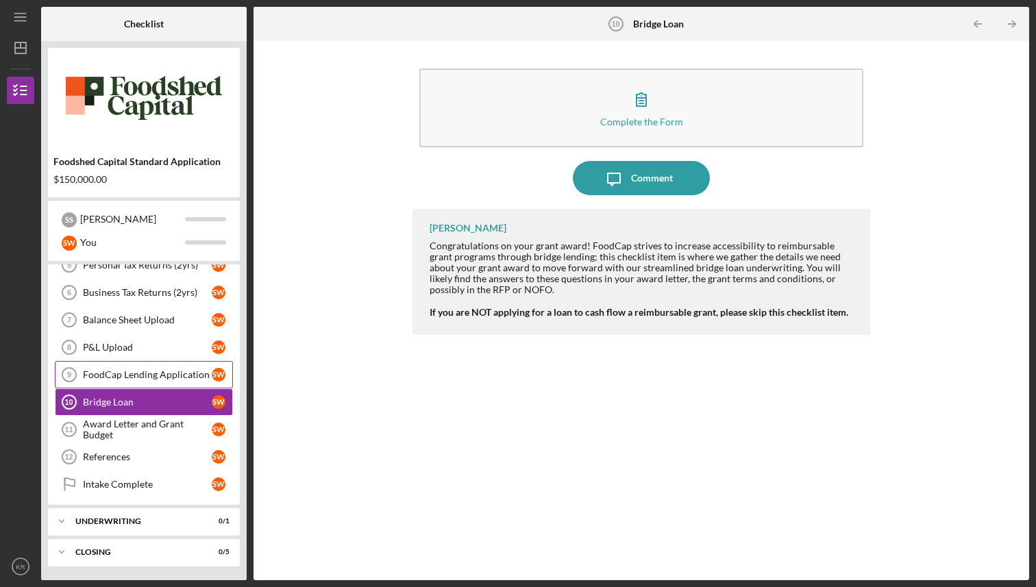
click at [144, 372] on div "FoodCap Lending Application" at bounding box center [147, 374] width 129 height 11
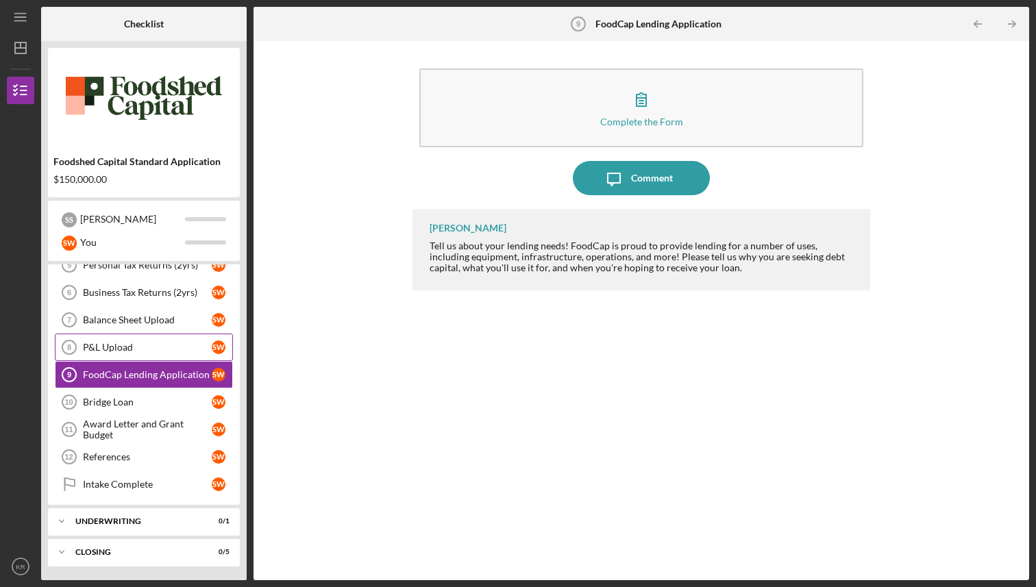
click at [134, 338] on link "P&L Upload 8 P&L Upload S W" at bounding box center [144, 347] width 178 height 27
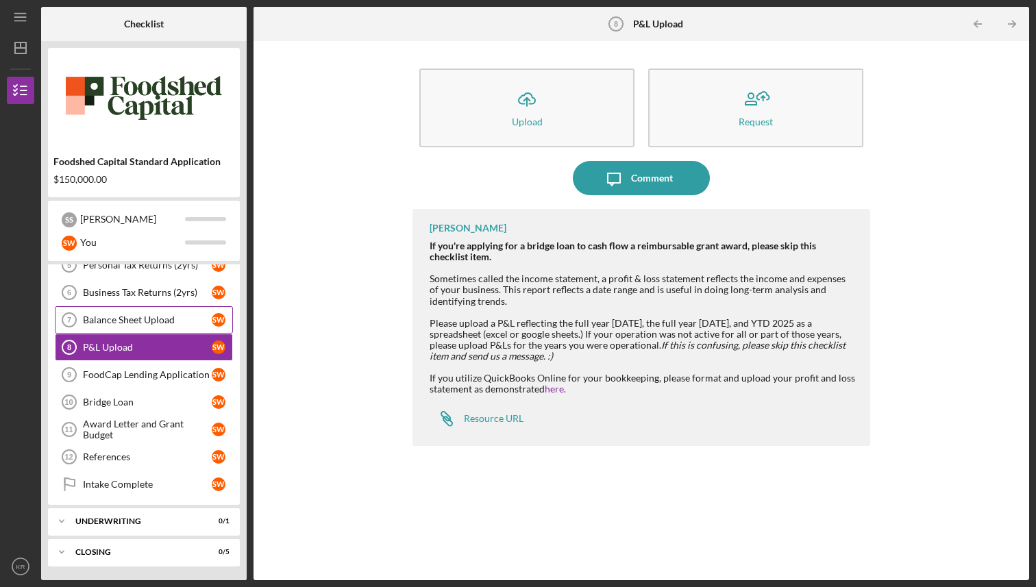
click at [134, 332] on link "Balance Sheet Upload 7 Balance Sheet Upload S W" at bounding box center [144, 319] width 178 height 27
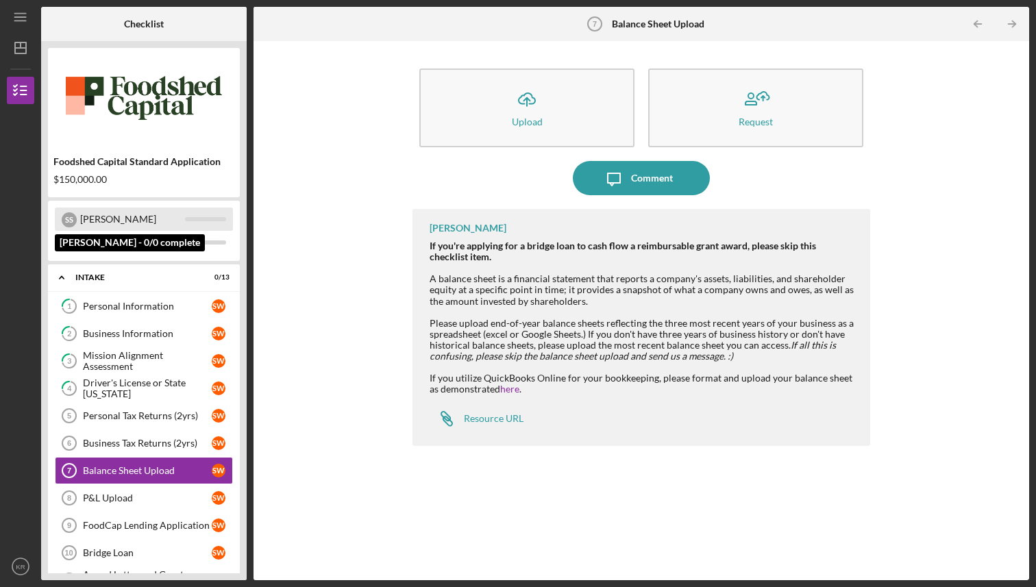
click at [137, 218] on div "[PERSON_NAME]" at bounding box center [132, 219] width 105 height 23
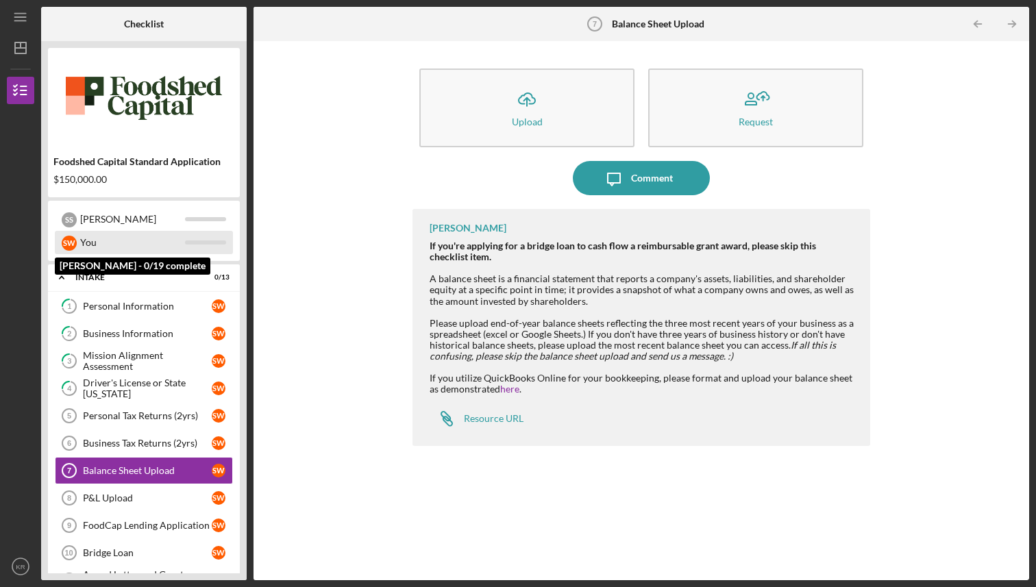
click at [138, 236] on div "You" at bounding box center [132, 242] width 105 height 23
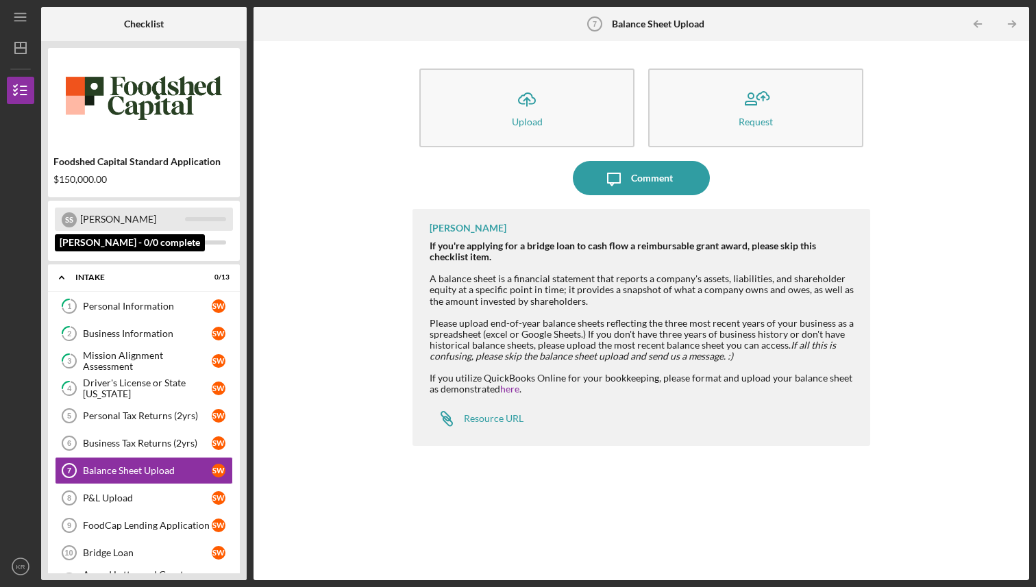
click at [150, 221] on div "[PERSON_NAME]" at bounding box center [132, 219] width 105 height 23
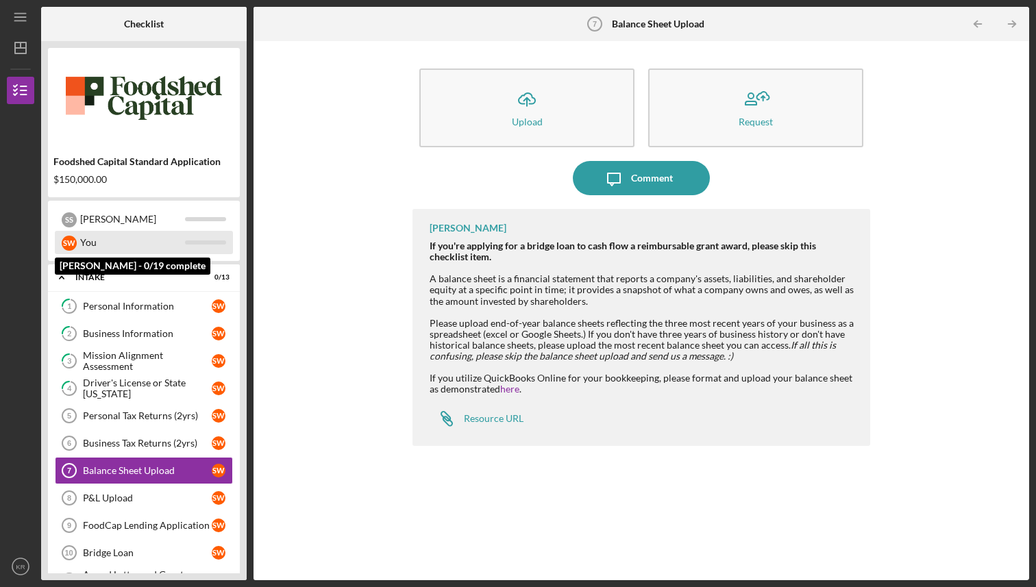
click at [149, 249] on div "You" at bounding box center [132, 242] width 105 height 23
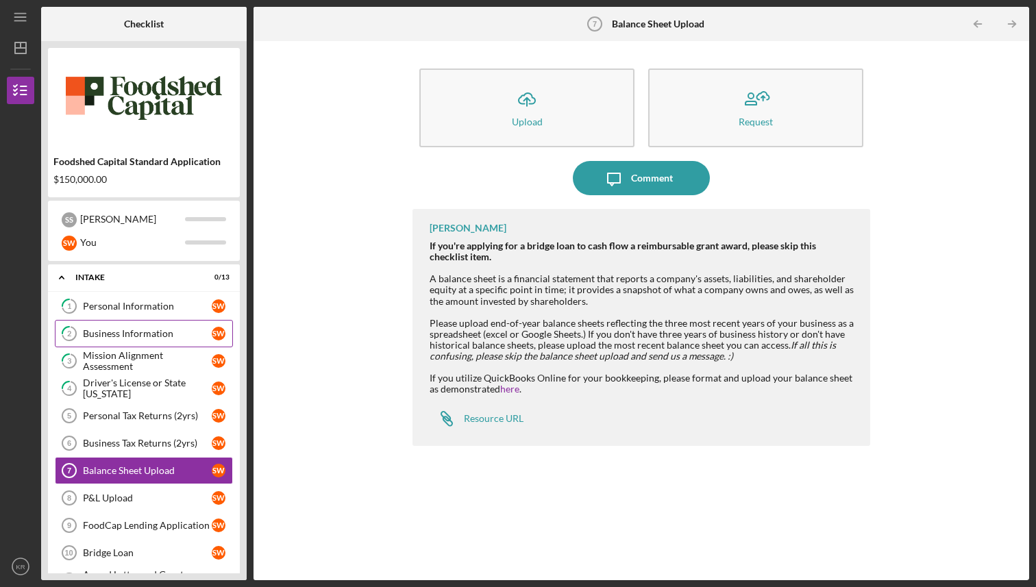
click at [141, 331] on div "Business Information" at bounding box center [147, 333] width 129 height 11
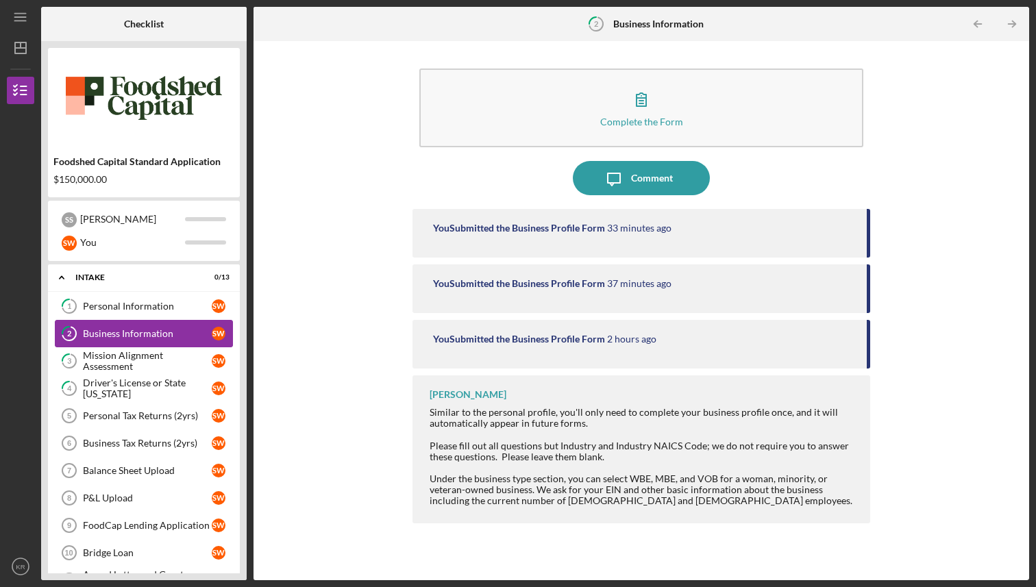
click at [142, 334] on div "Business Information" at bounding box center [147, 333] width 129 height 11
click at [142, 356] on div "Mission Alignment Assessment" at bounding box center [147, 361] width 129 height 22
